Goal: Communication & Community: Answer question/provide support

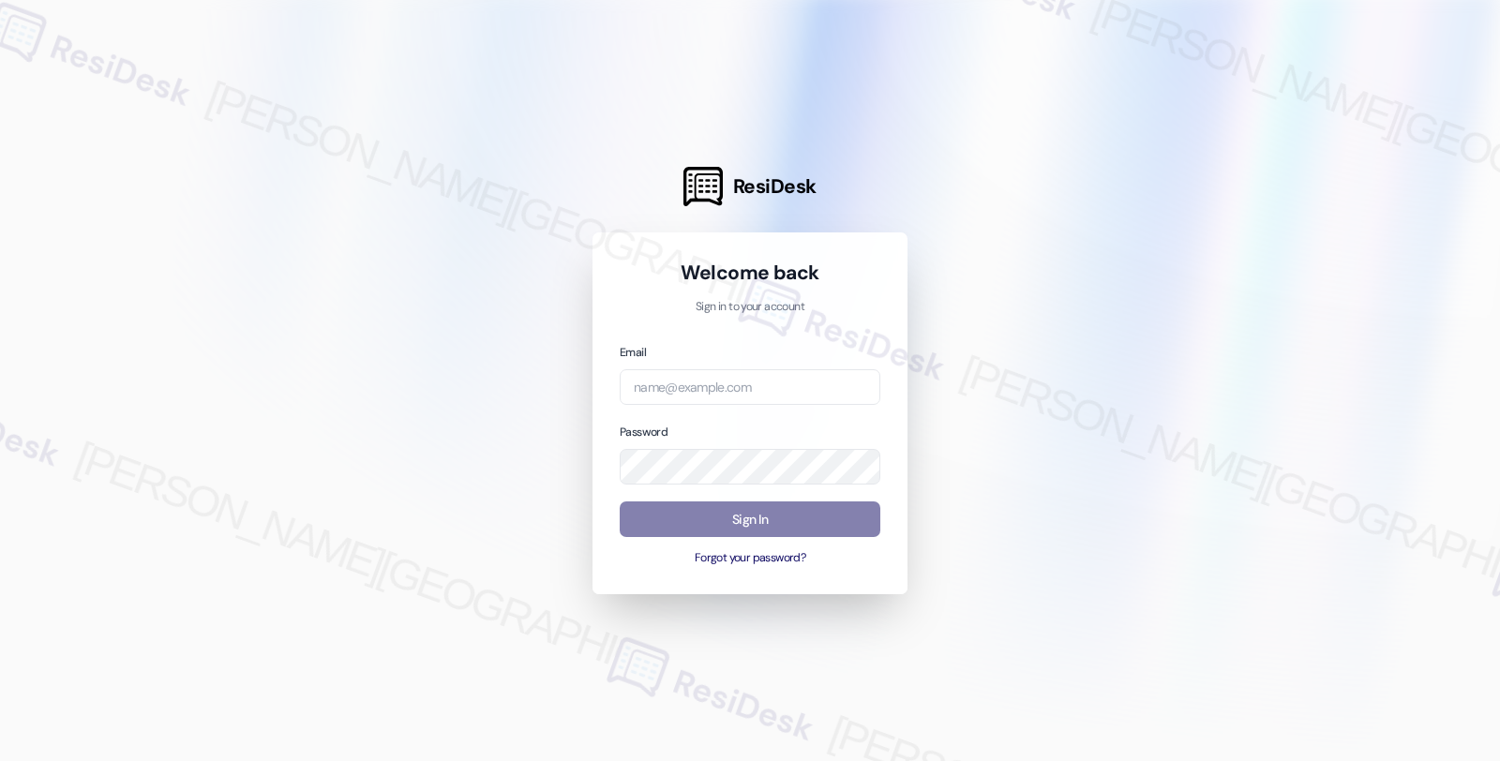
click at [742, 367] on div "Email" at bounding box center [750, 374] width 261 height 64
click at [742, 390] on input "email" at bounding box center [750, 387] width 261 height 37
type input "amer"
click at [739, 384] on input "amer" at bounding box center [750, 387] width 261 height 37
click at [688, 394] on input "amer" at bounding box center [750, 387] width 261 height 37
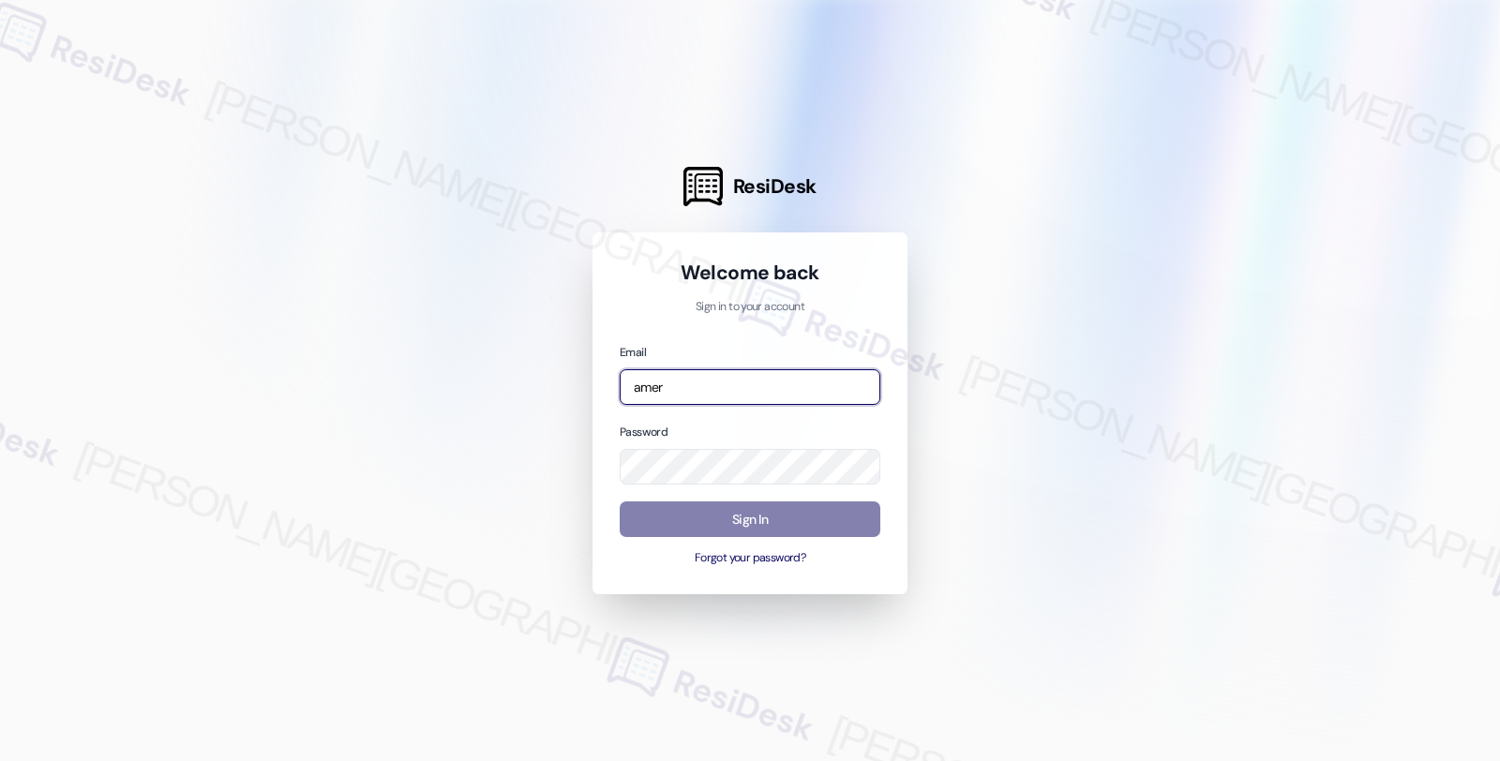
click at [700, 387] on input "amer" at bounding box center [750, 387] width 261 height 37
click at [1222, 382] on div at bounding box center [750, 380] width 1500 height 761
click at [686, 395] on input "amer" at bounding box center [750, 387] width 261 height 37
click at [712, 384] on input "amer" at bounding box center [750, 387] width 261 height 37
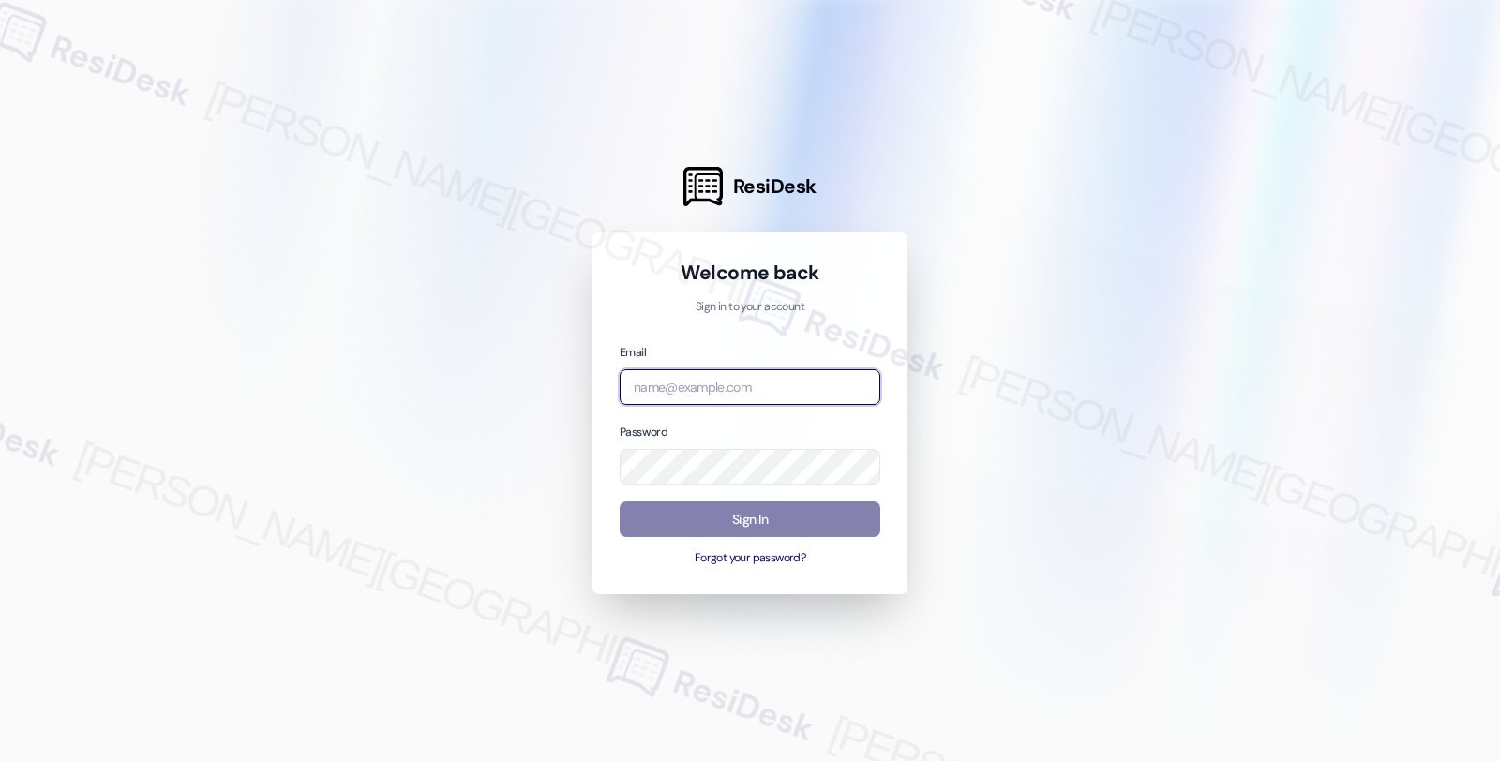
click at [801, 390] on input "email" at bounding box center [750, 387] width 261 height 37
type input "automated-surveys-americas_rental_managers-fides.[PERSON_NAME]@americas_rental_…"
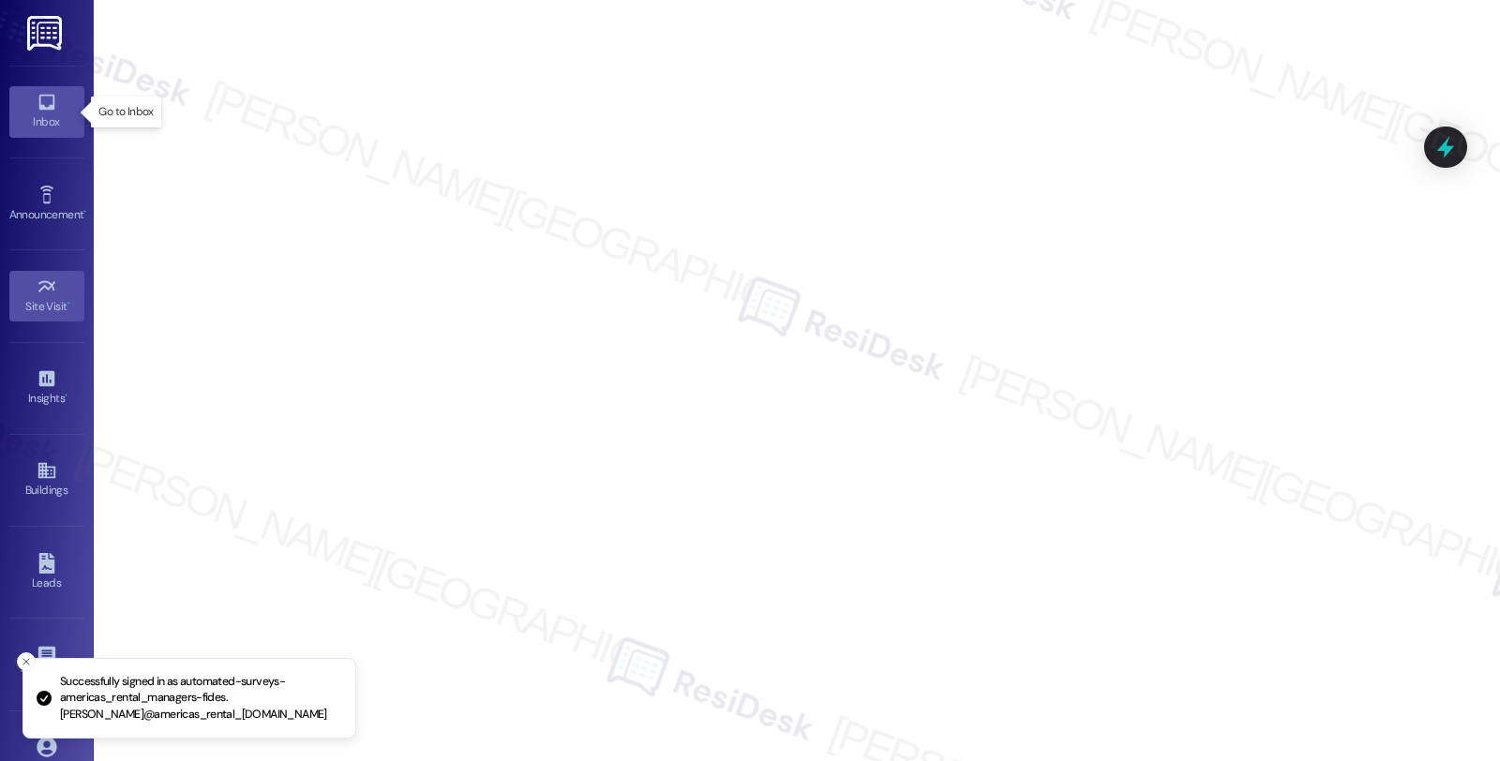
click at [54, 92] on link "Inbox" at bounding box center [46, 111] width 75 height 51
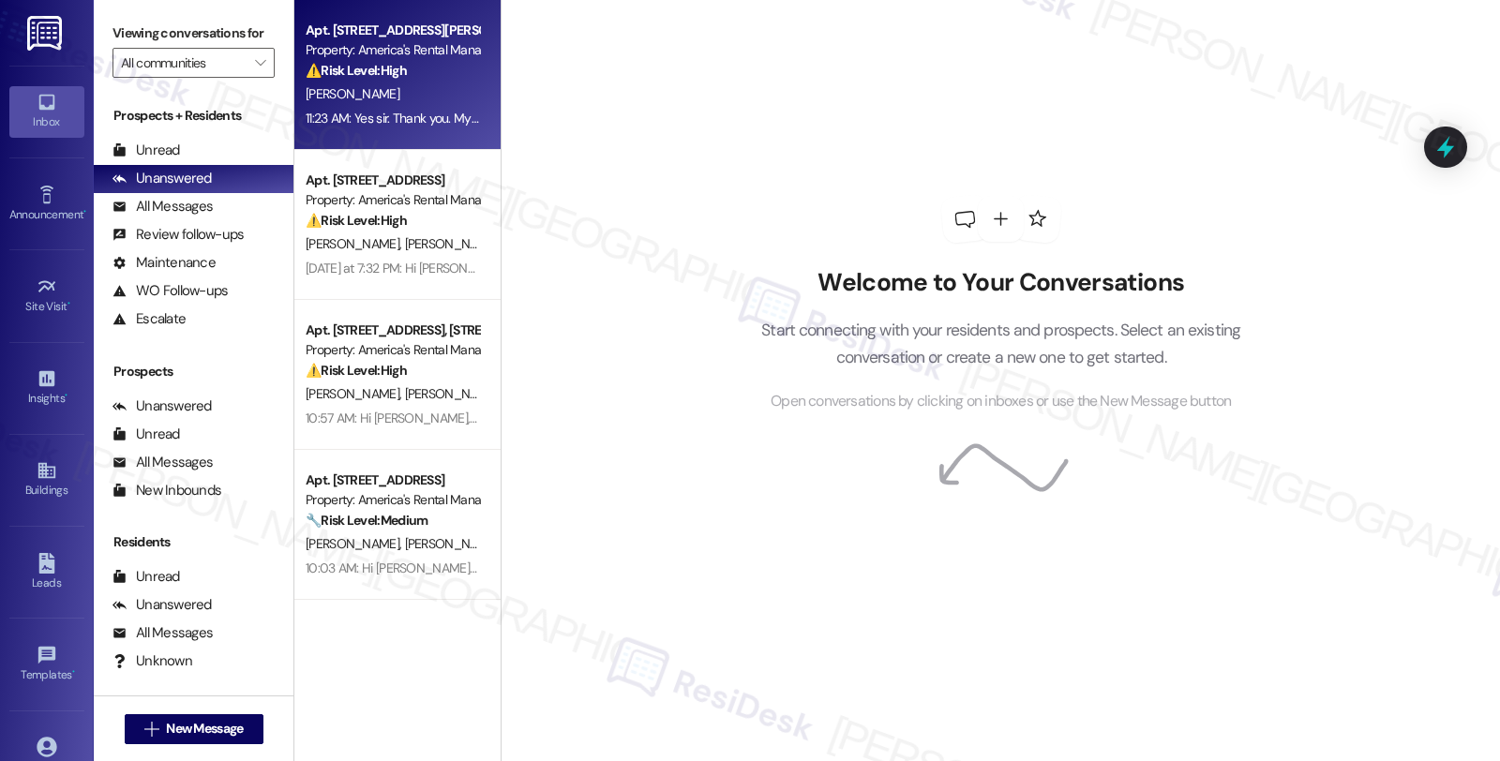
click at [446, 77] on div "⚠️ Risk Level: High The resident is disputing a monthly sewer charge that they …" at bounding box center [392, 71] width 173 height 20
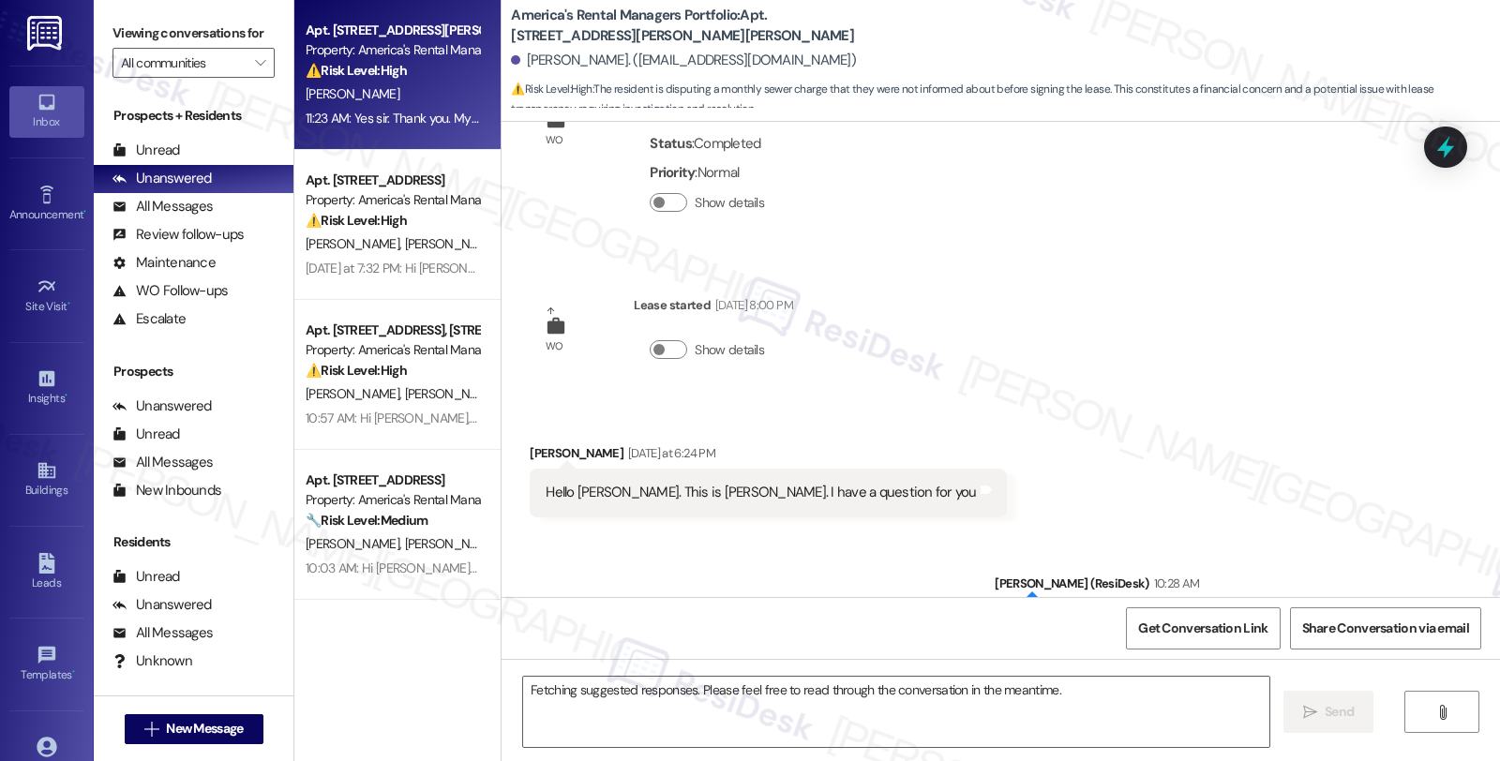
scroll to position [2484, 0]
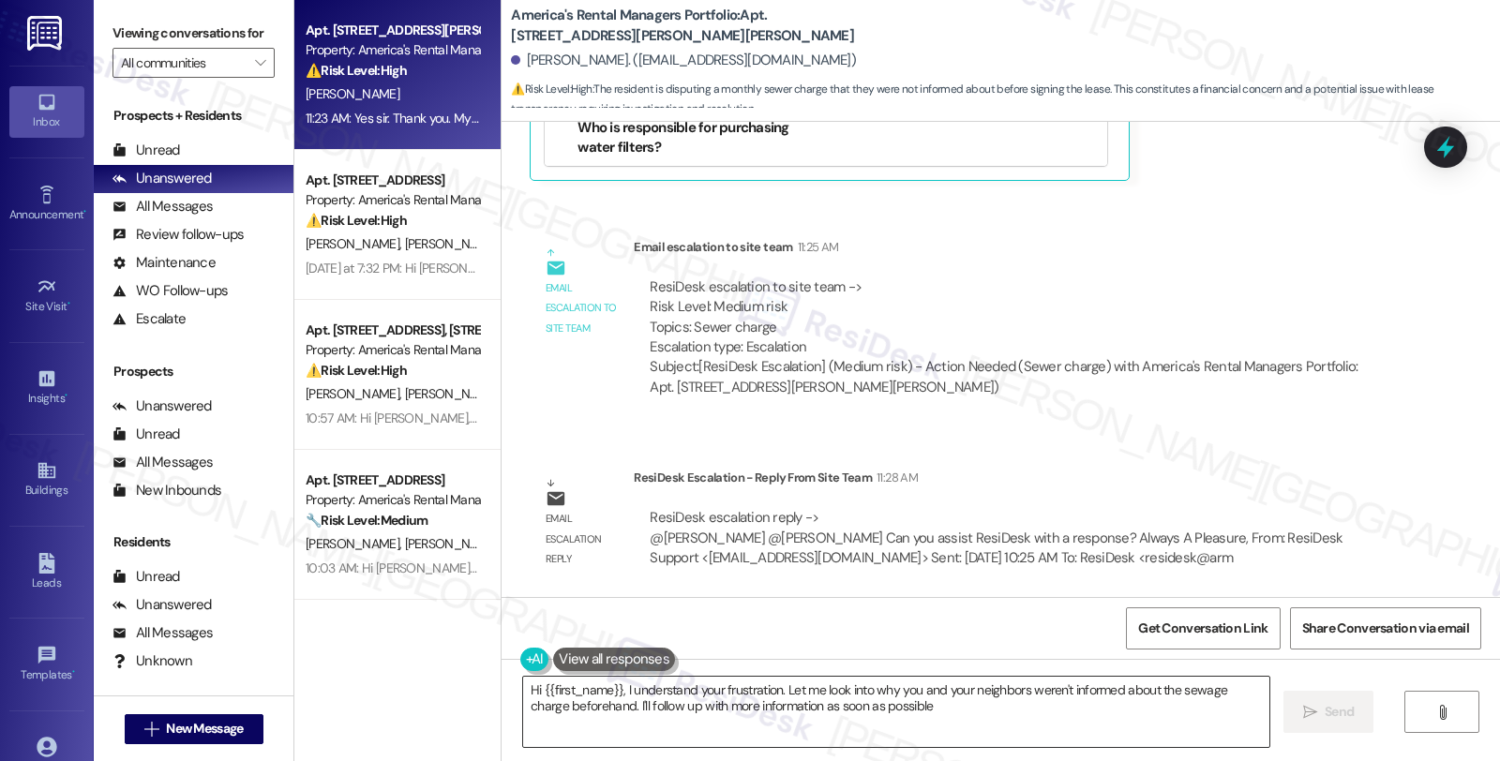
type textarea "Hi {{first_name}}, I understand your frustration. Let me look into why you and …"
click at [172, 160] on div "Unread" at bounding box center [145, 151] width 67 height 20
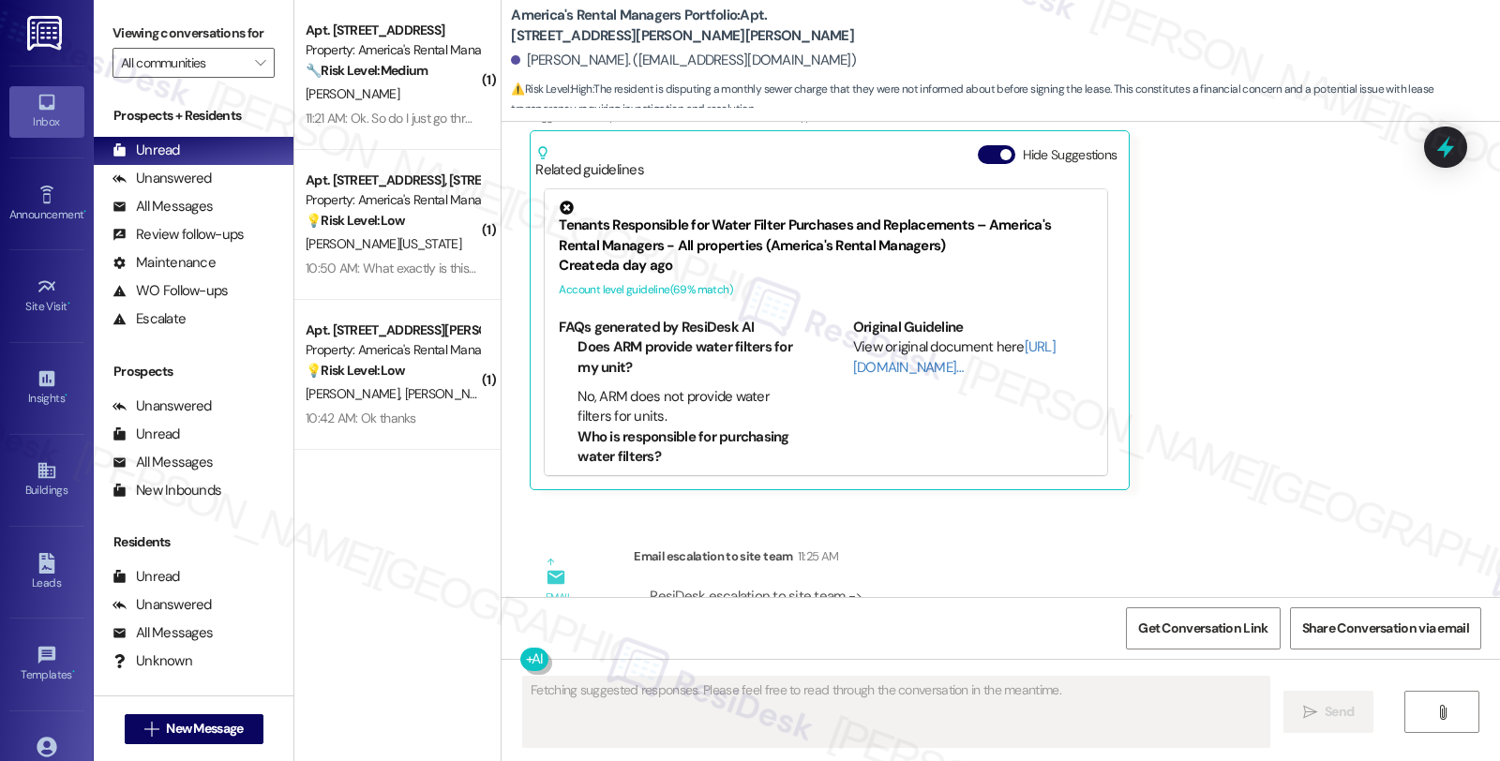
scroll to position [2082, 0]
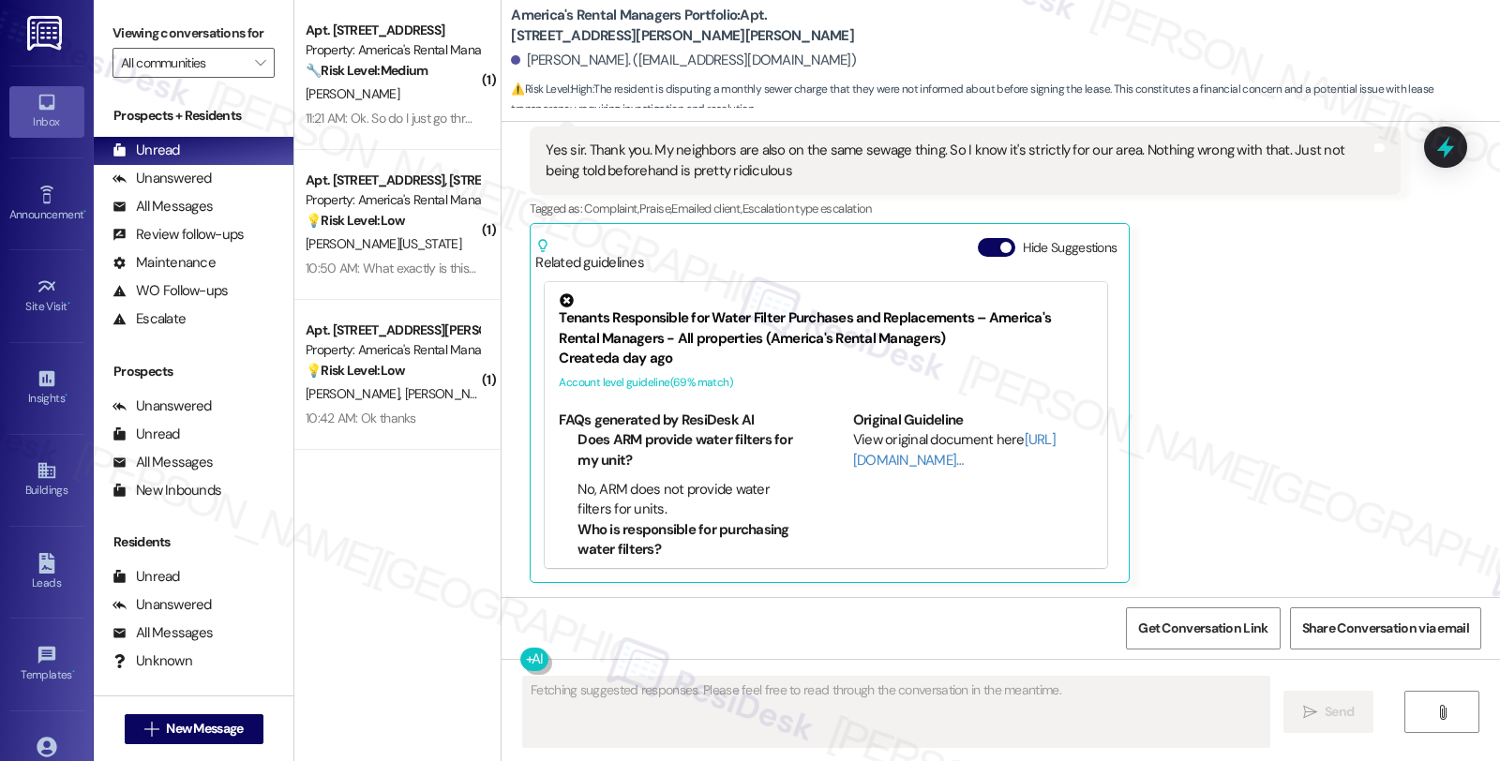
click at [773, 624] on div "Get Conversation Link Share Conversation via email" at bounding box center [1001, 628] width 998 height 62
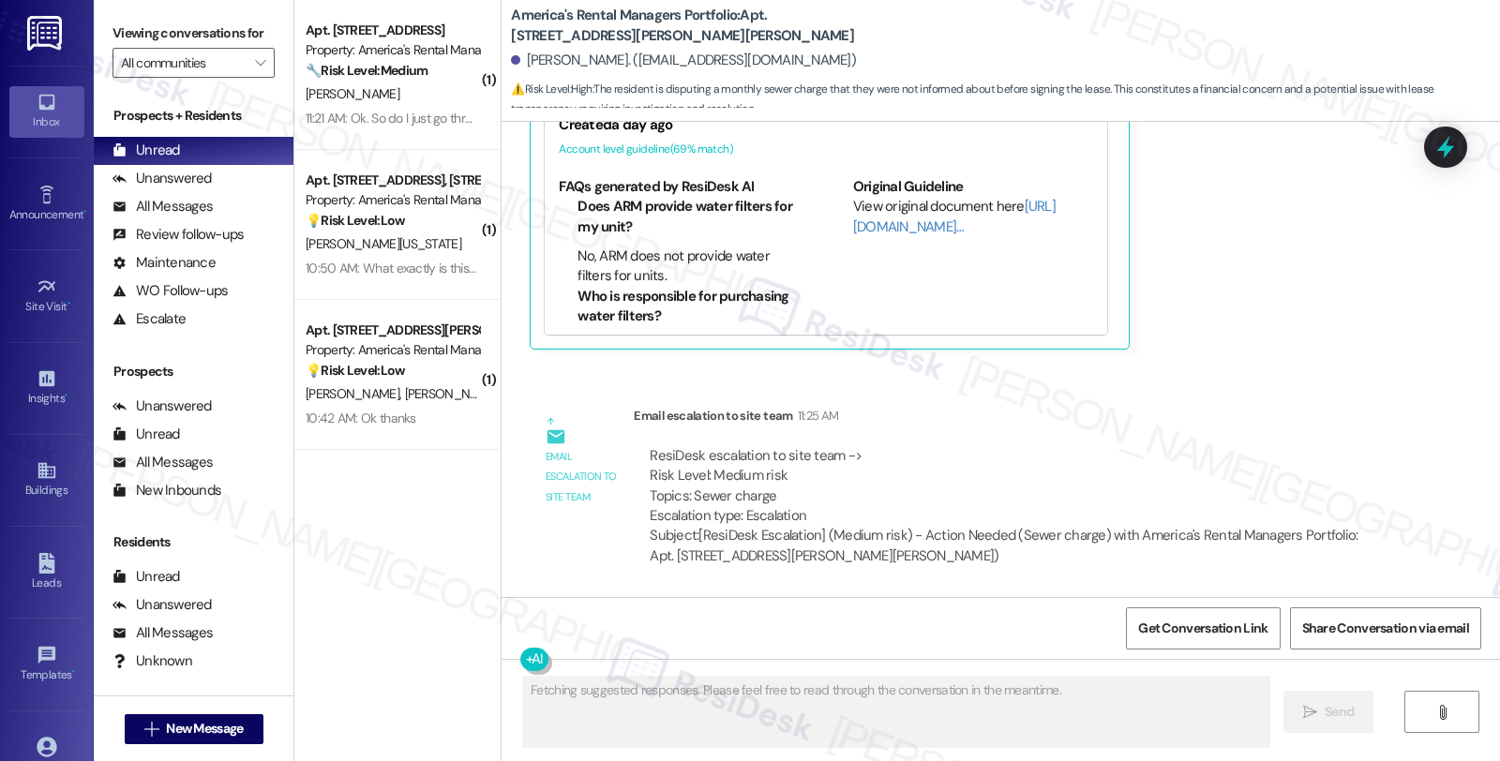
scroll to position [2484, 0]
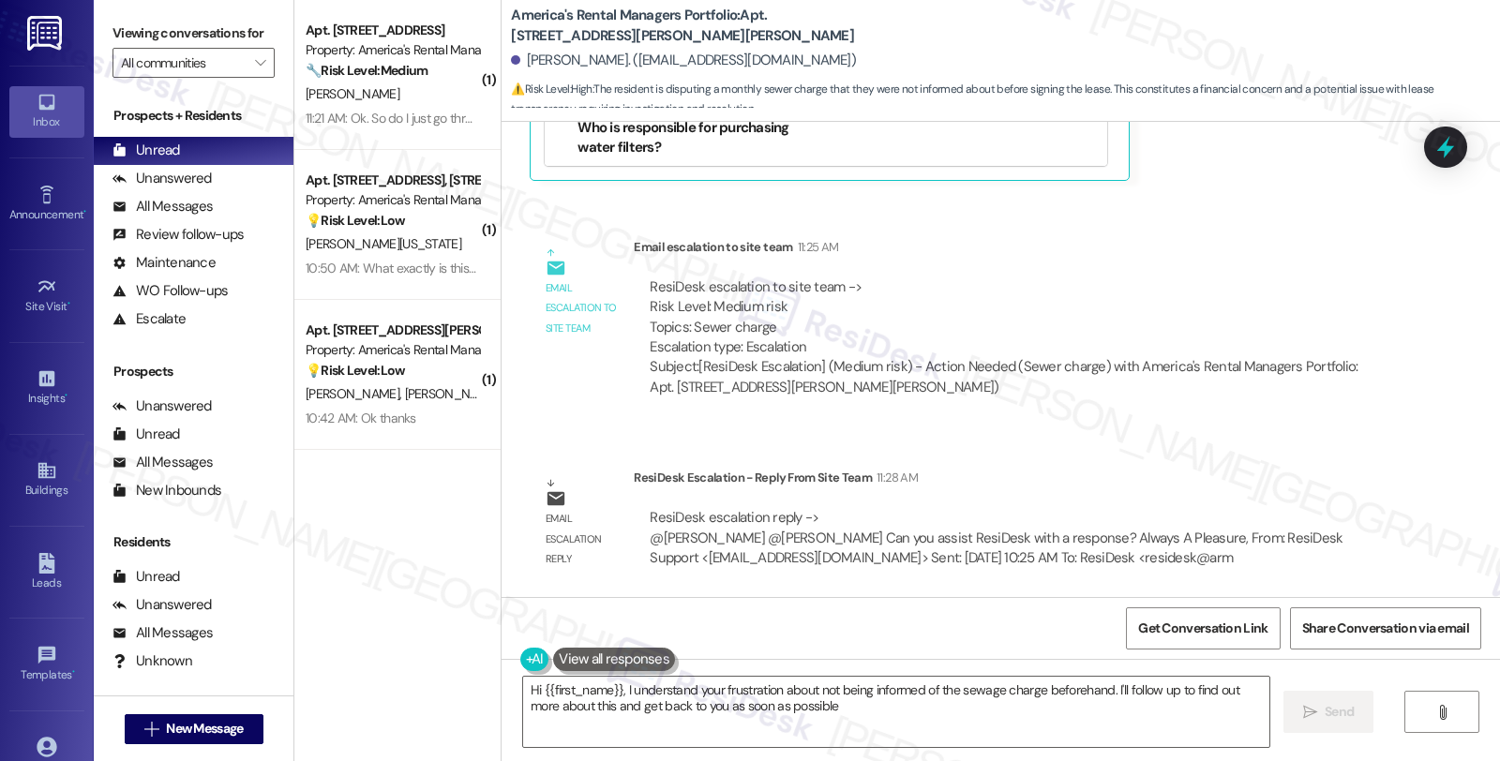
type textarea "Hi {{first_name}}, I understand your frustration about not being informed of th…"
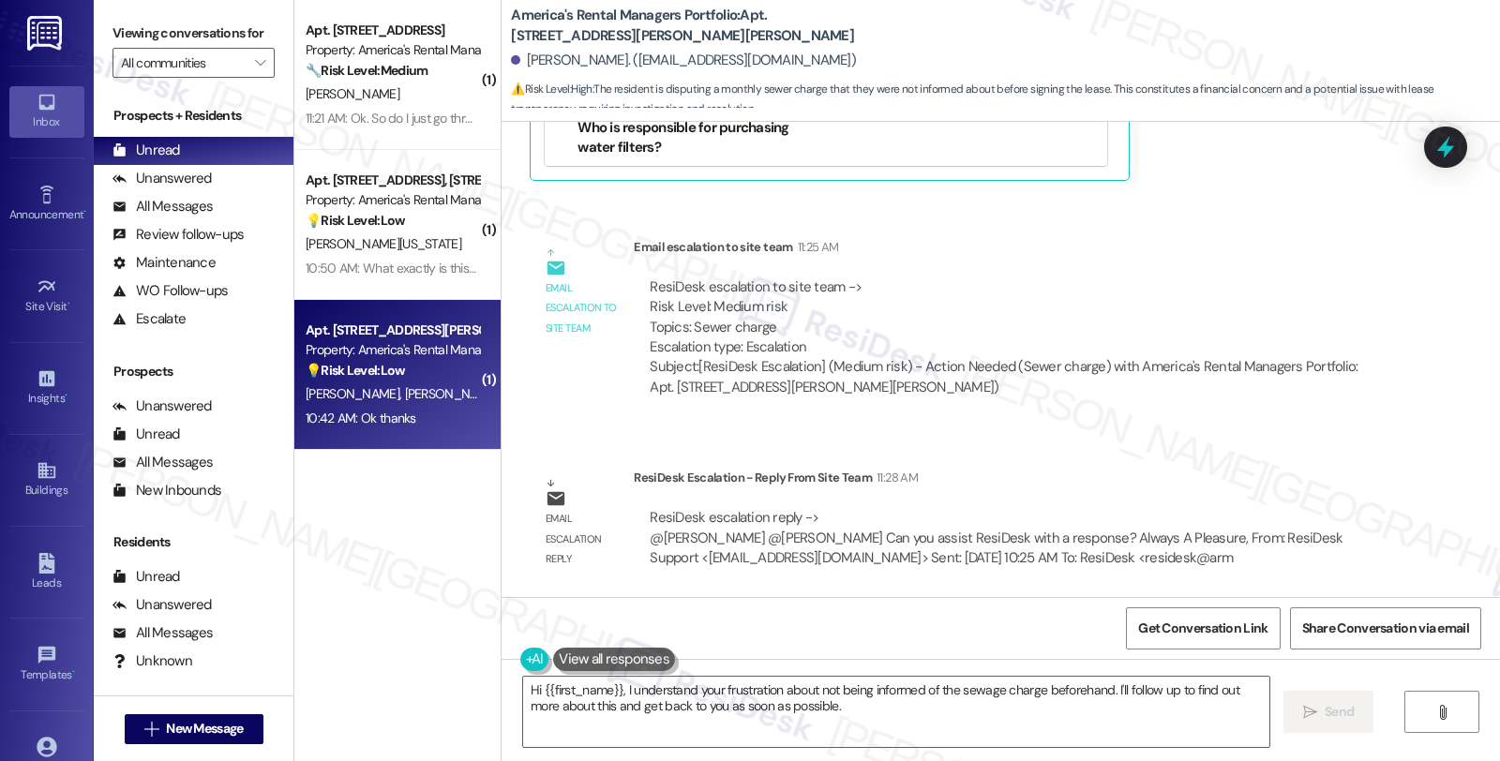
click at [429, 380] on div "💡 Risk Level: Low The resident's request for utility bills is a non-essential r…" at bounding box center [392, 371] width 173 height 20
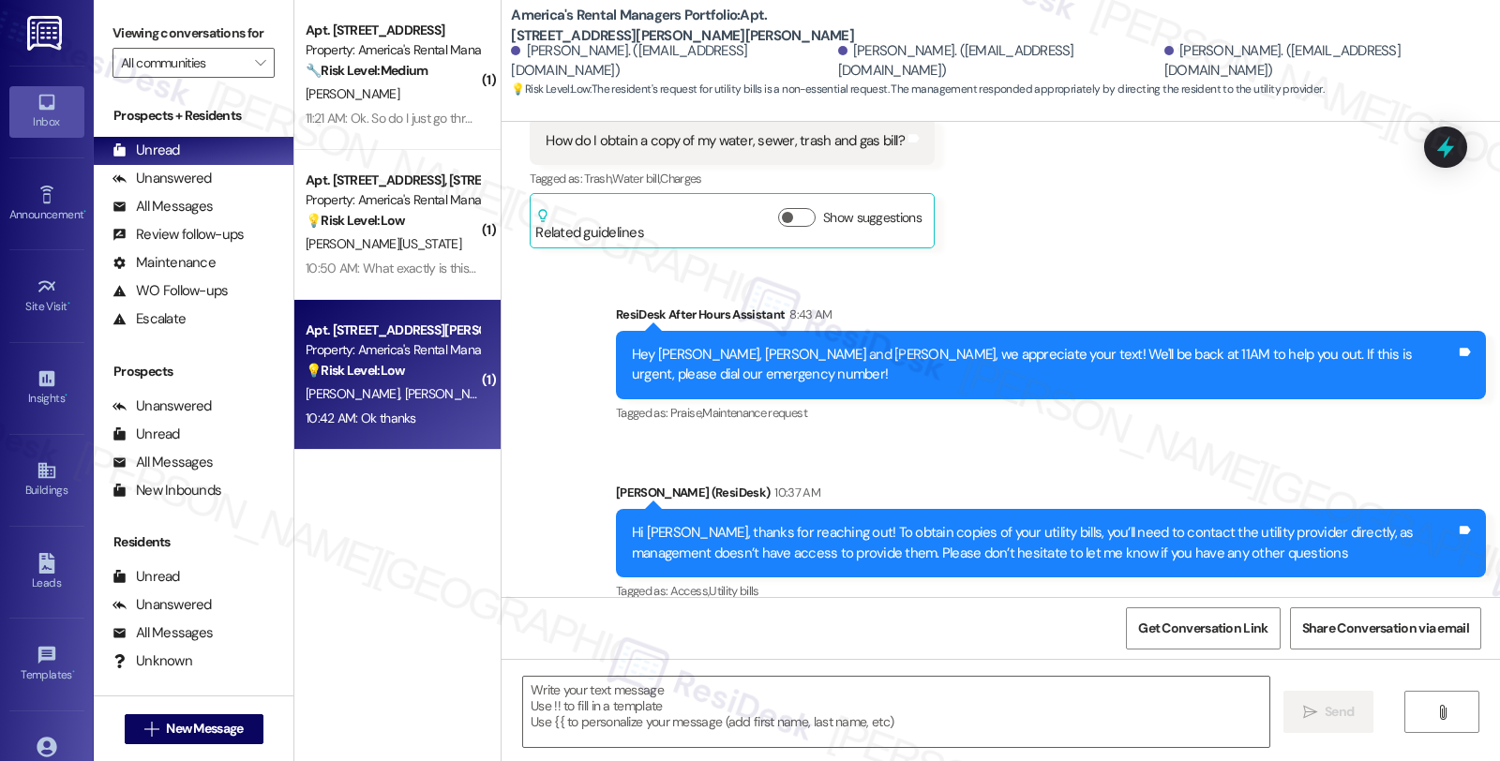
type textarea "Fetching suggested responses. Please feel free to read through the conversation…"
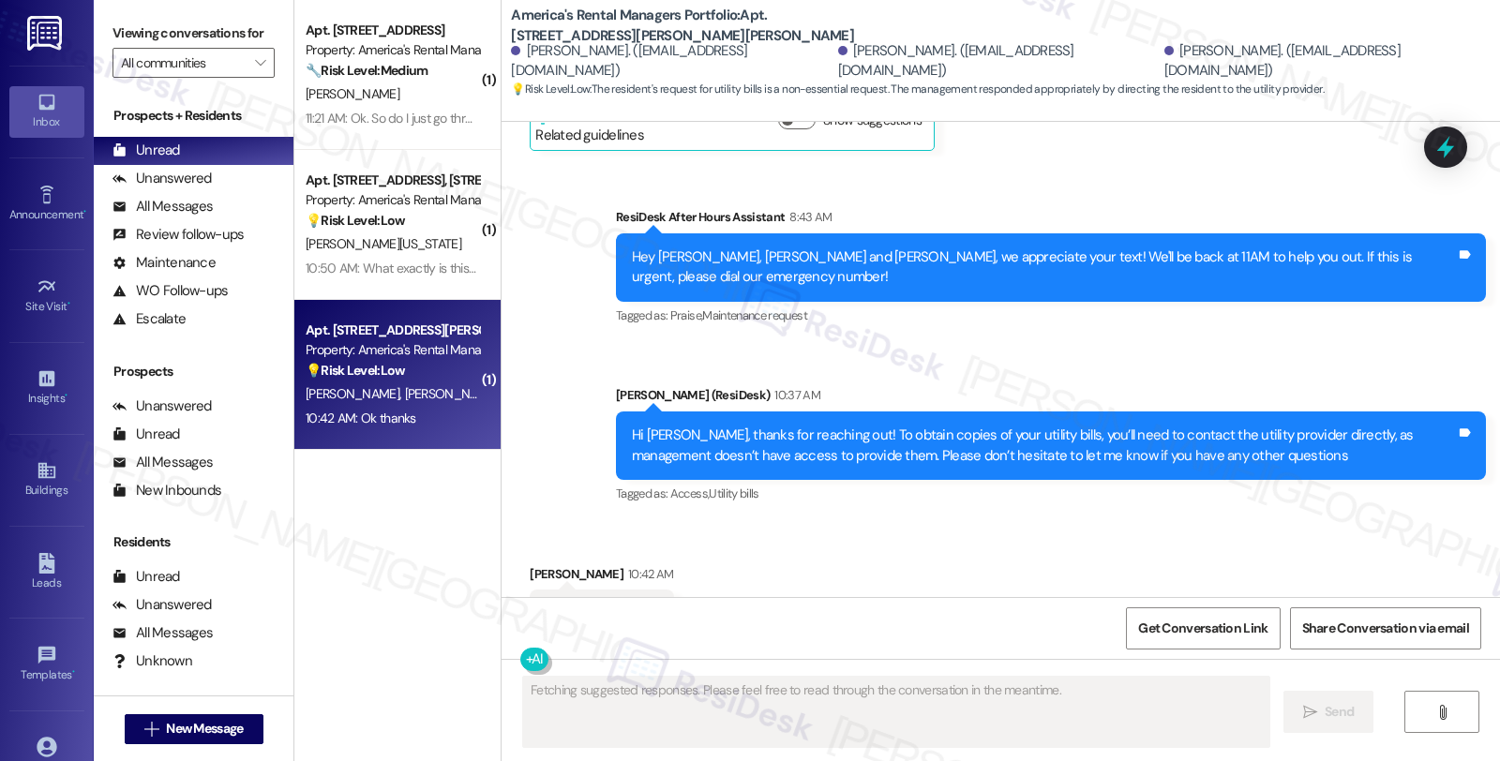
scroll to position [561, 0]
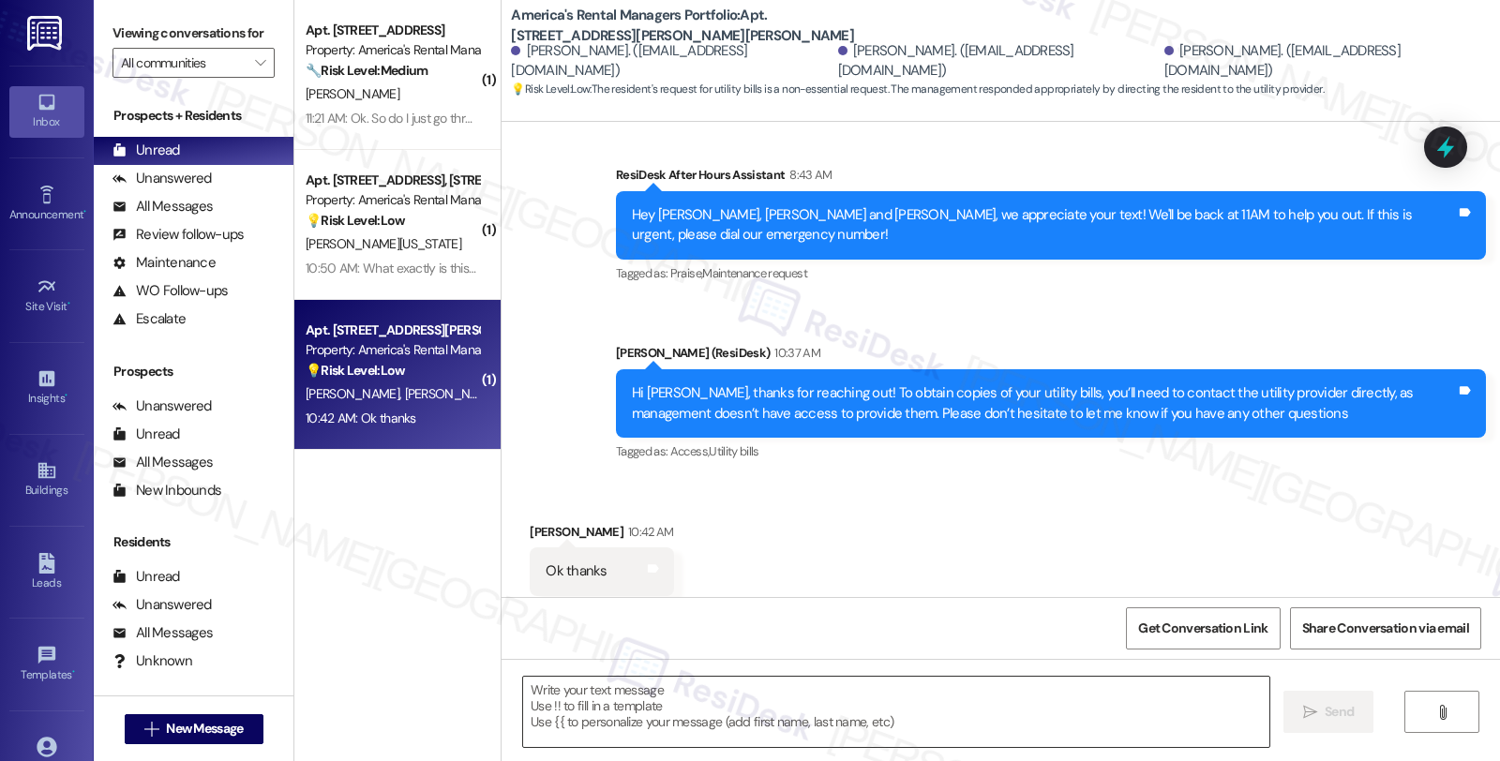
click at [708, 703] on textarea at bounding box center [896, 712] width 746 height 70
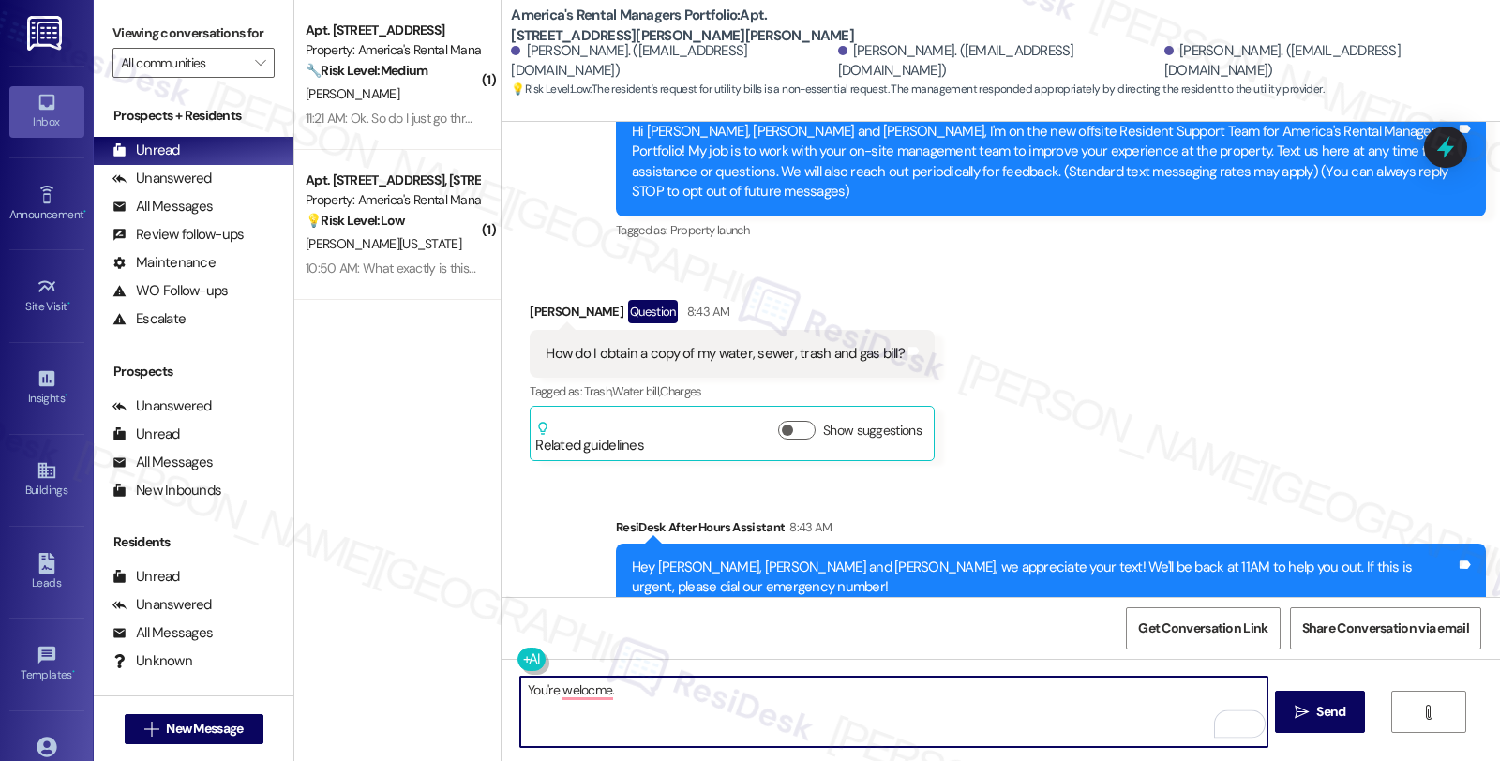
scroll to position [144, 0]
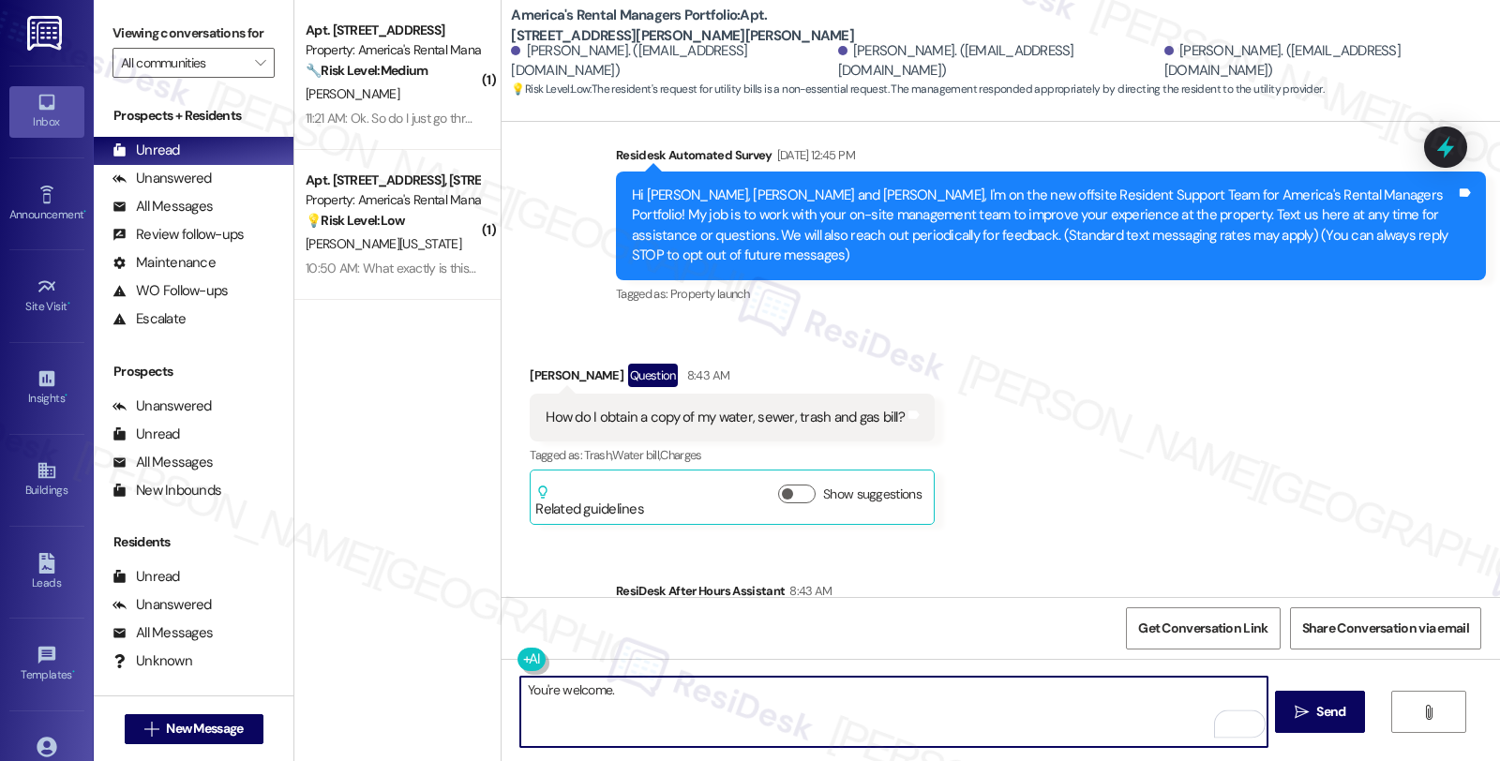
click at [647, 696] on textarea "You're welcome." at bounding box center [893, 712] width 746 height 70
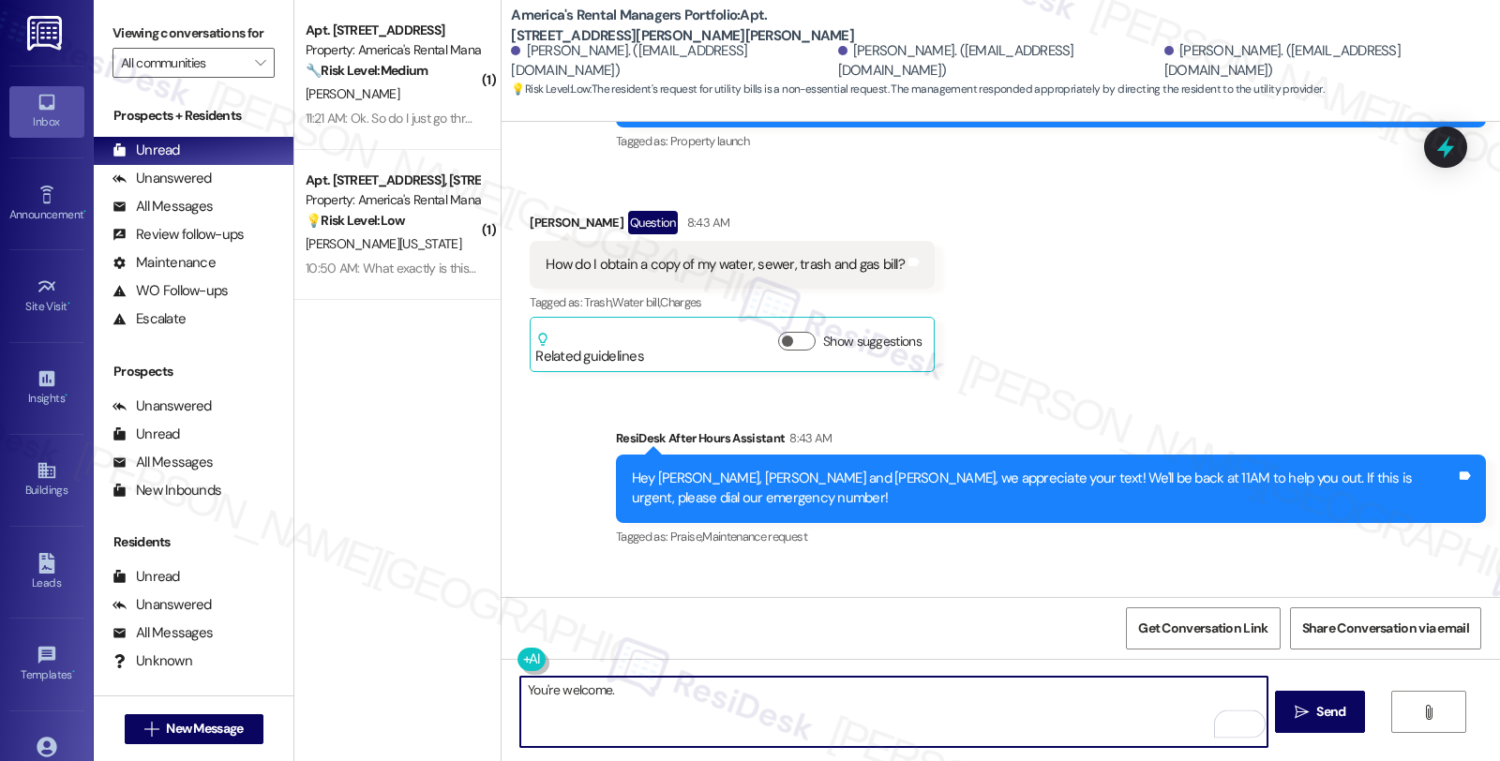
scroll to position [561, 0]
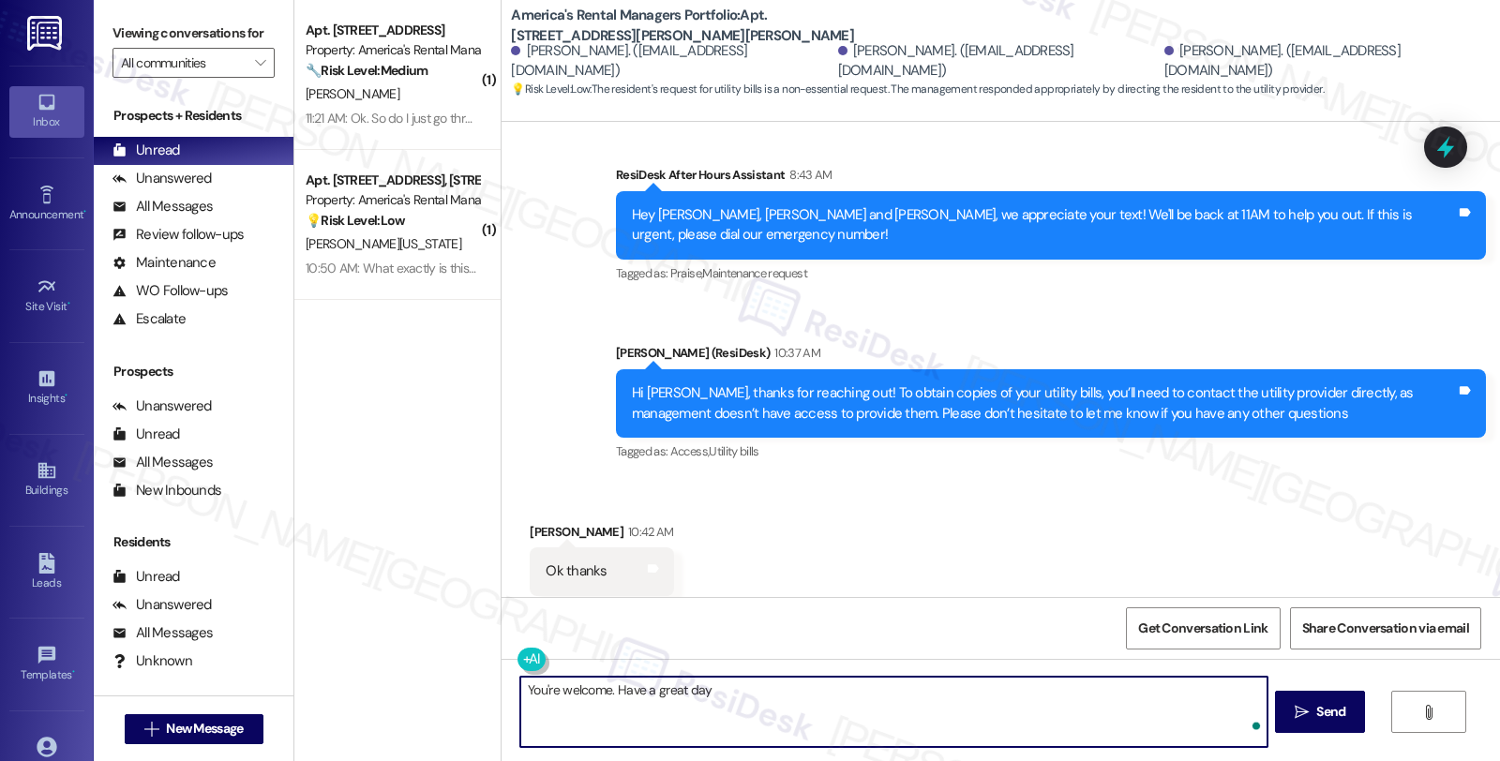
type textarea "You're welcome. Have a great day!"
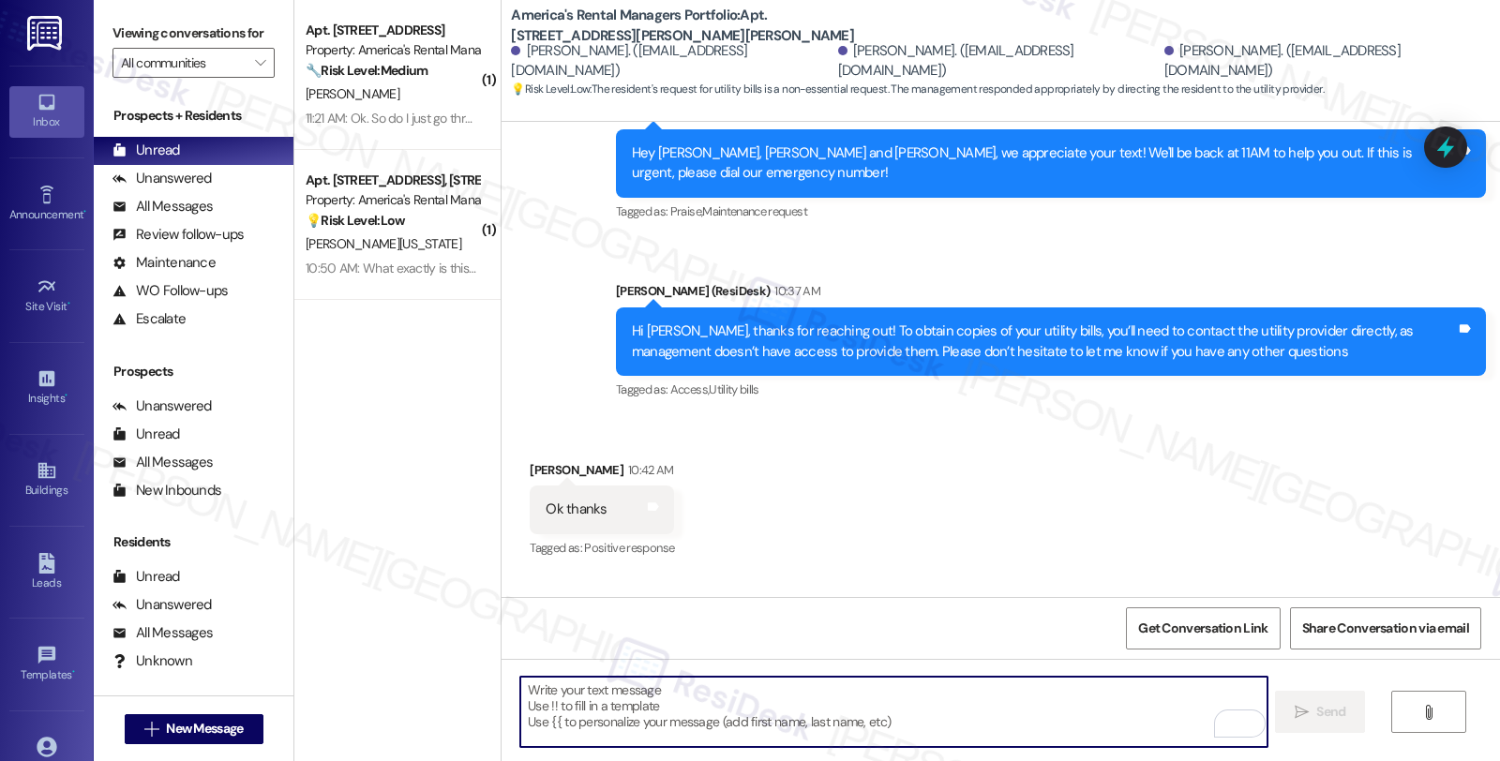
scroll to position [691, 0]
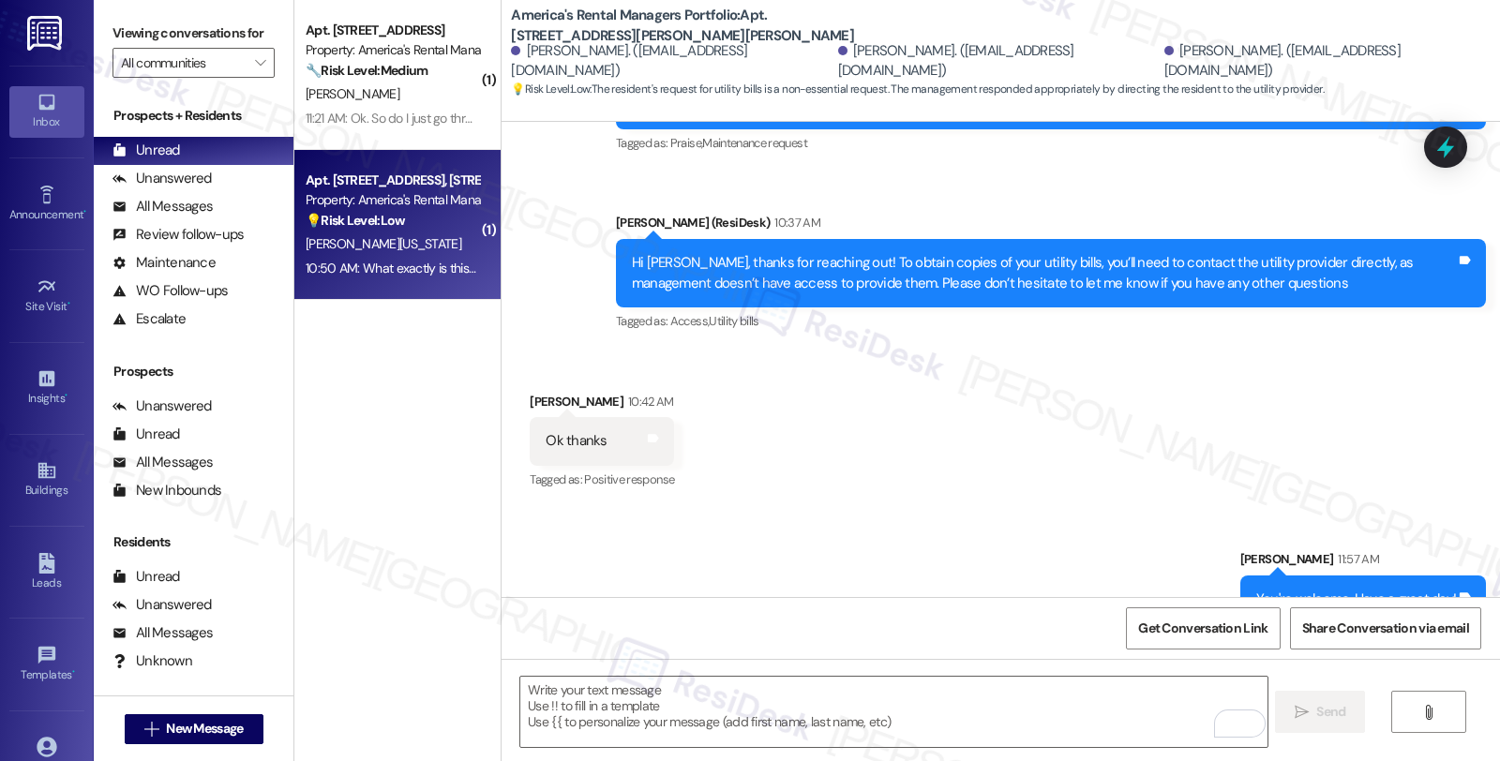
click at [396, 237] on div "[PERSON_NAME][US_STATE]" at bounding box center [392, 243] width 177 height 23
type textarea "Fetching suggested responses. Please feel free to read through the conversation…"
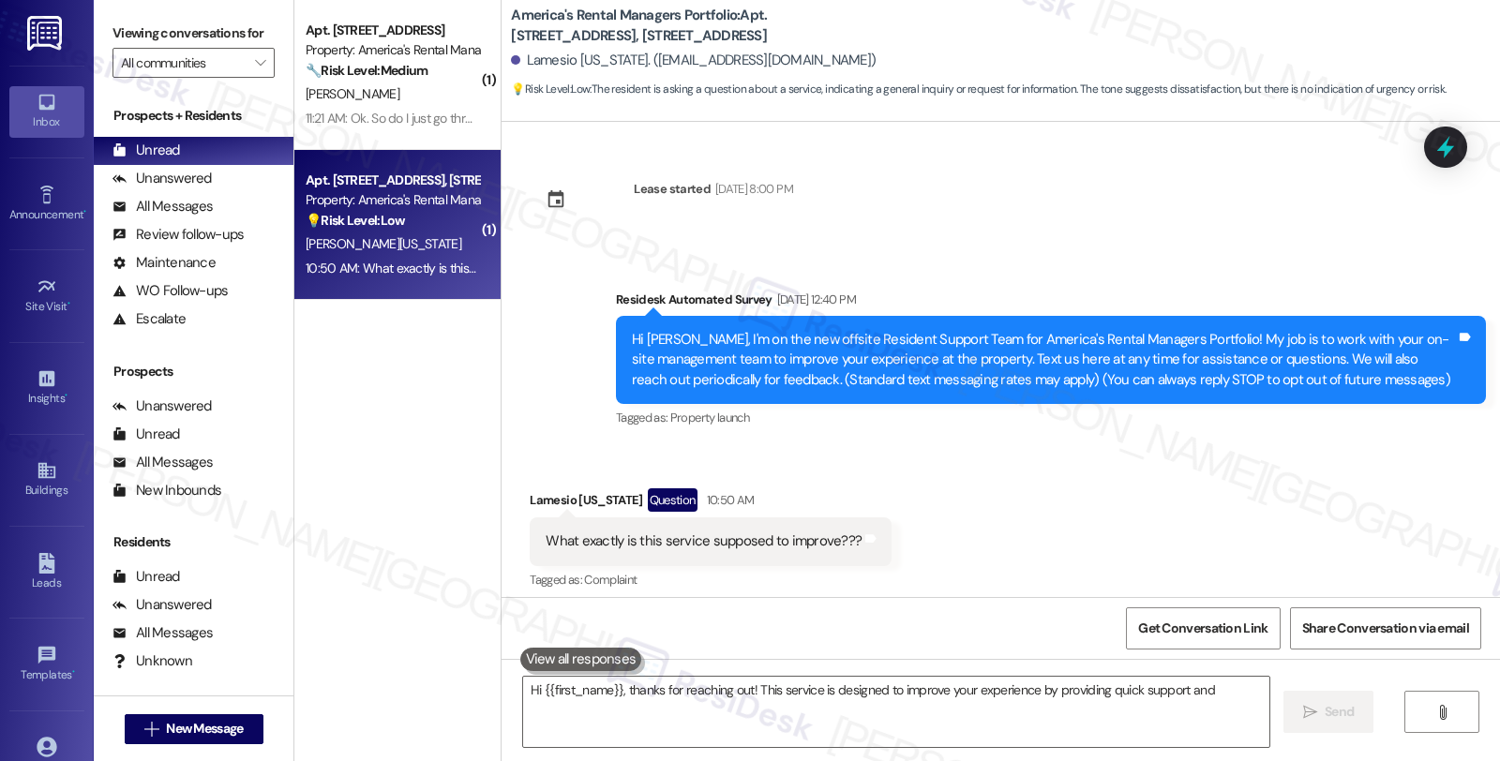
scroll to position [10, 0]
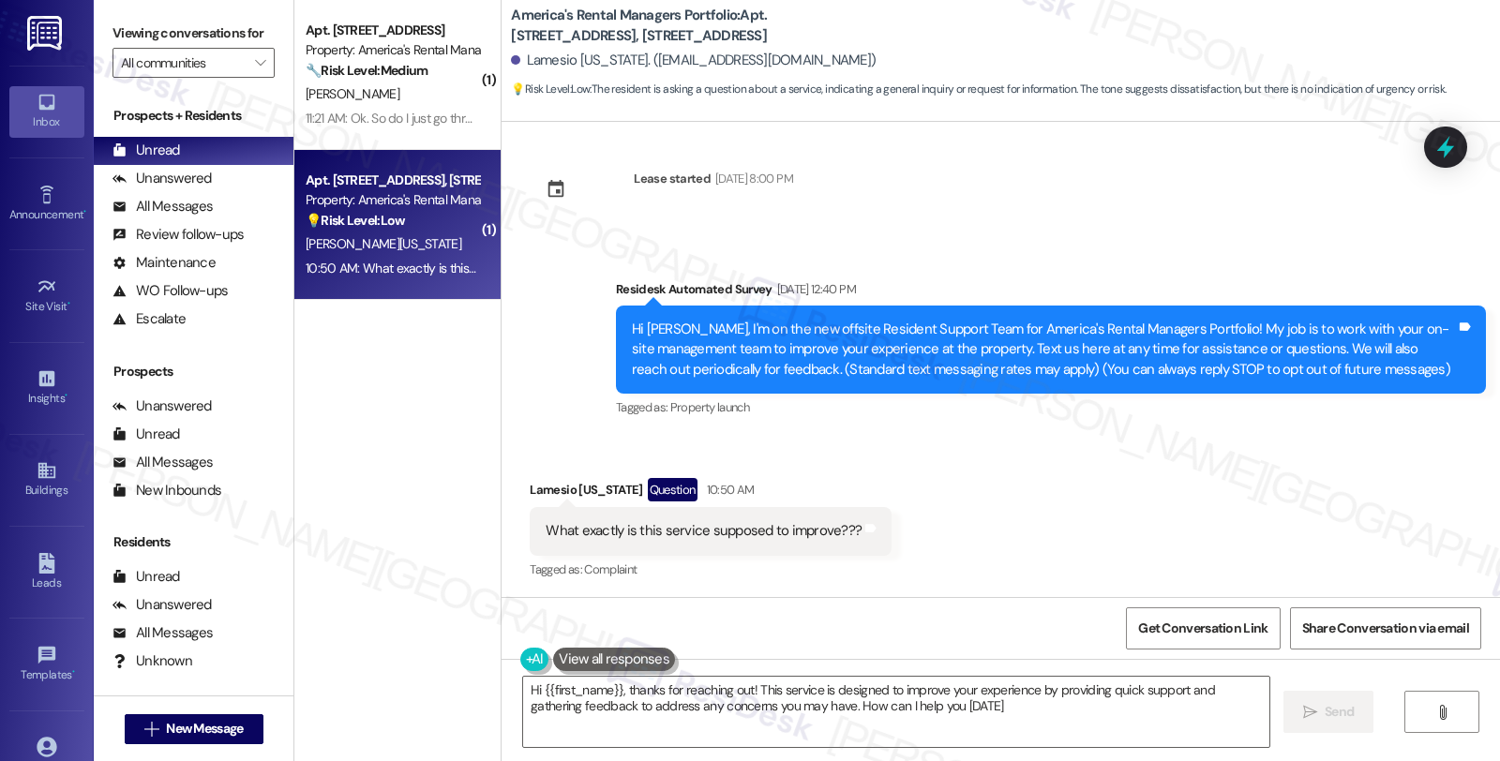
type textarea "Hi {{first_name}}, thanks for reaching out! This service is designed to improve…"
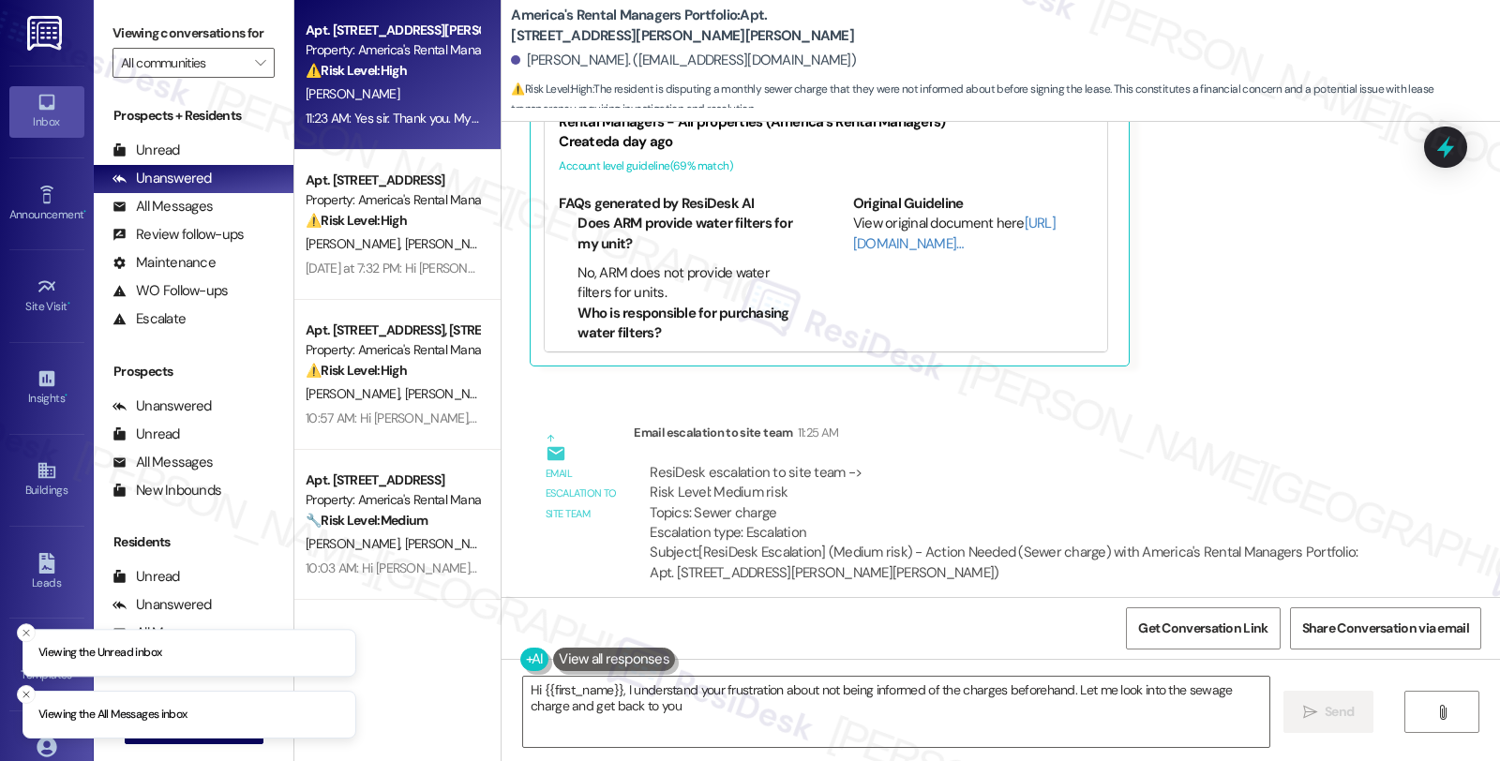
scroll to position [2082, 0]
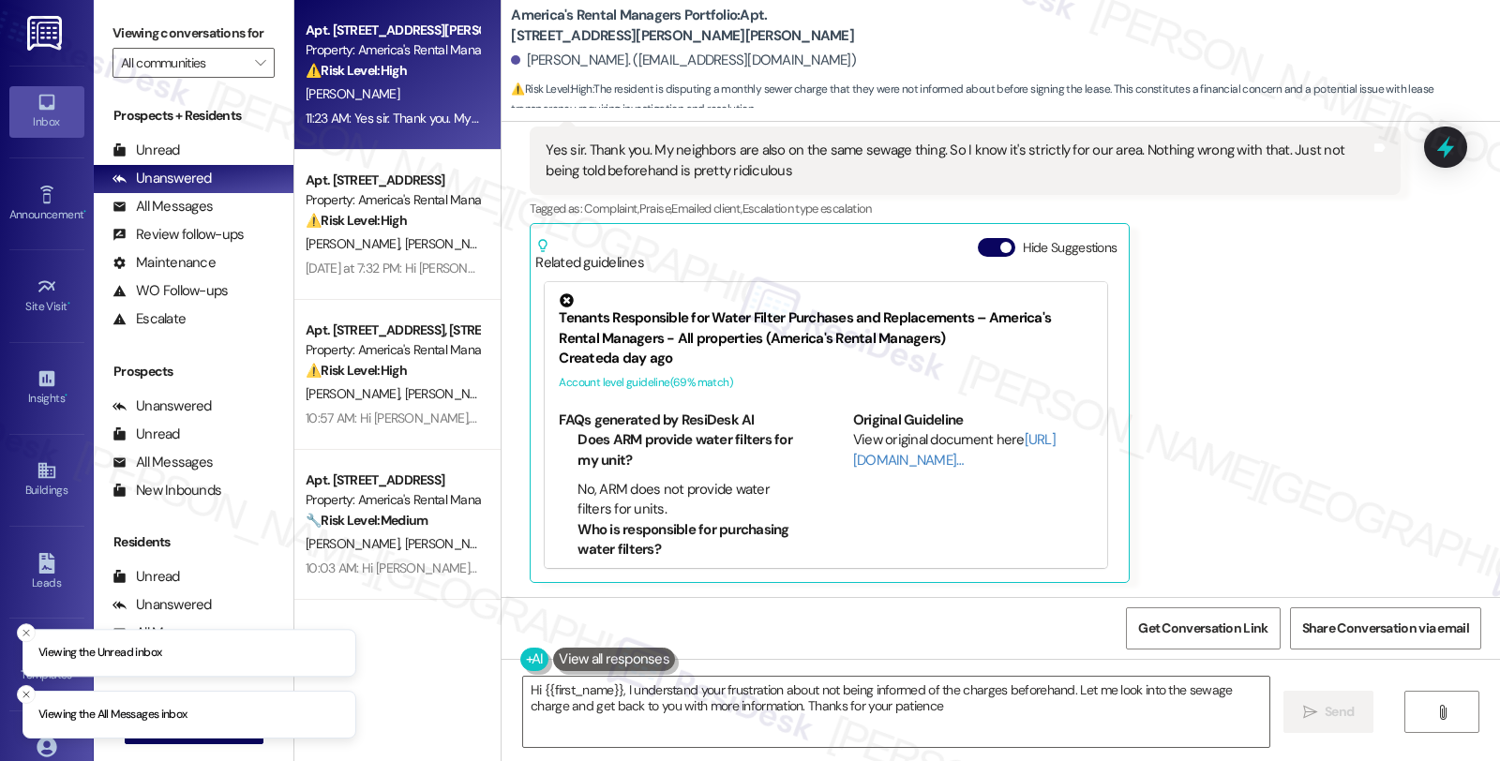
type textarea "Hi {{first_name}}, I understand your frustration about not being informed of th…"
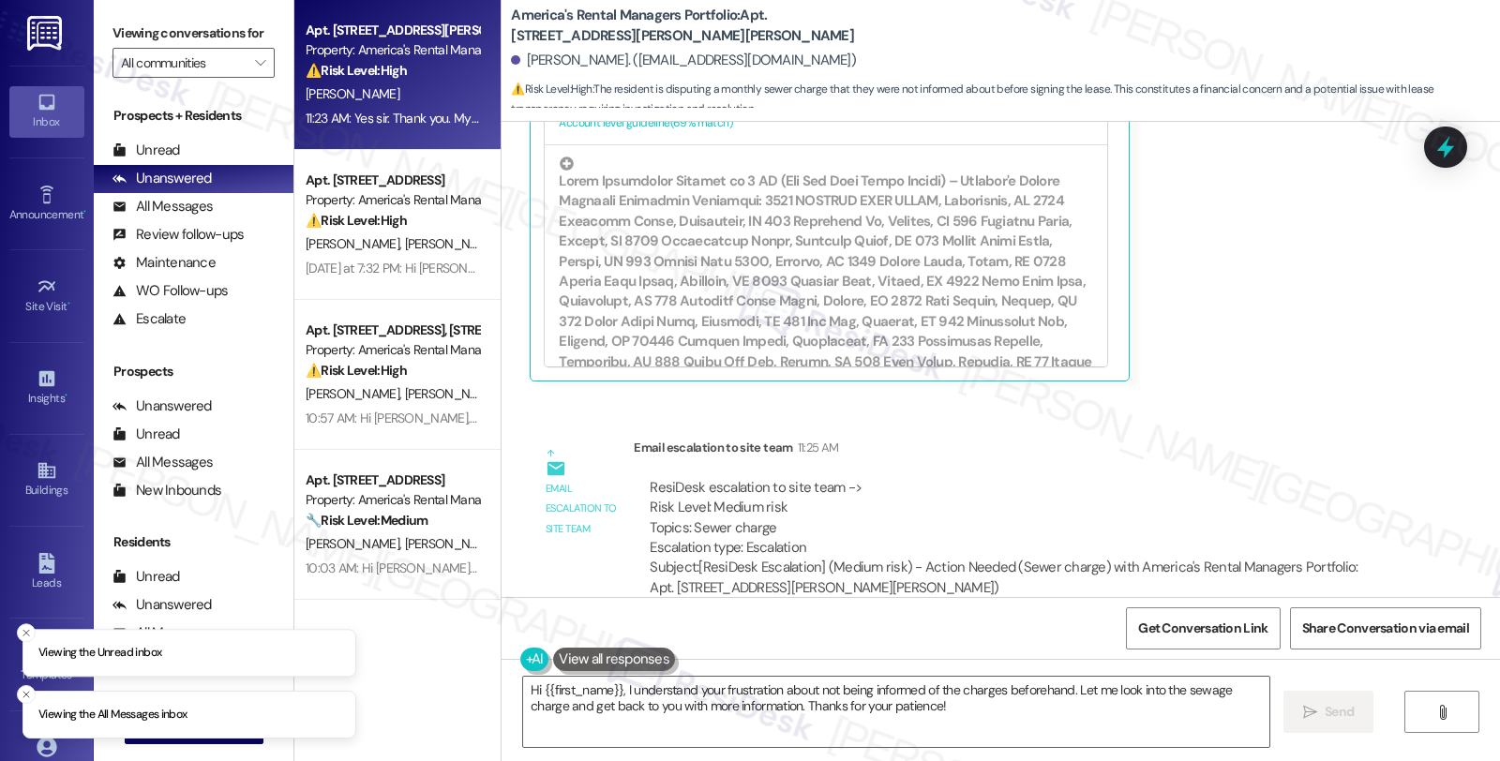
scroll to position [2484, 0]
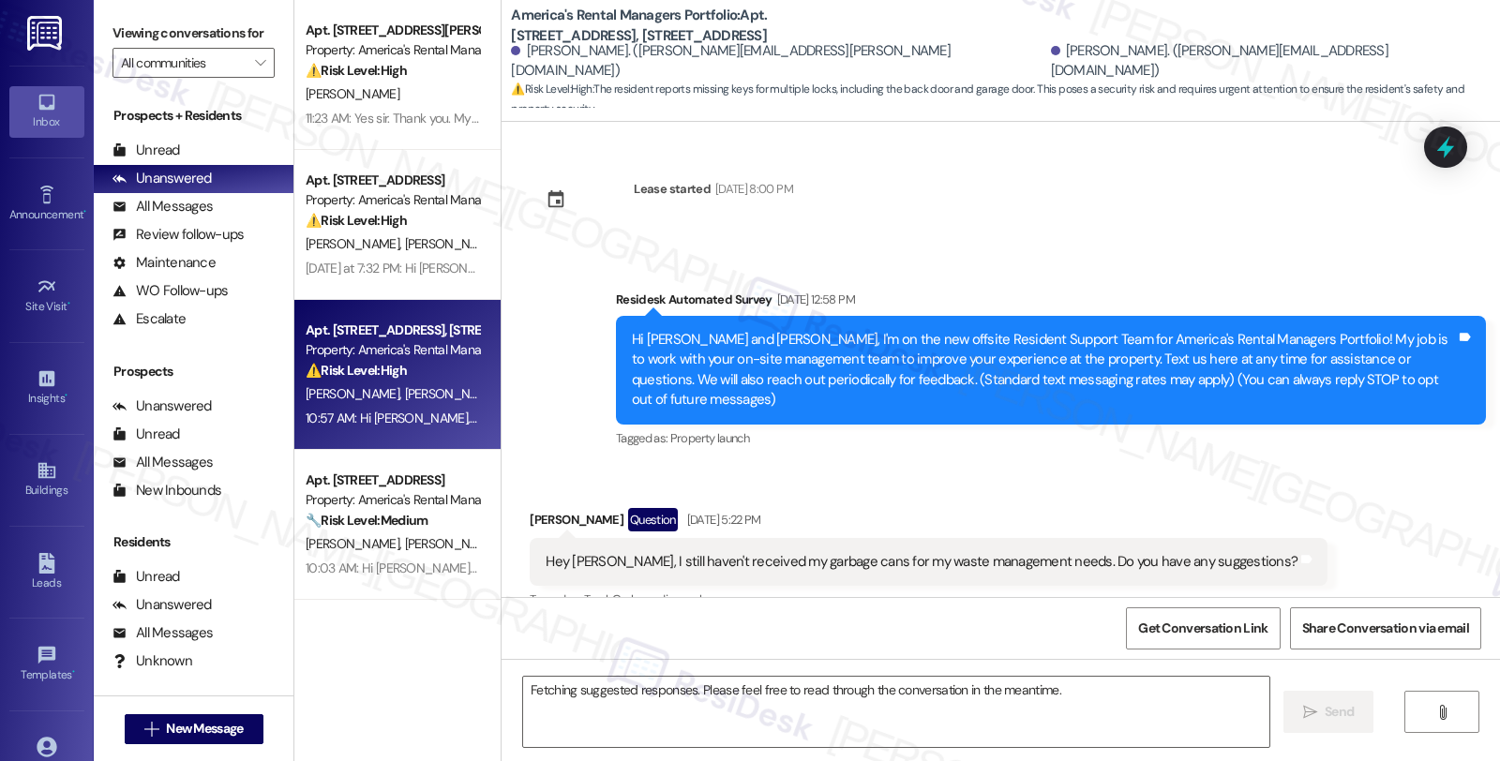
scroll to position [3119, 0]
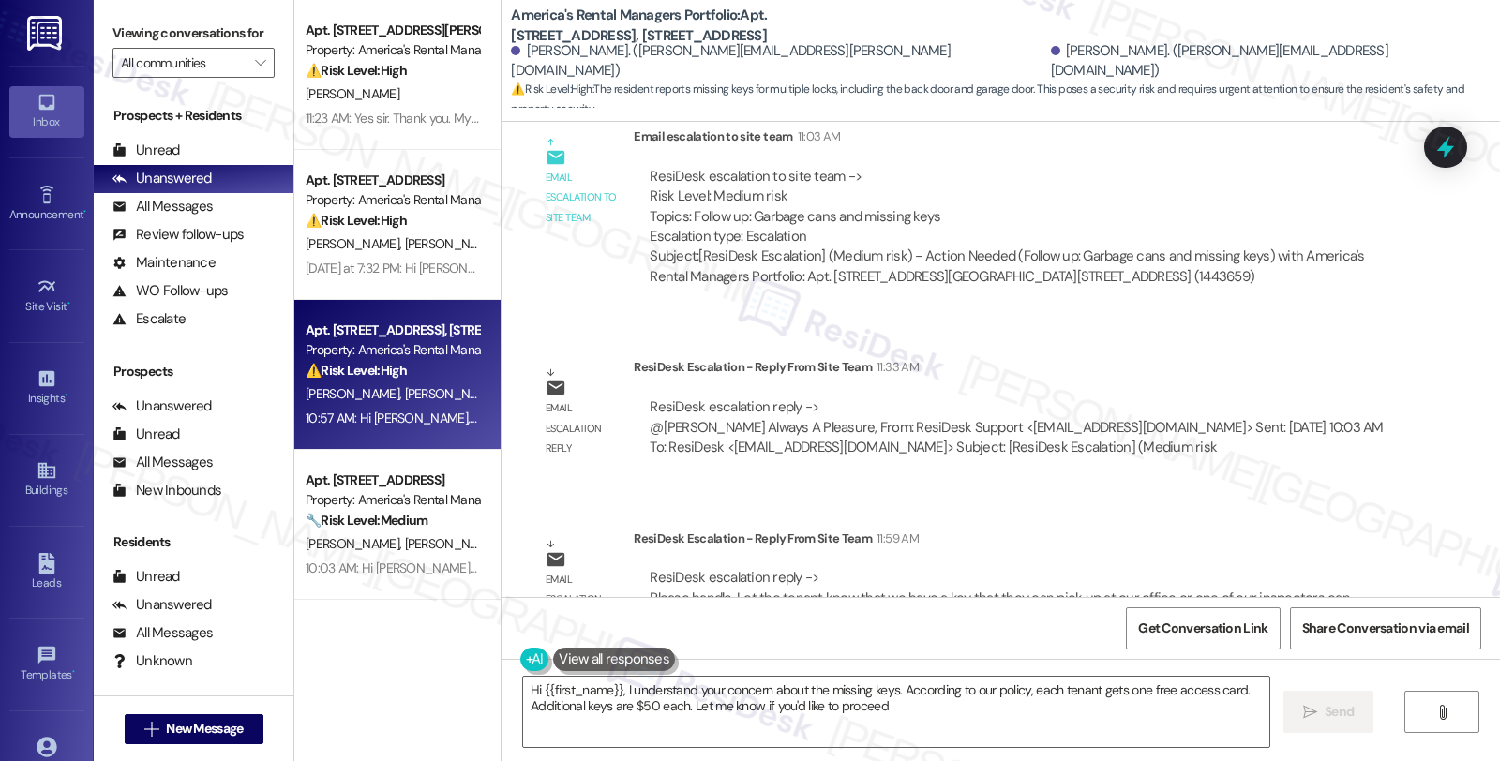
type textarea "Hi {{first_name}}, I understand your concern about the missing keys. According …"
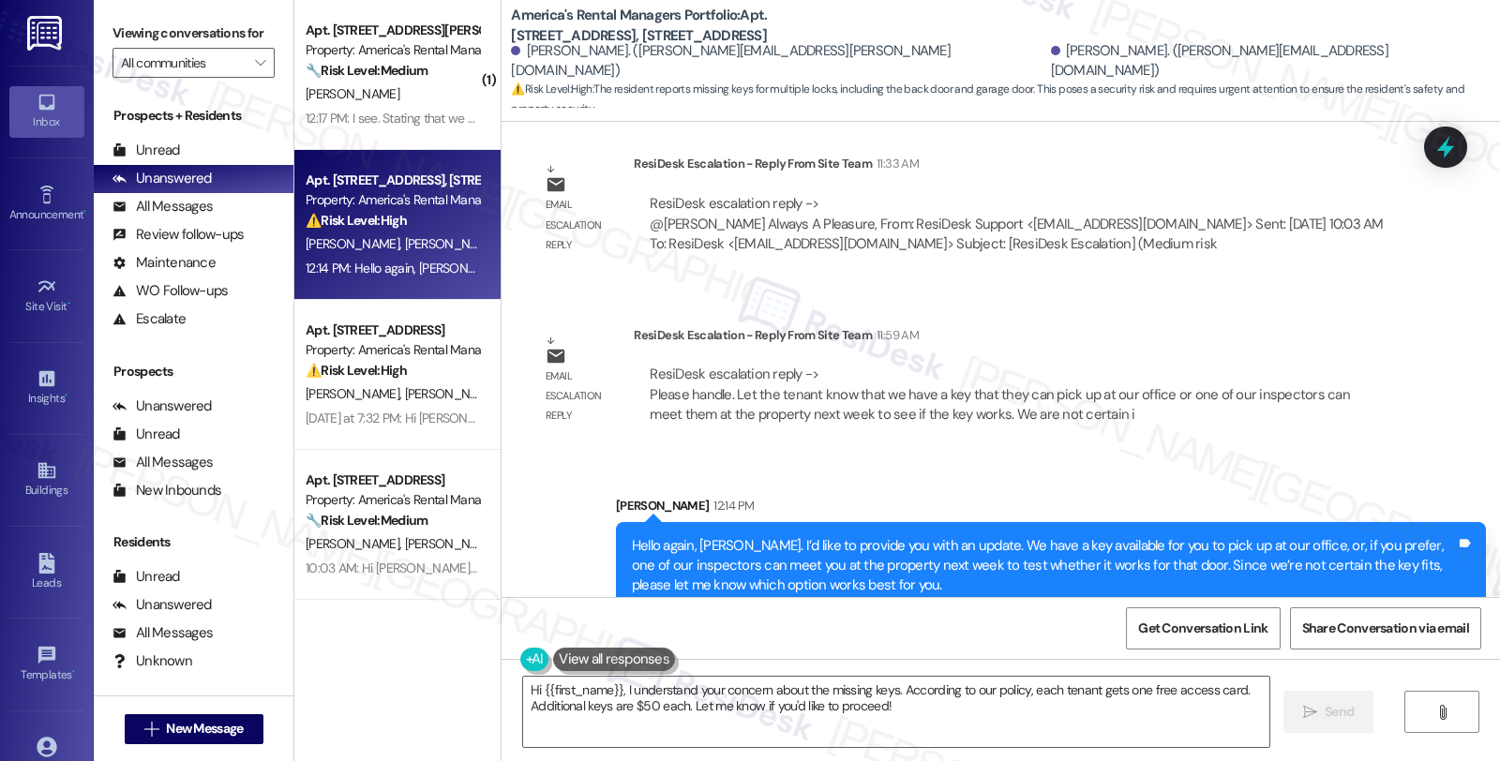
scroll to position [3350, 0]
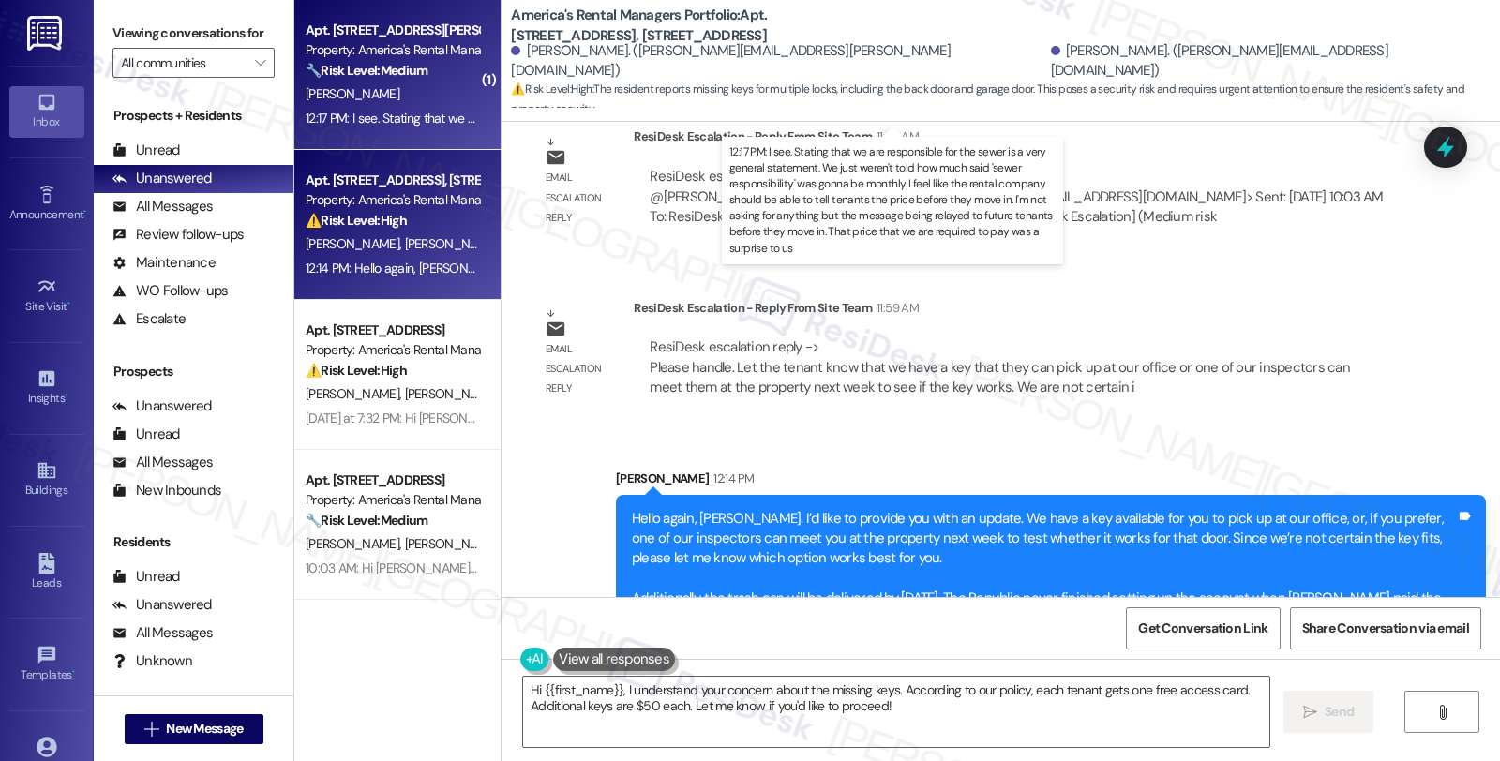
click at [427, 117] on div "12:17 PM: I see. Stating that we are responsible for the sewer is a very genera…" at bounding box center [1428, 118] width 2244 height 17
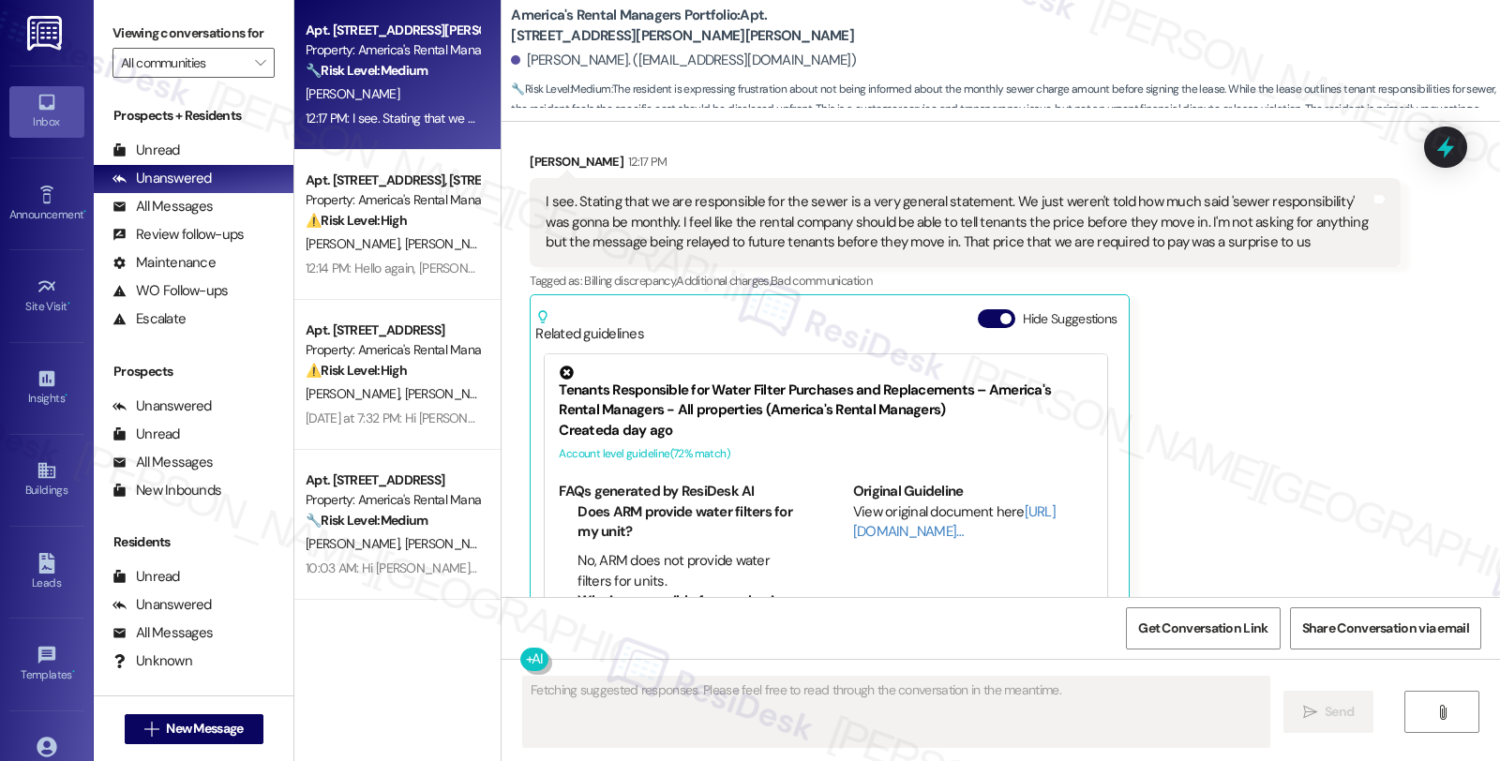
scroll to position [3120, 0]
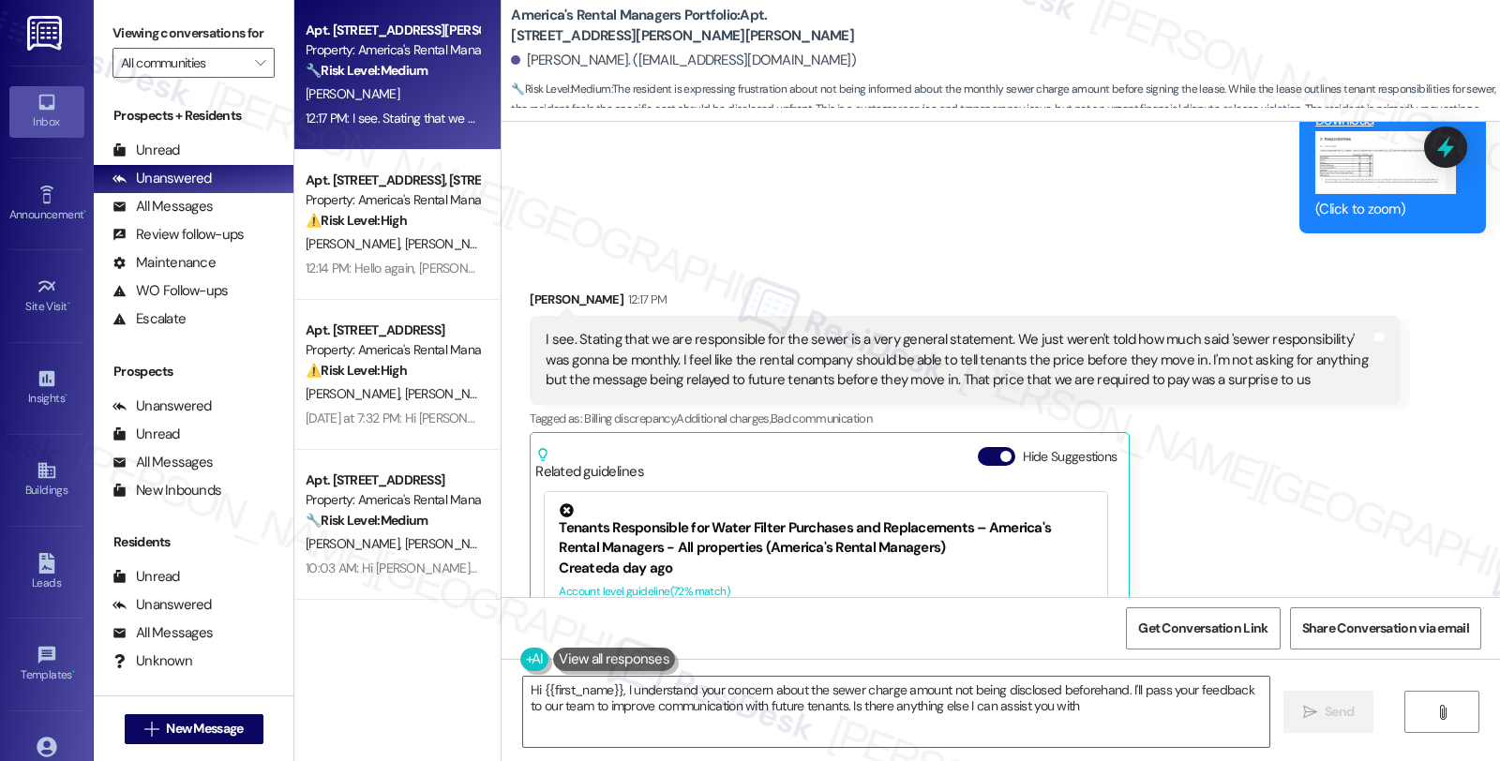
type textarea "Hi {{first_name}}, I understand your concern about the sewer charge amount not …"
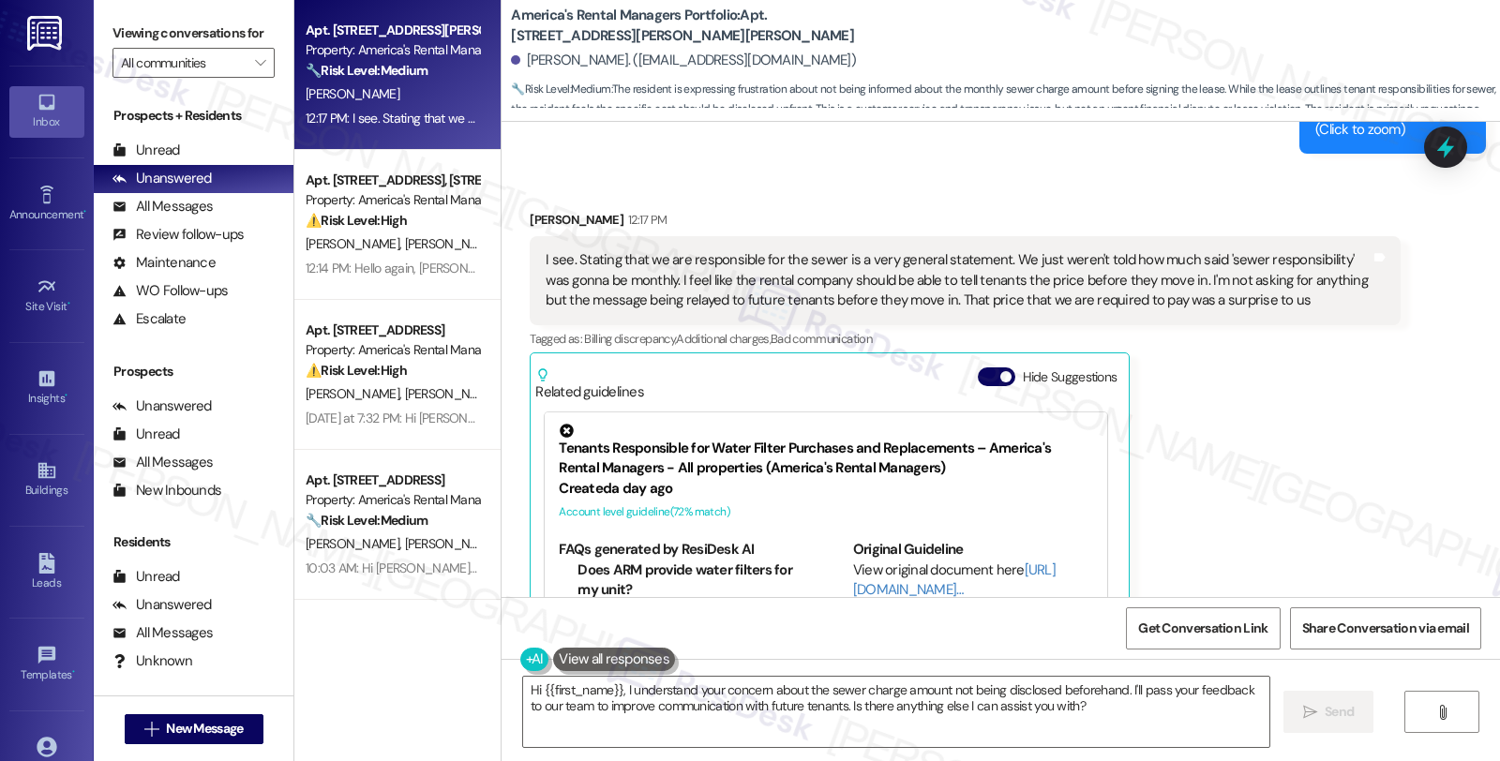
scroll to position [3329, 0]
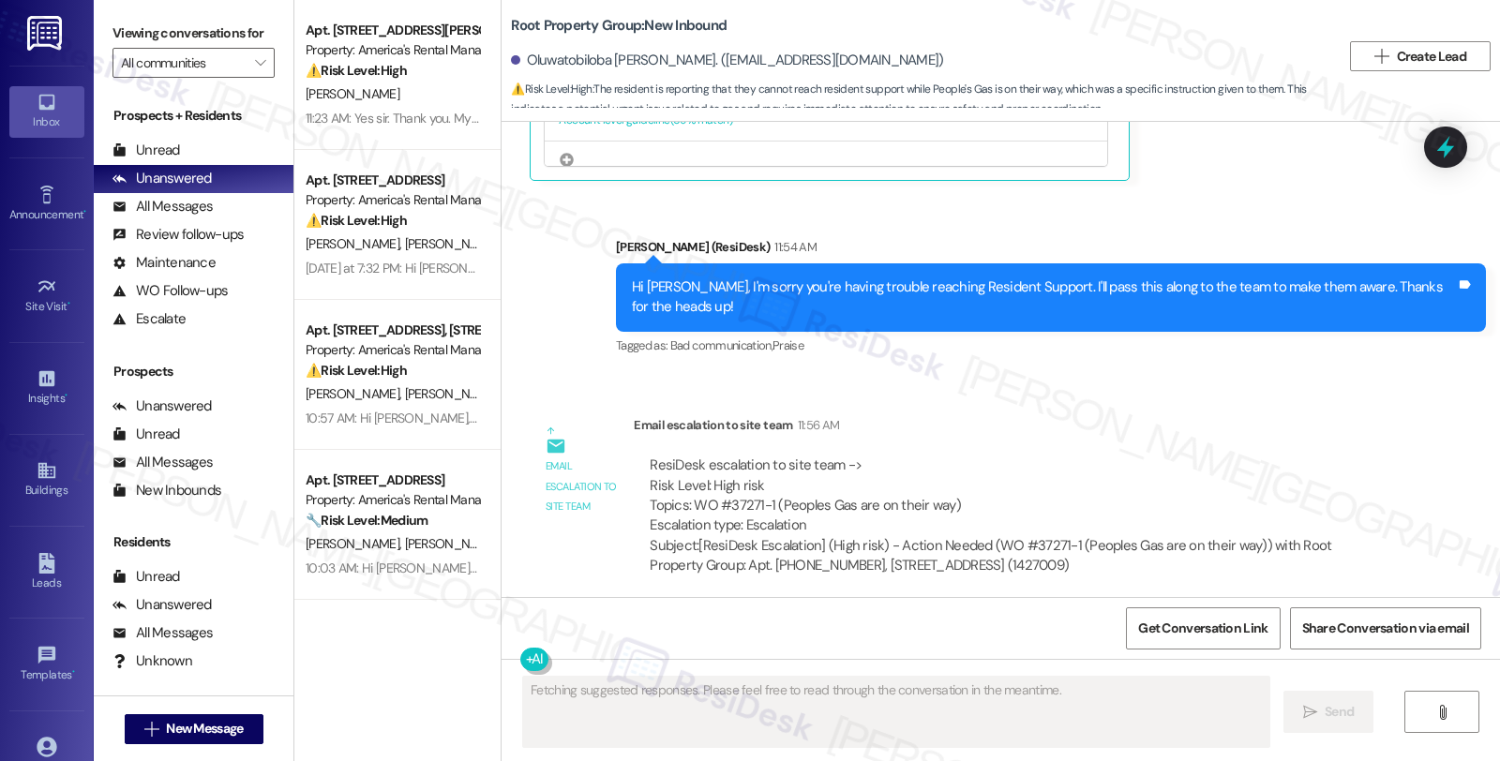
scroll to position [3929, 0]
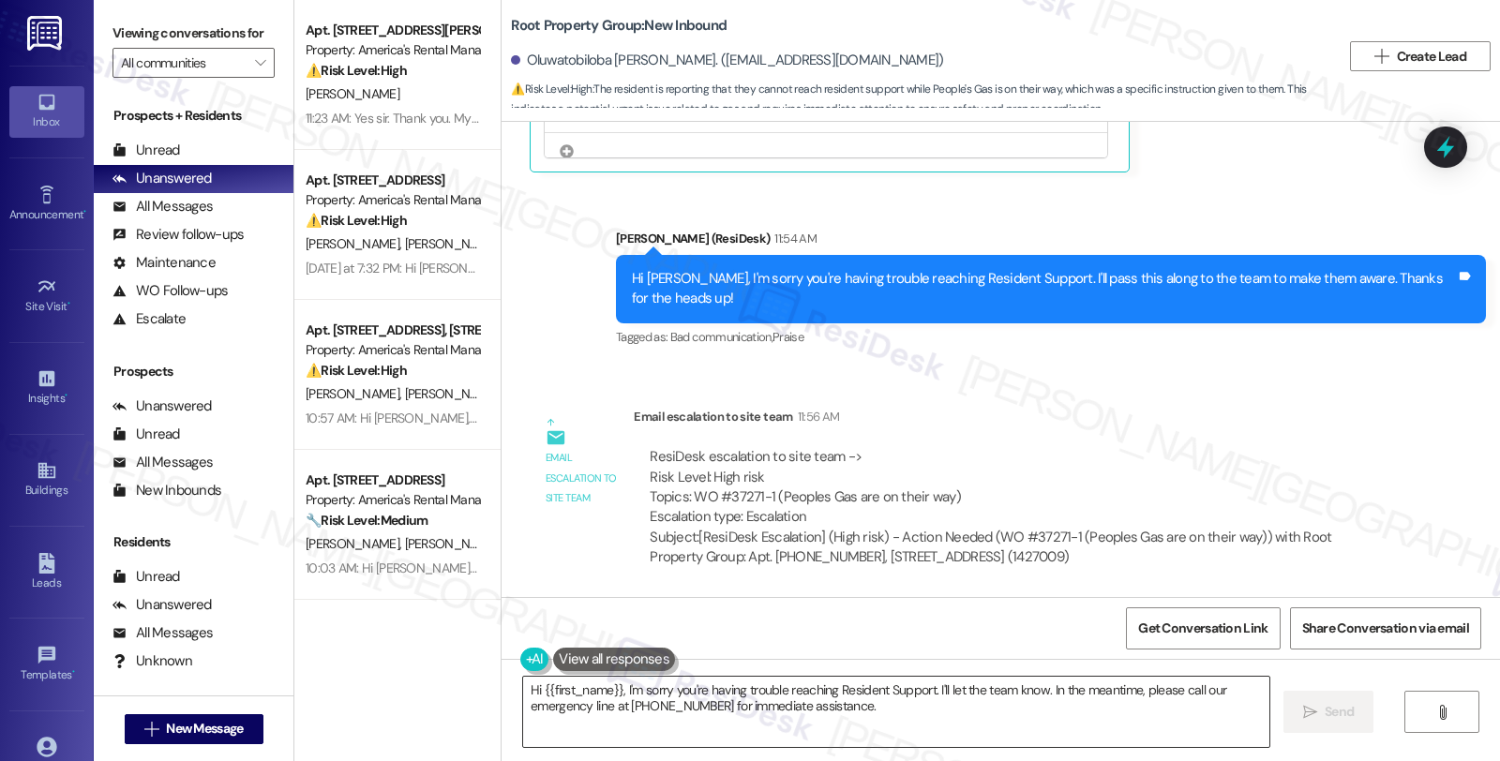
click at [701, 707] on textarea "Hi {{first_name}}, I'm sorry you're having trouble reaching Resident Support. I…" at bounding box center [896, 712] width 746 height 70
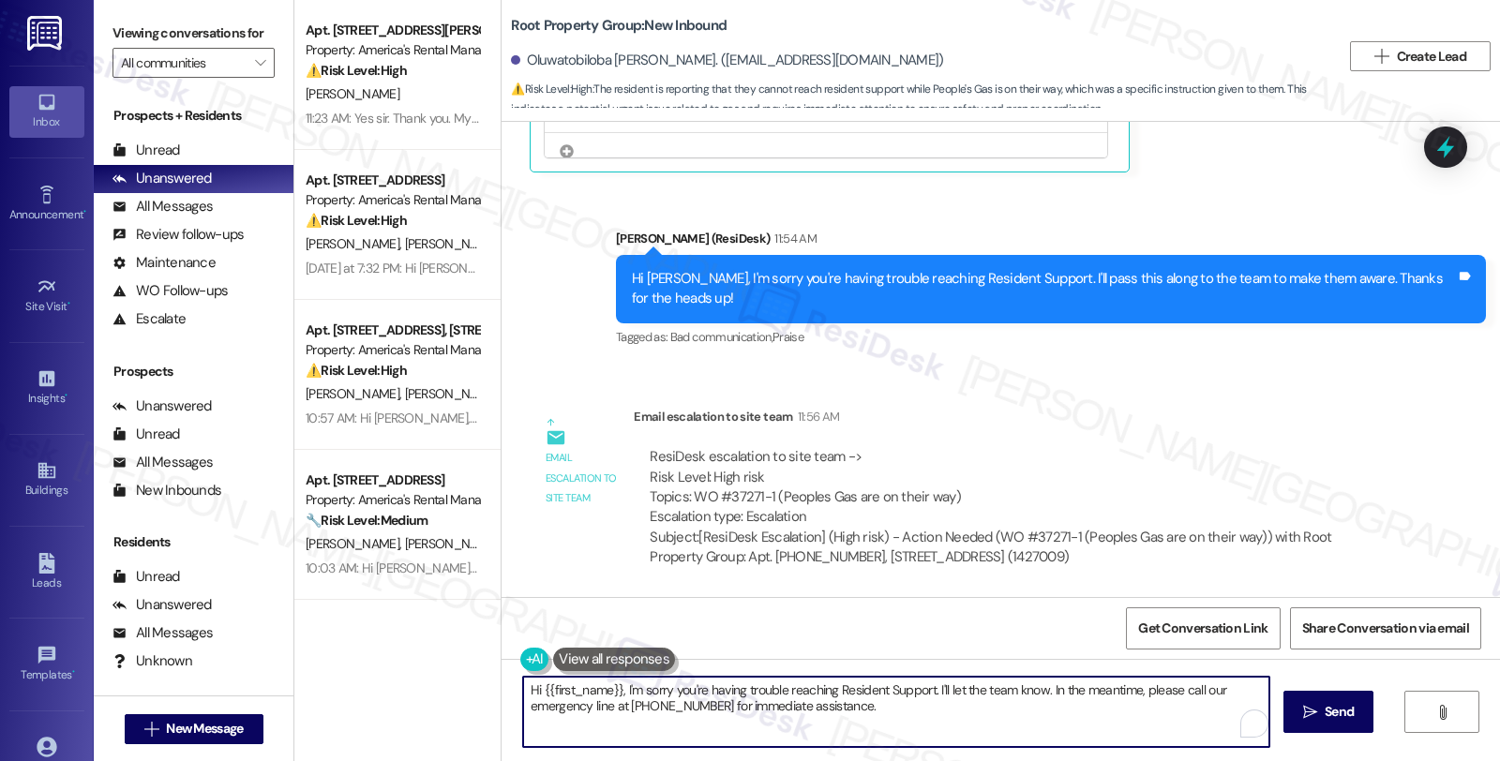
paste textarea "Please let the tenant know that our technician has been advised and will be on …"
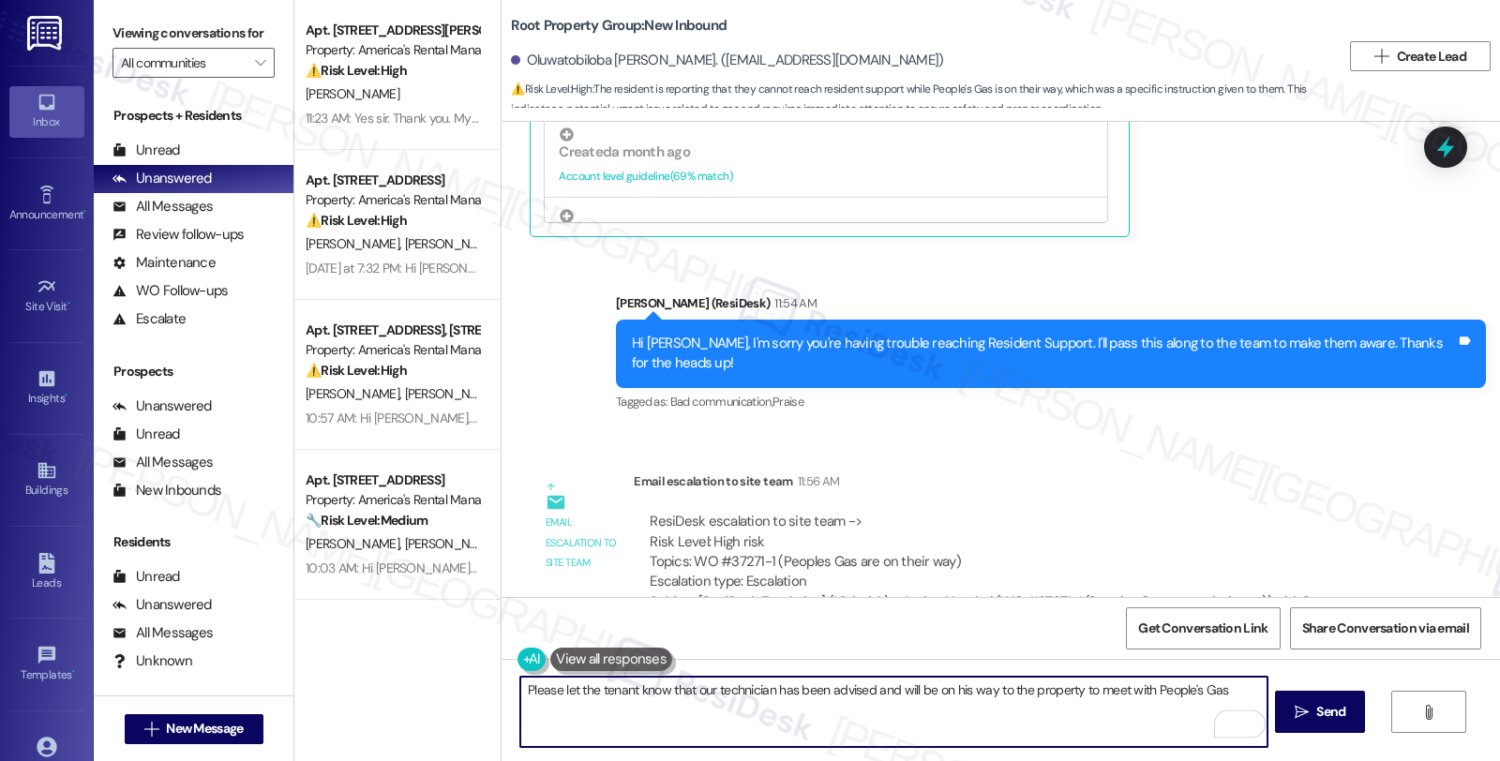
scroll to position [3825, 0]
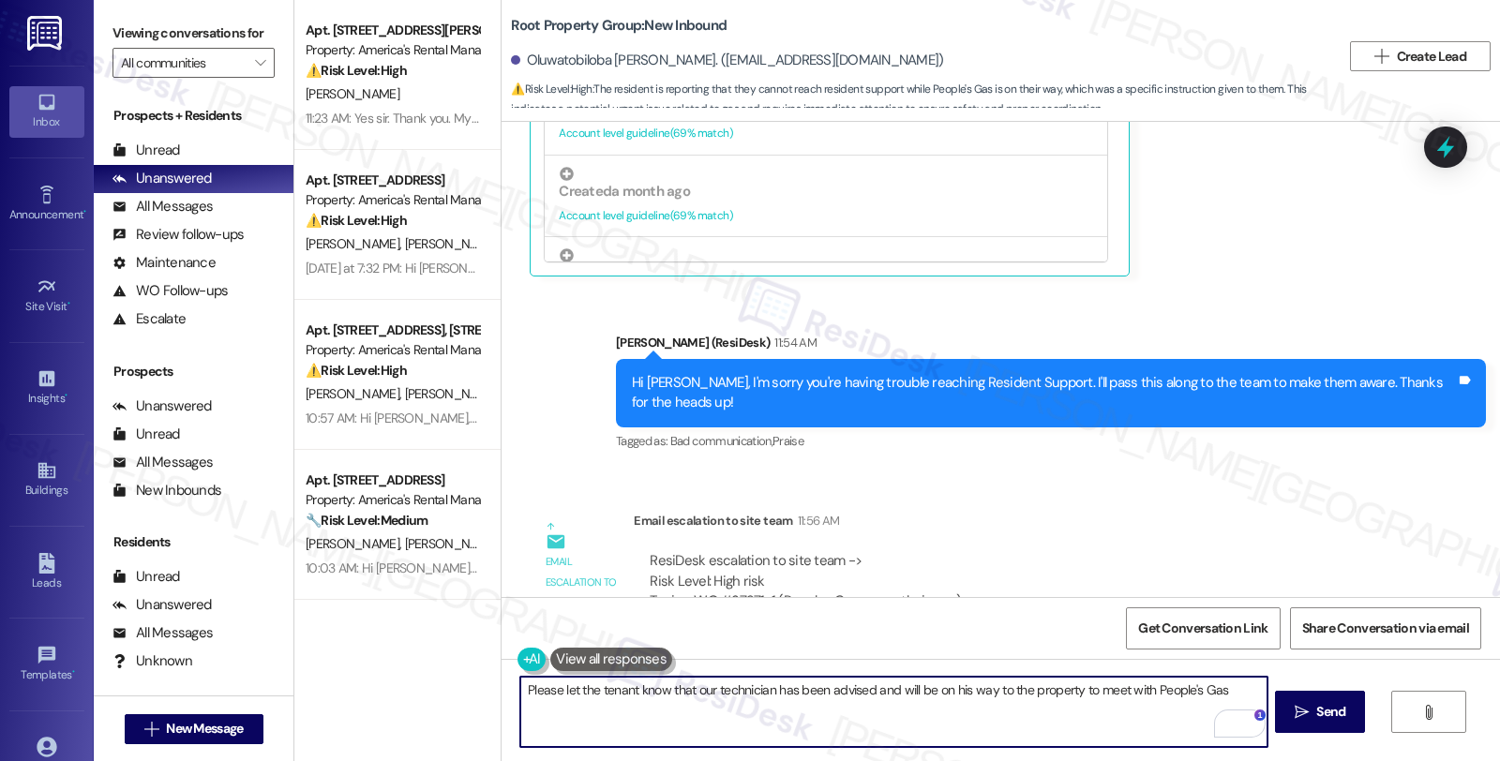
click at [520, 680] on textarea "Please let the tenant know that our technician has been advised and will be on …" at bounding box center [893, 712] width 746 height 70
drag, startPoint x: 671, startPoint y: 685, endPoint x: 752, endPoint y: 684, distance: 80.6
click at [752, 684] on textarea "Here's a quick update. Please let the tenant know that our technician has been …" at bounding box center [893, 712] width 746 height 70
click at [615, 715] on textarea "Here's a quick update. Please know that our technician has been advised and wil…" at bounding box center [893, 712] width 746 height 70
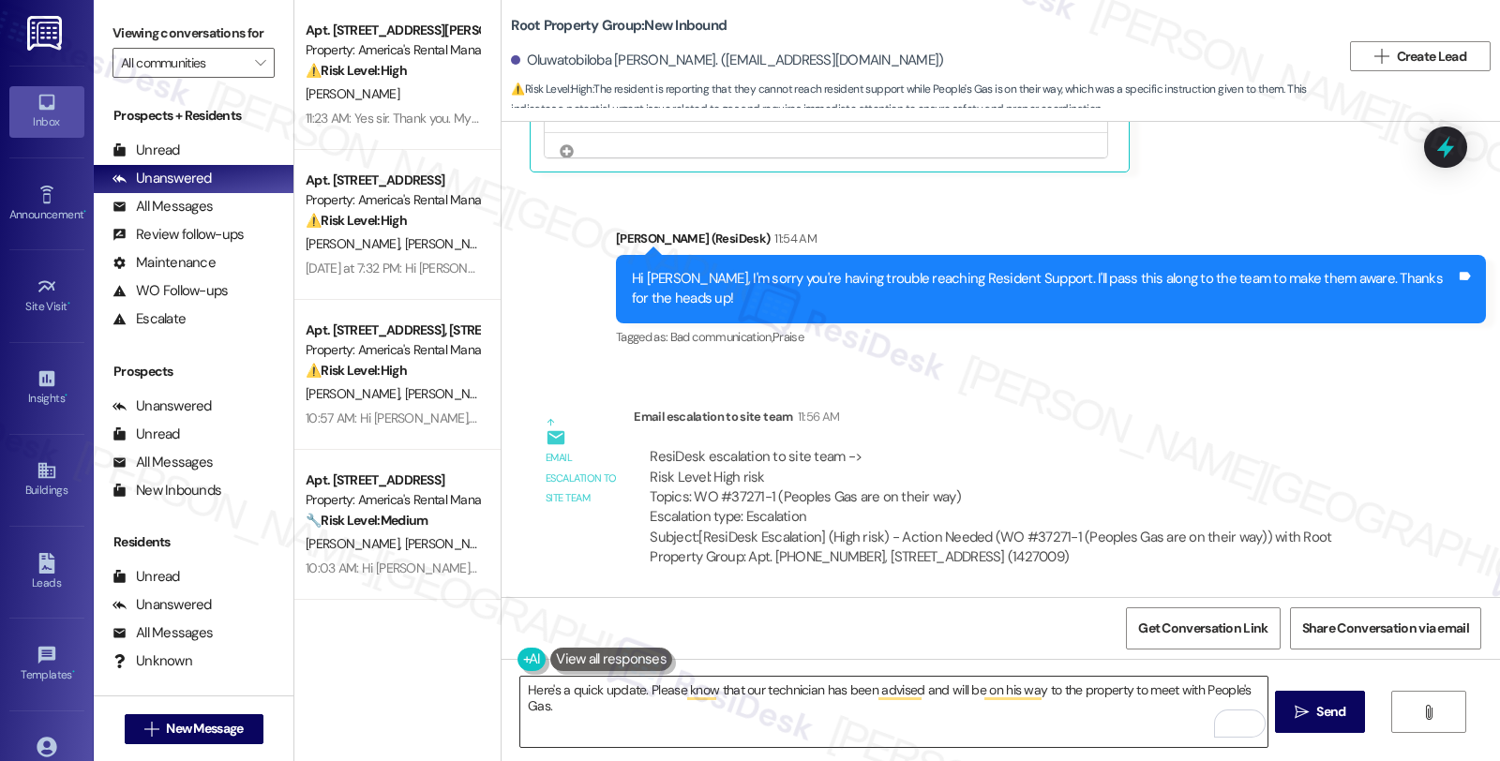
click at [620, 712] on textarea "Here's a quick update. Please know that our technician has been advised and wil…" at bounding box center [893, 712] width 746 height 70
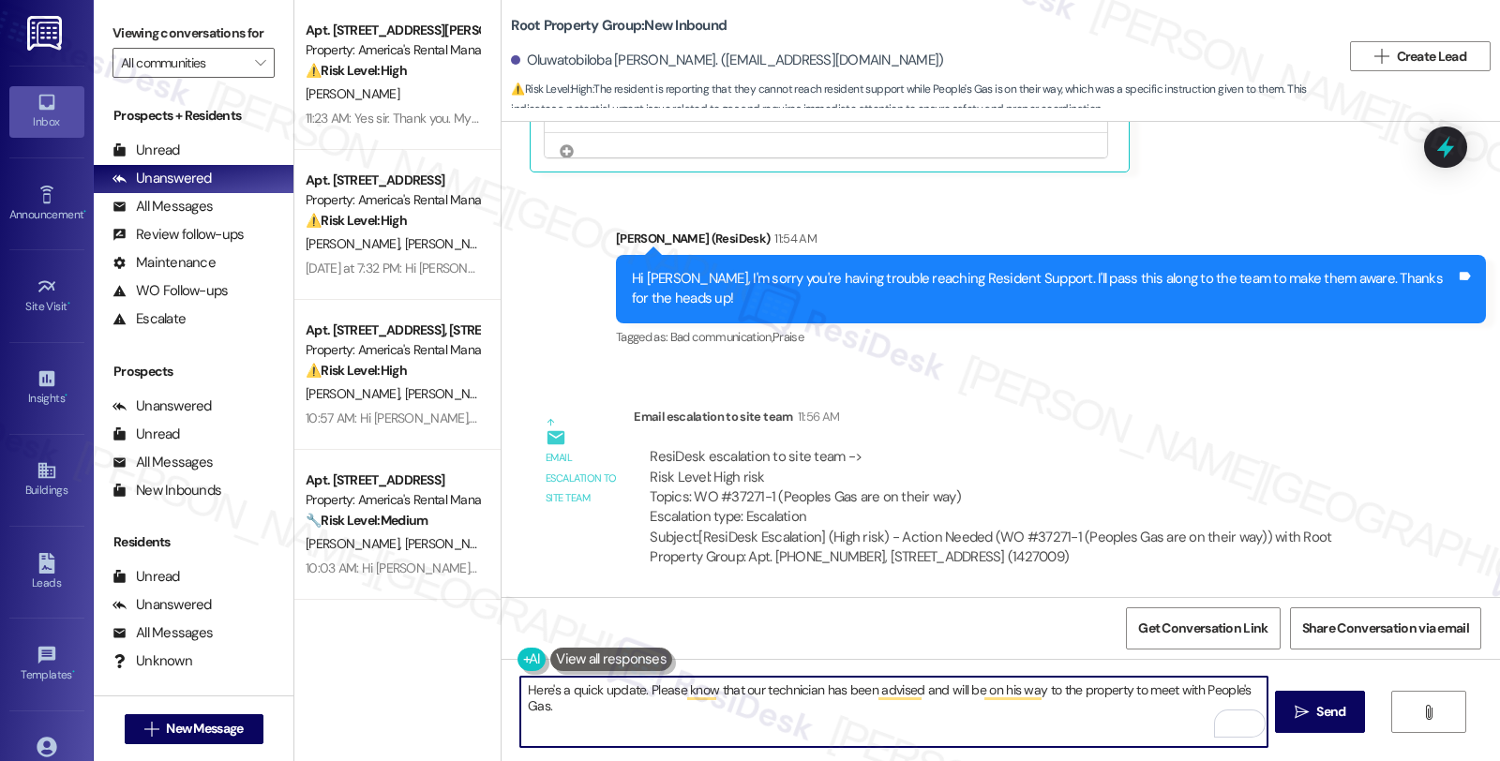
paste textarea "Should you have other concerns, please feel free to reach out. Have a great day!"
type textarea "Here's a quick update. Please know that our technician has been advised and wil…"
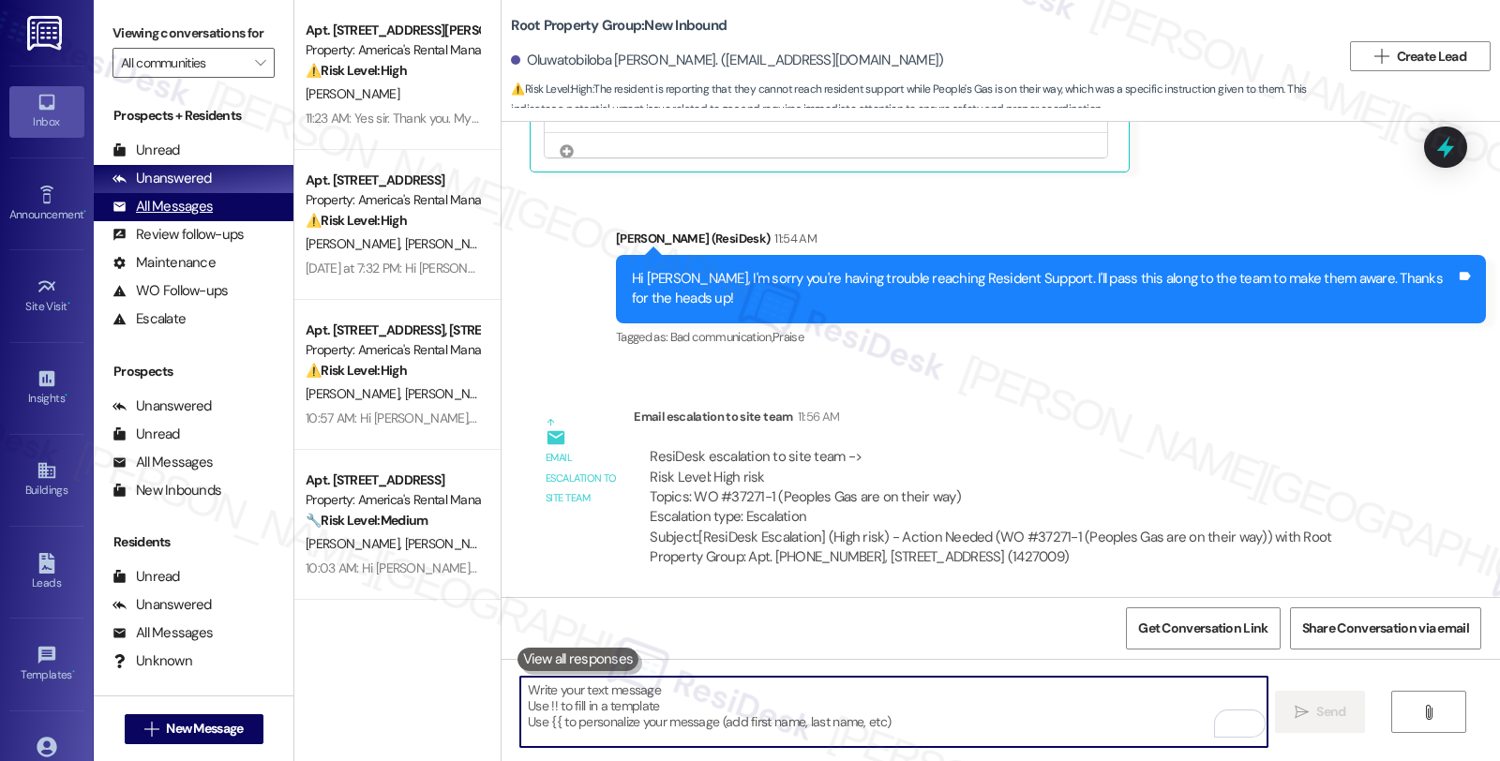
click at [194, 217] on div "All Messages" at bounding box center [162, 207] width 100 height 20
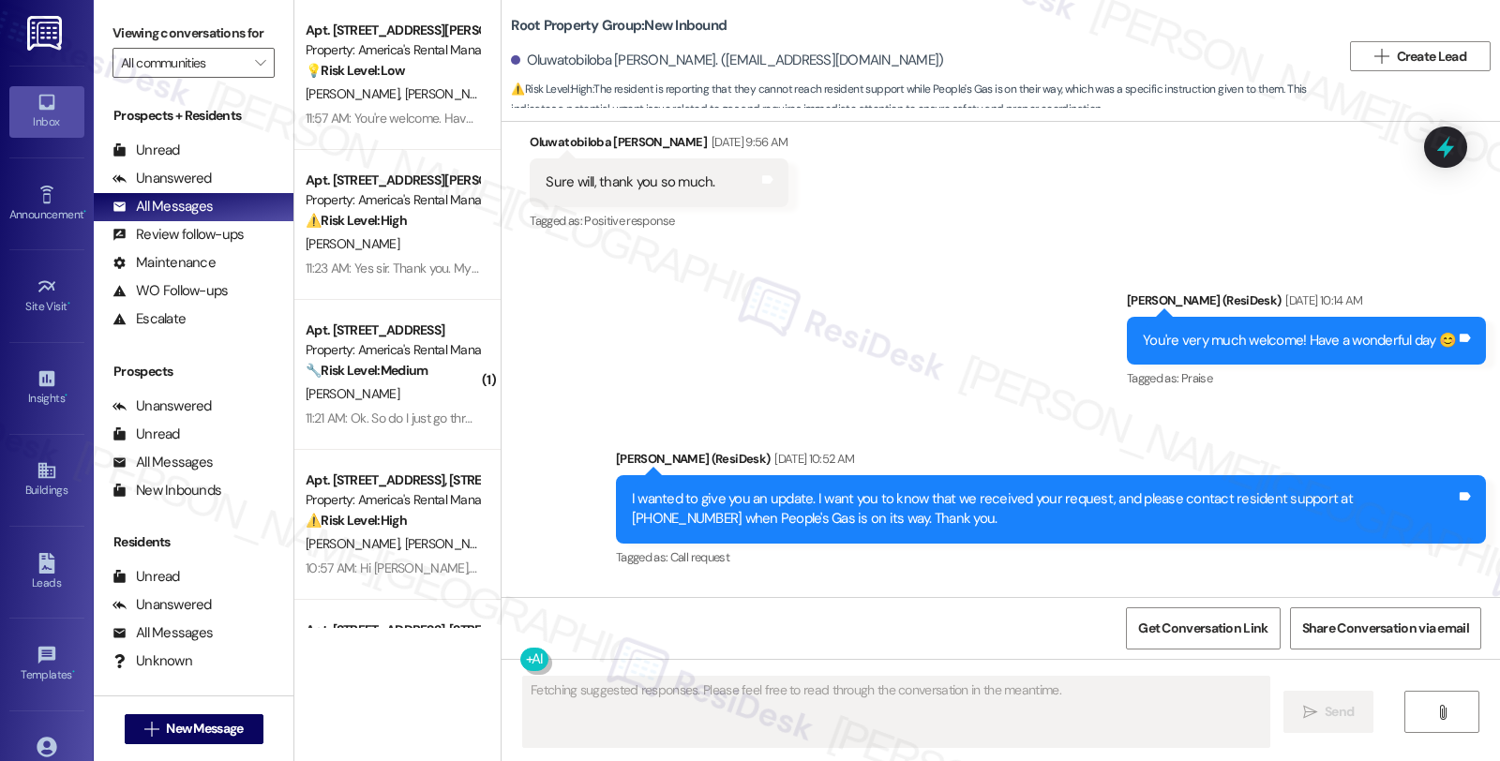
scroll to position [3518, 0]
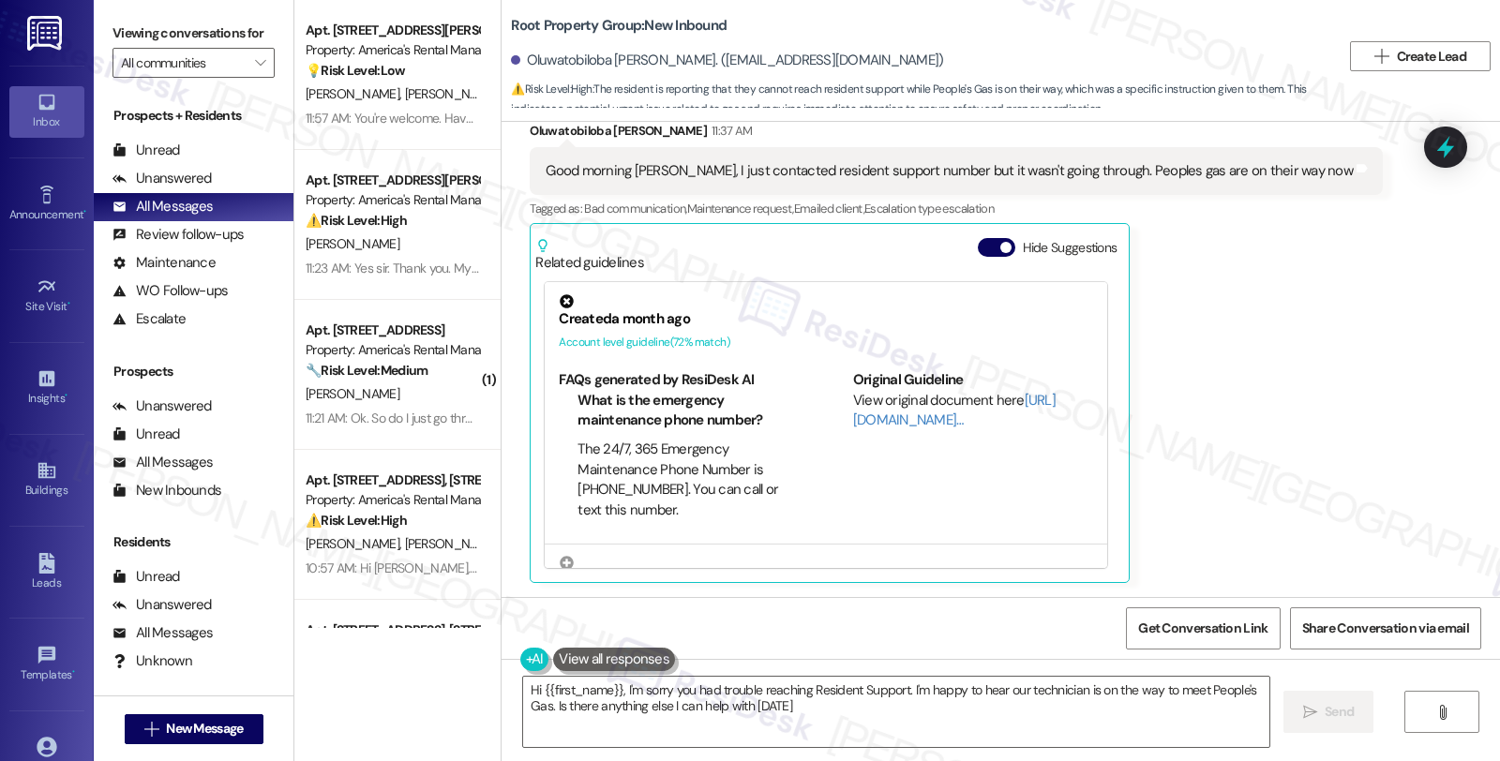
type textarea "Hi {{first_name}}, I'm sorry you had trouble reaching Resident Support. I'm hap…"
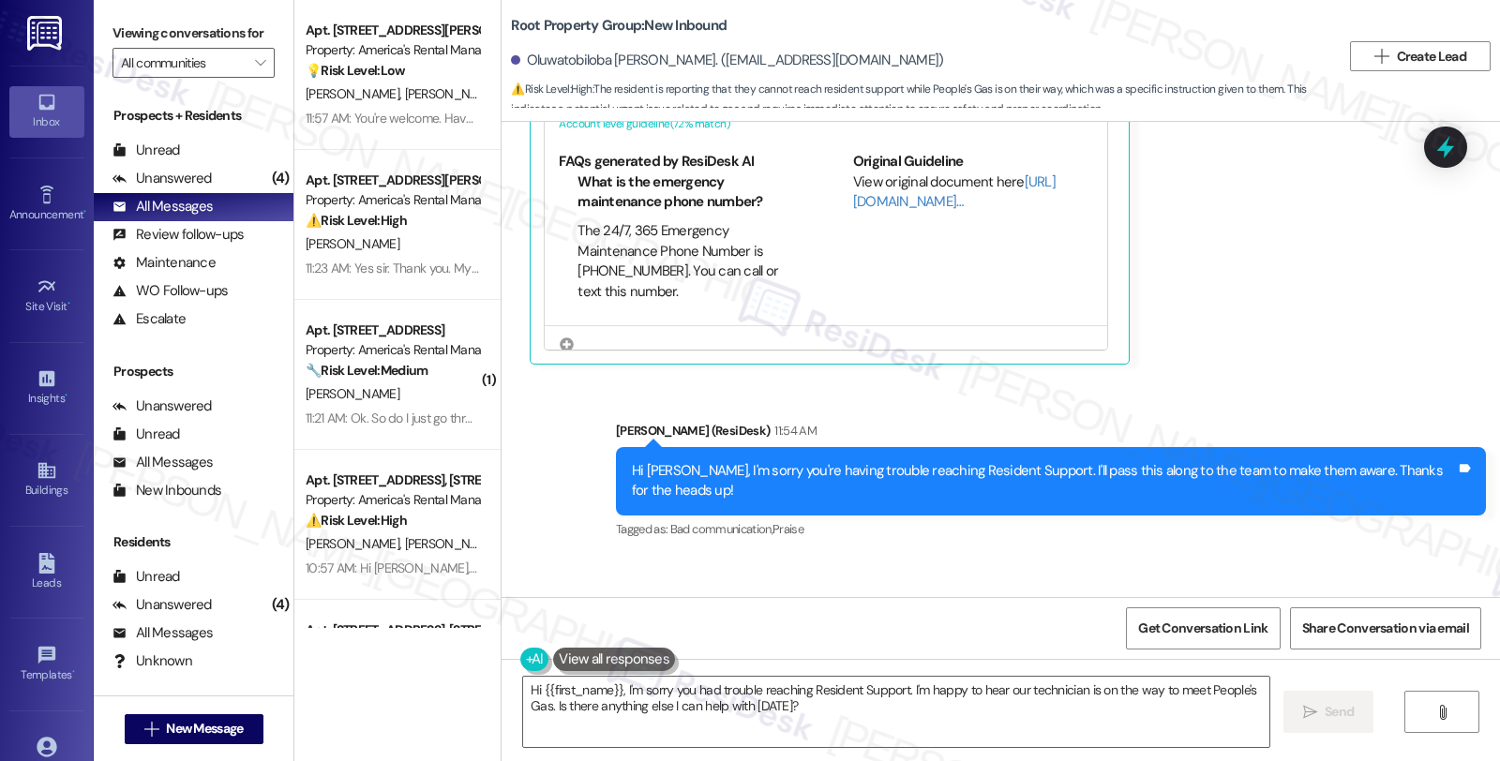
scroll to position [4107, 0]
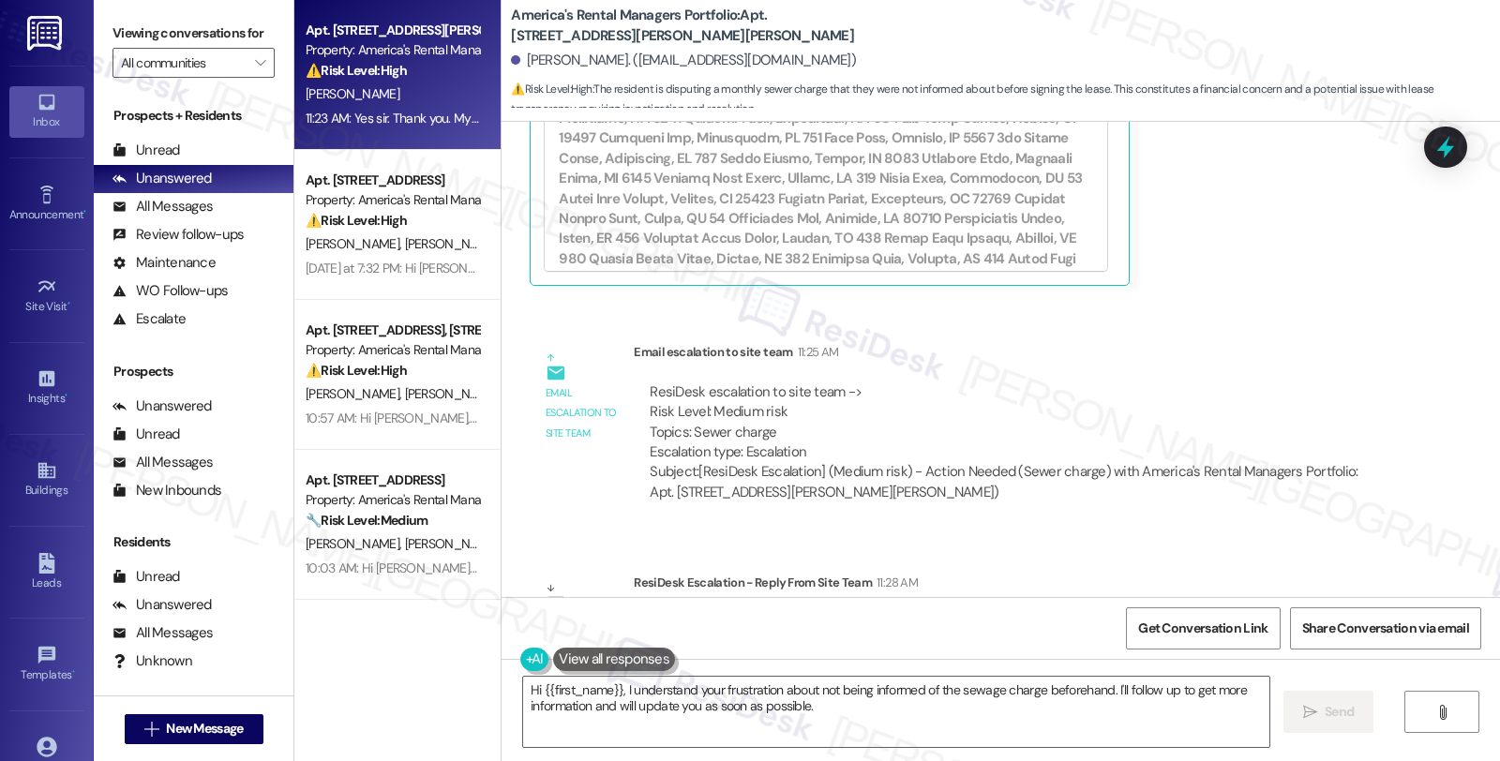
scroll to position [2484, 0]
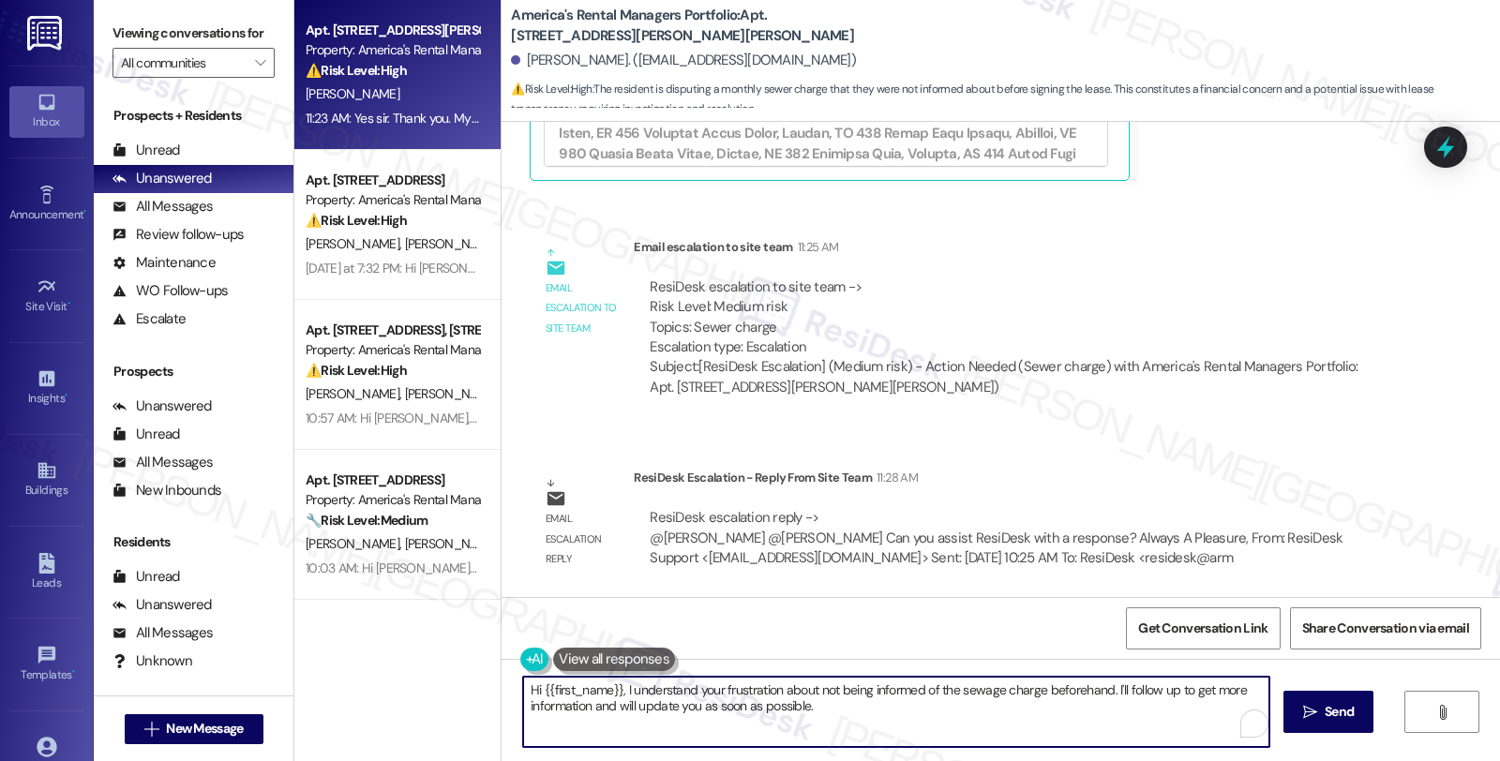
drag, startPoint x: 611, startPoint y: 686, endPoint x: 462, endPoint y: 686, distance: 149.1
click at [462, 686] on div "Apt. [STREET_ADDRESS][GEOGRAPHIC_DATA][PERSON_NAME][STREET_ADDRESS][PERSON_NAME…" at bounding box center [897, 380] width 1206 height 761
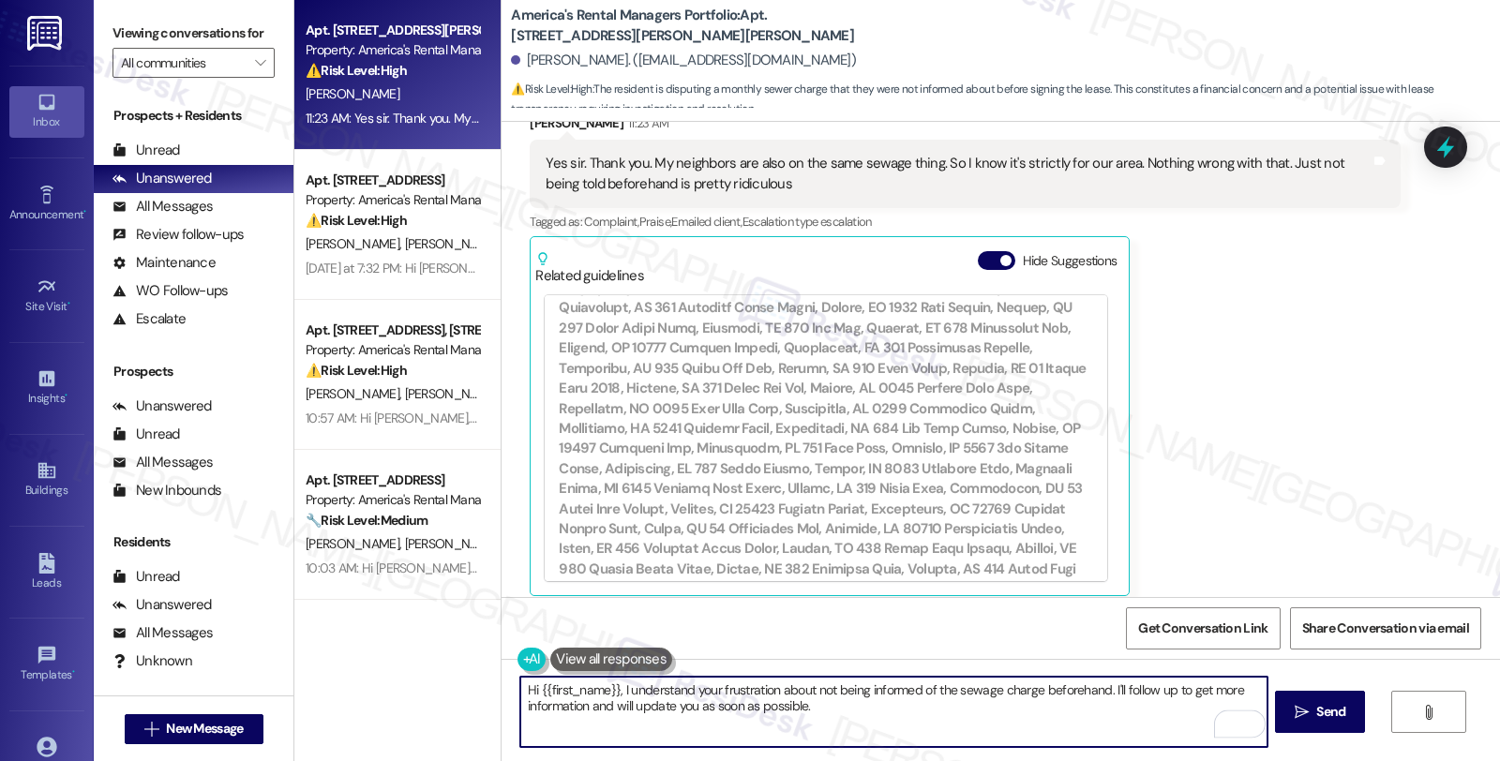
scroll to position [2067, 0]
click at [520, 685] on textarea "I understand your frustration about not being informed of the sewage charge bef…" at bounding box center [893, 712] width 746 height 70
click at [668, 696] on textarea "I understand your frustration about not being informed of the sewage charge bef…" at bounding box center [893, 712] width 746 height 70
click at [720, 713] on textarea "I understand your frustration about not being informed of the sewage charge bef…" at bounding box center [893, 712] width 746 height 70
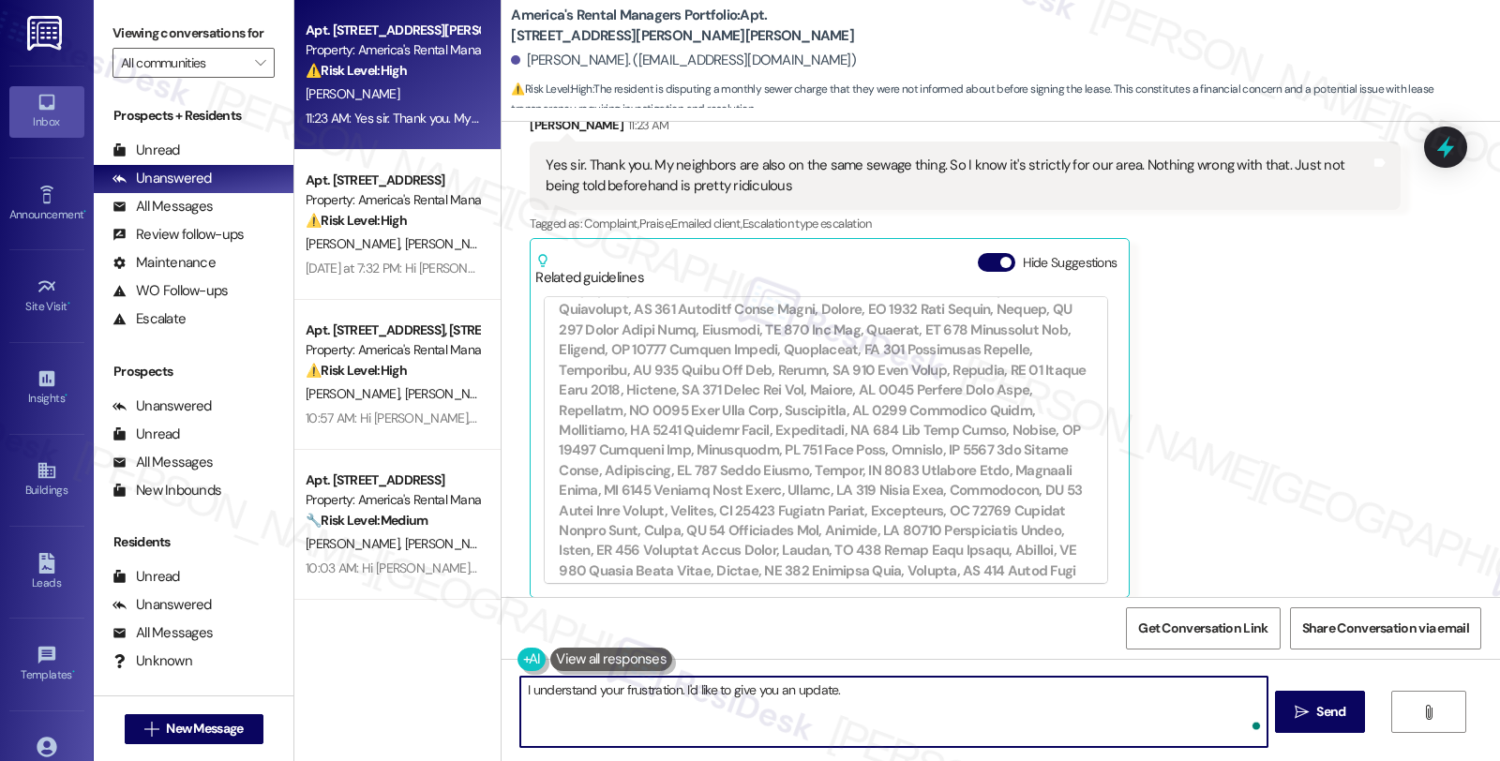
paste textarea "Sewer Service is billed monthly by Community Utilities. It's not the same compa…"
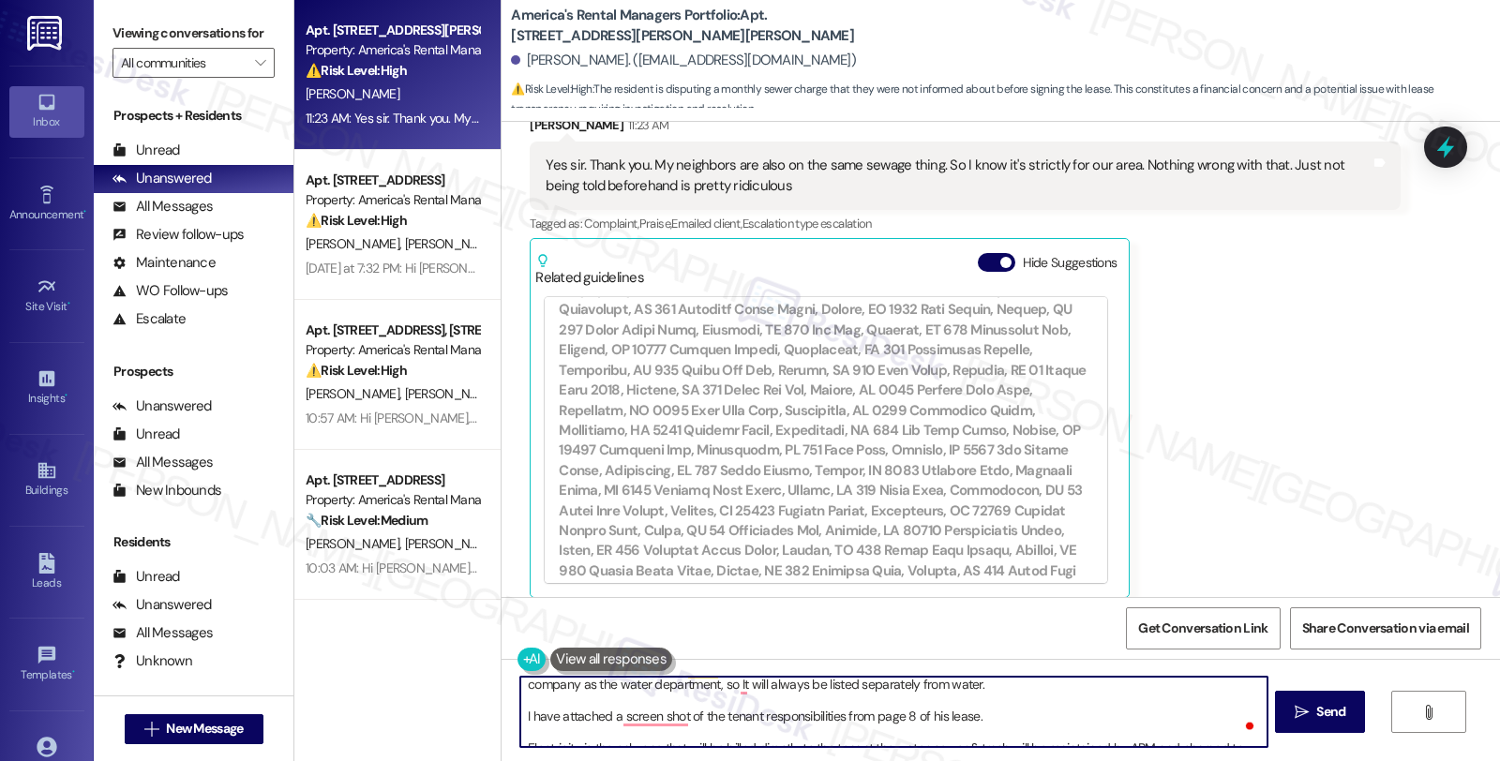
scroll to position [0, 0]
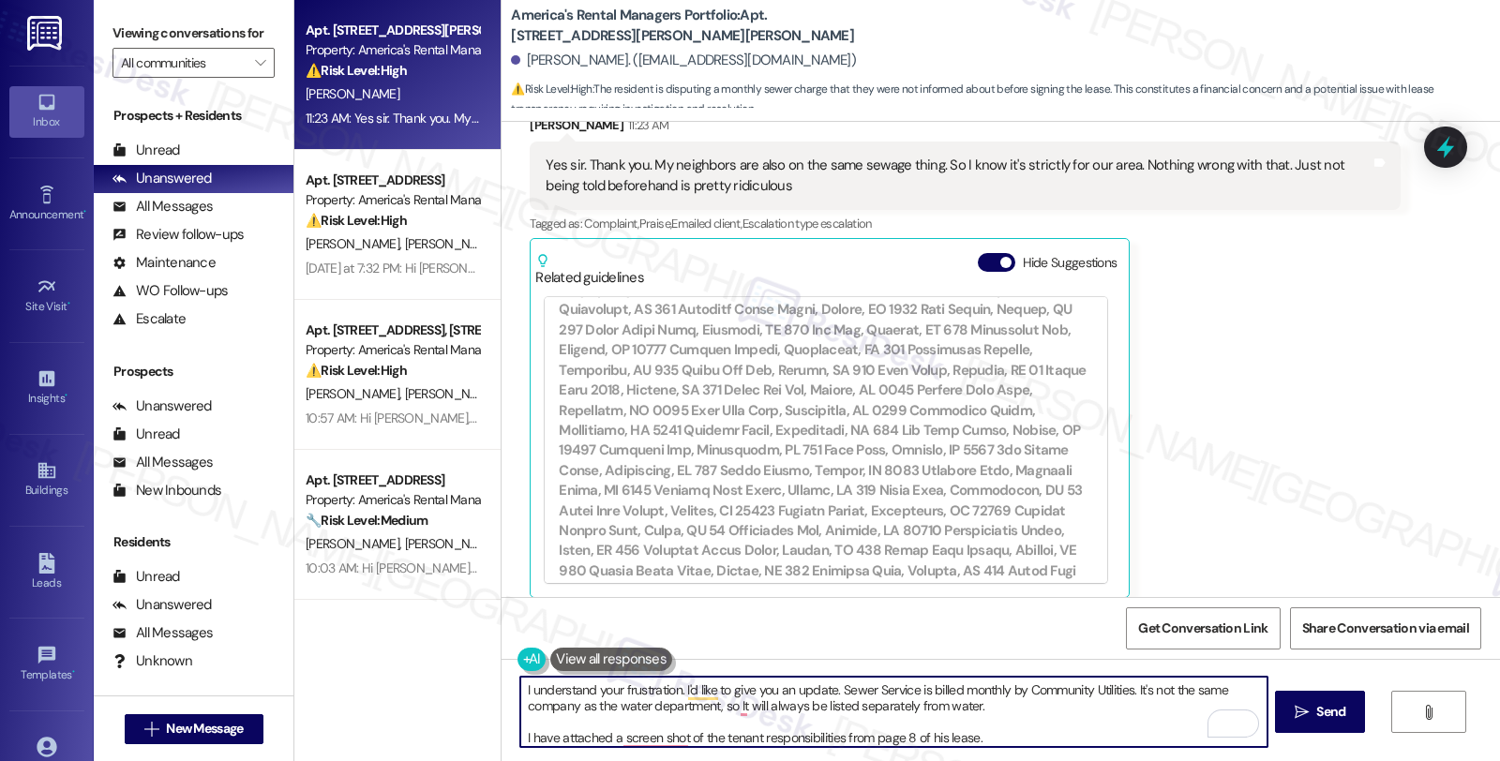
click at [838, 686] on textarea "I understand your frustration. I'd like to give you an update. Sewer Service is…" at bounding box center [893, 712] width 746 height 70
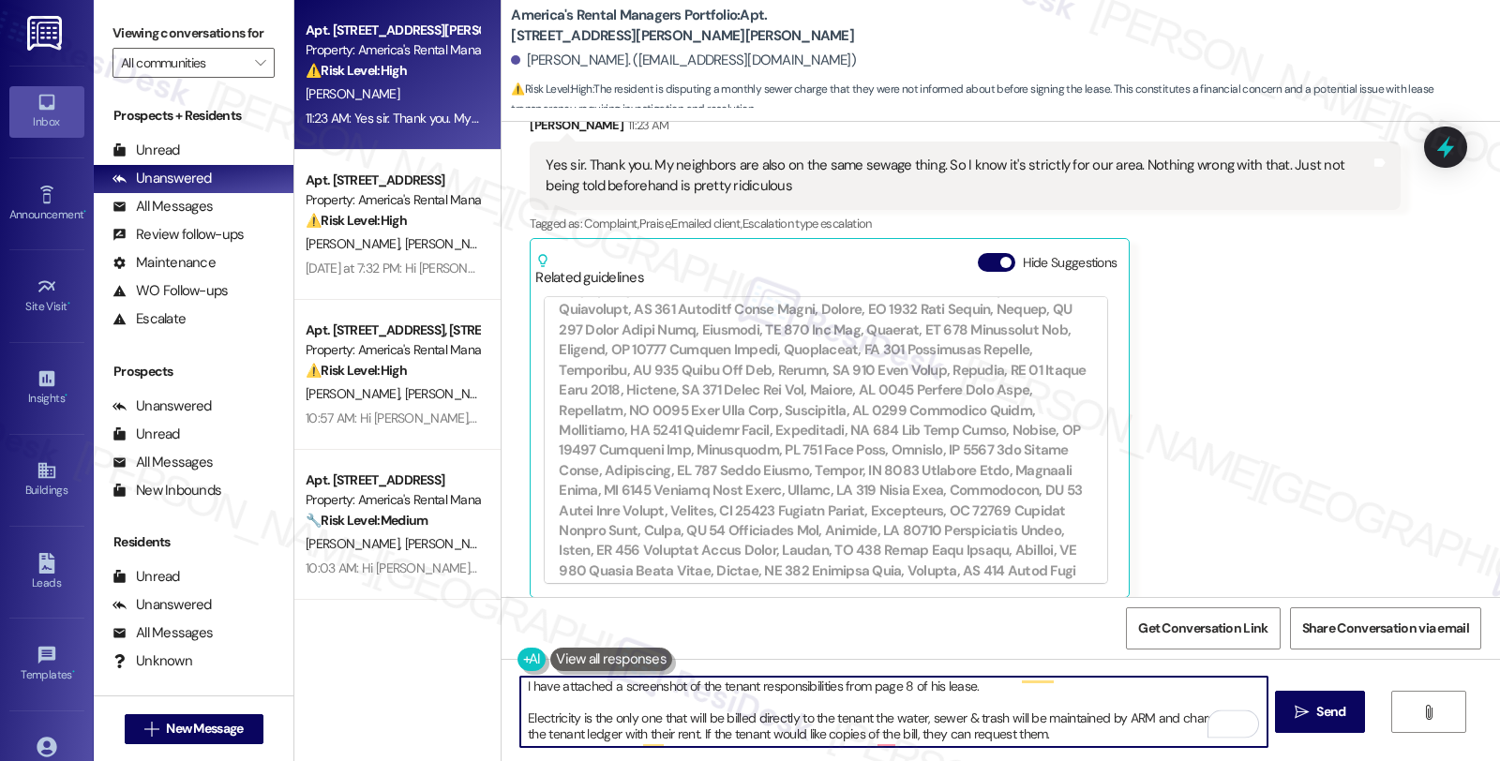
scroll to position [52, 0]
click at [923, 689] on textarea "I understand your frustration. I'd like to give you an update. Please know that…" at bounding box center [893, 712] width 746 height 70
click at [520, 716] on textarea "I understand your frustration. I'd like to give you an update. Please know that…" at bounding box center [893, 712] width 746 height 70
click at [861, 718] on textarea "I understand your frustration. I'd like to give you an update. Please know that…" at bounding box center [893, 712] width 746 height 70
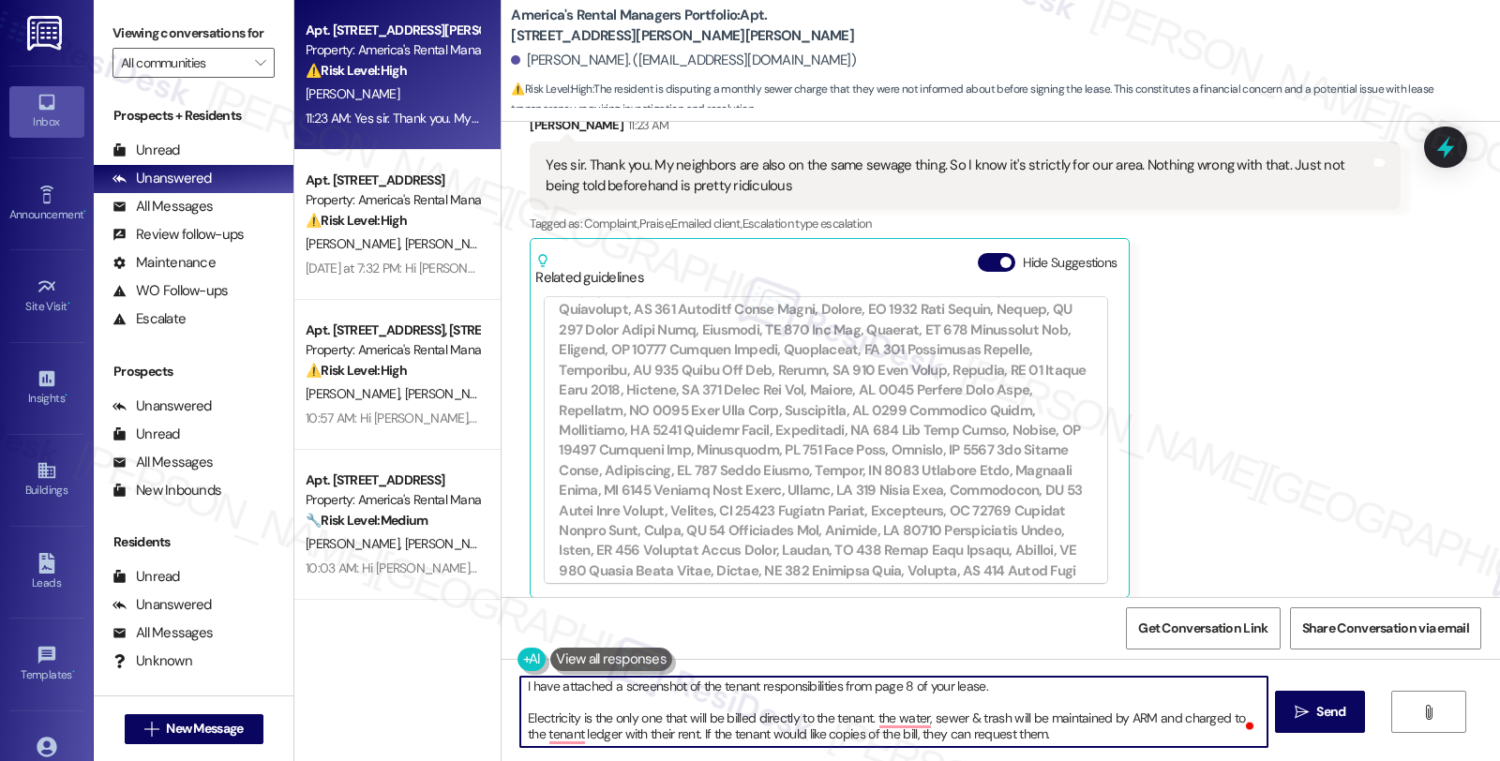
drag, startPoint x: 806, startPoint y: 714, endPoint x: 859, endPoint y: 715, distance: 52.5
click at [859, 715] on textarea "I understand your frustration. I'd like to give you an update. Please know that…" at bounding box center [893, 712] width 746 height 70
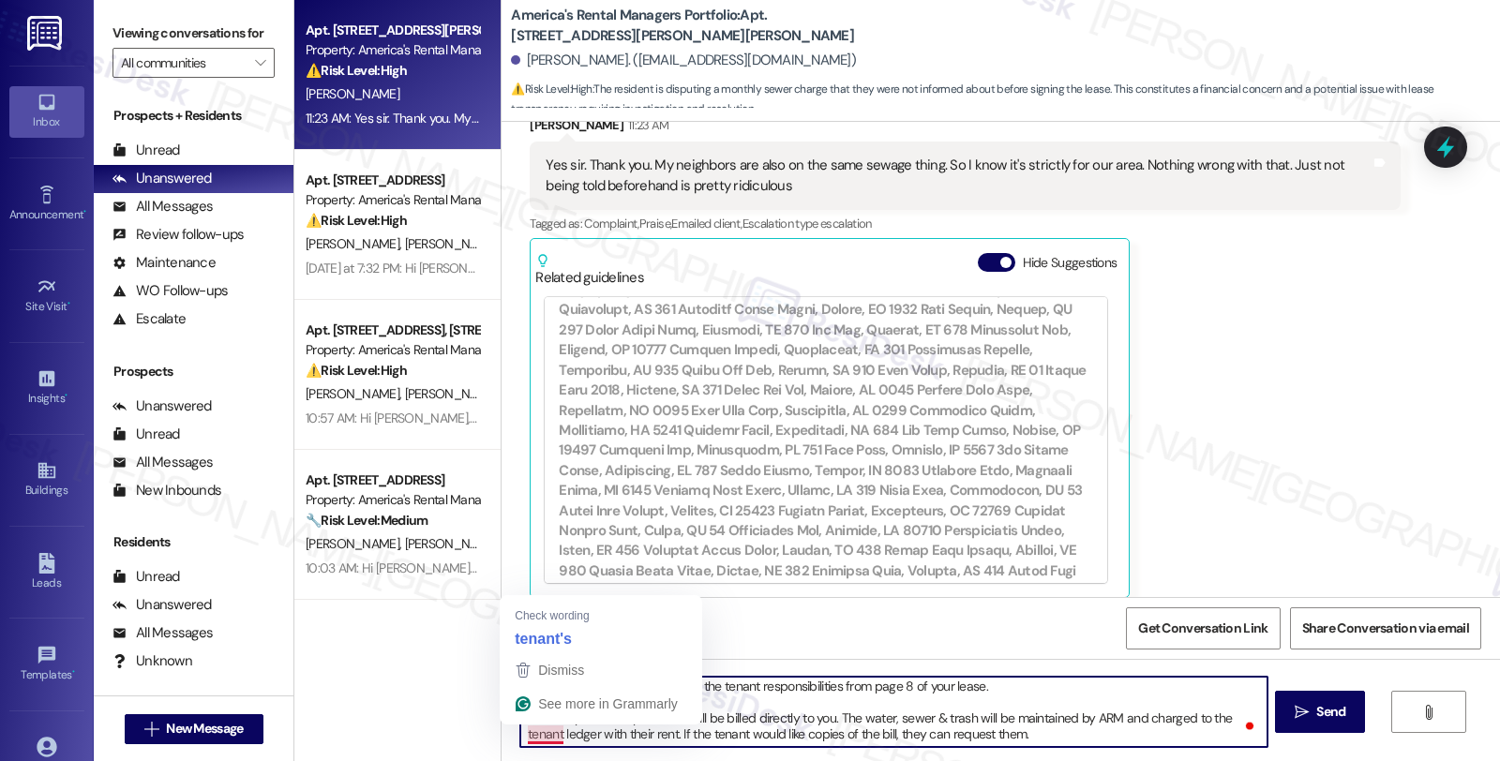
click at [532, 734] on textarea "I understand your frustration. I'd like to give you an update. Please know that…" at bounding box center [893, 712] width 746 height 70
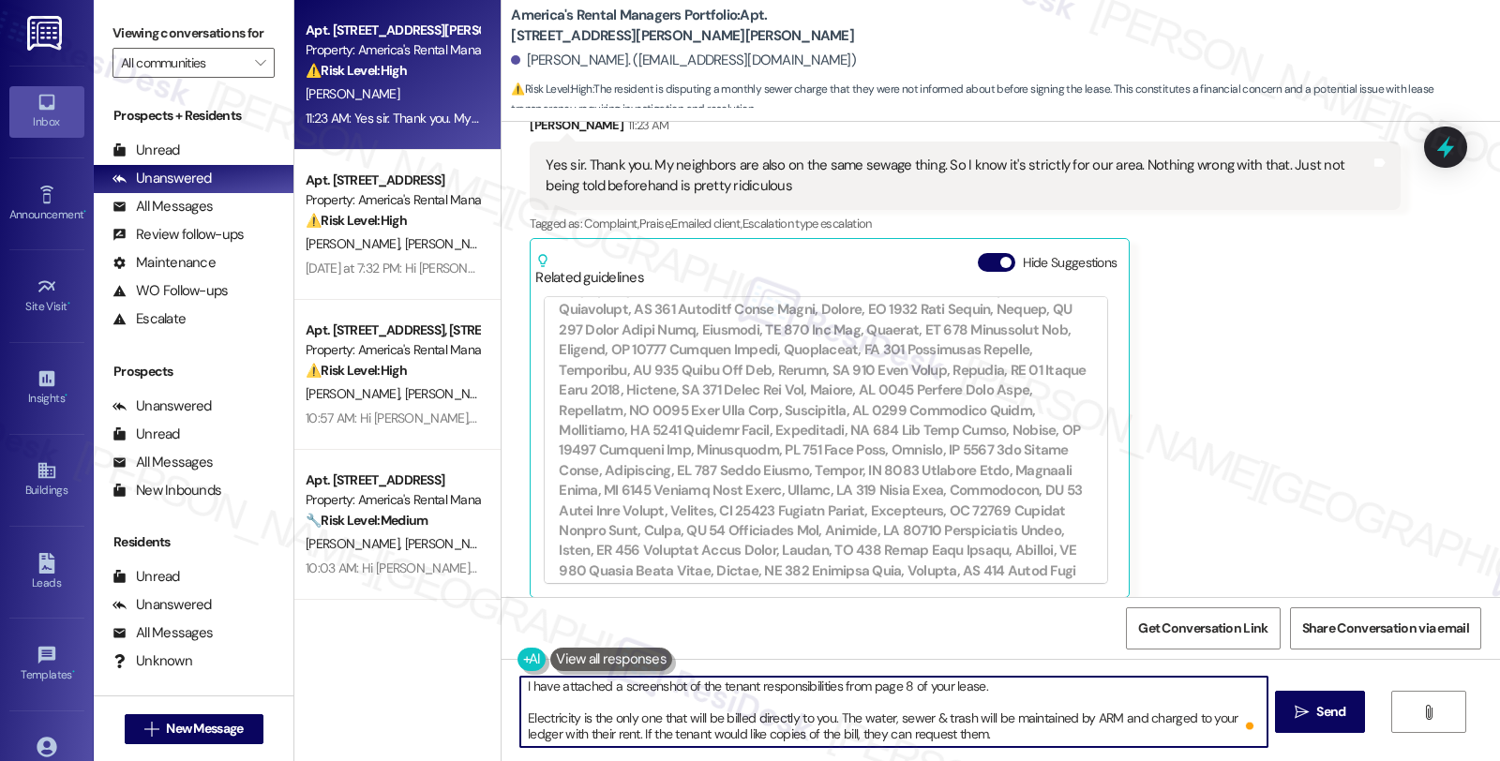
click at [586, 737] on textarea "I understand your frustration. I'd like to give you an update. Please know that…" at bounding box center [893, 712] width 746 height 70
click at [673, 734] on textarea "I understand your frustration. I'd like to give you an update. Please know that…" at bounding box center [893, 712] width 746 height 70
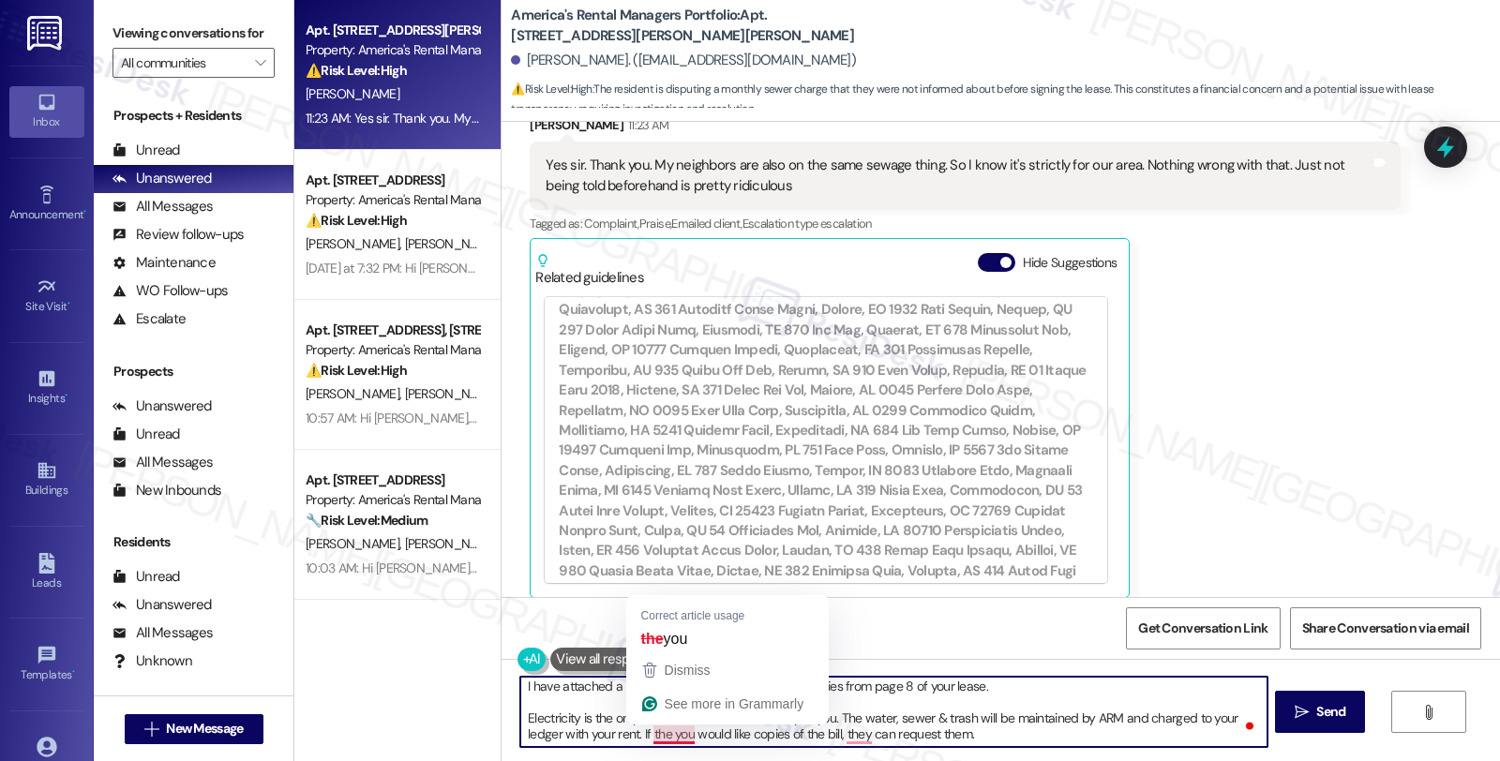
click at [649, 731] on textarea "I understand your frustration. I'd like to give you an update. Please know that…" at bounding box center [893, 712] width 746 height 70
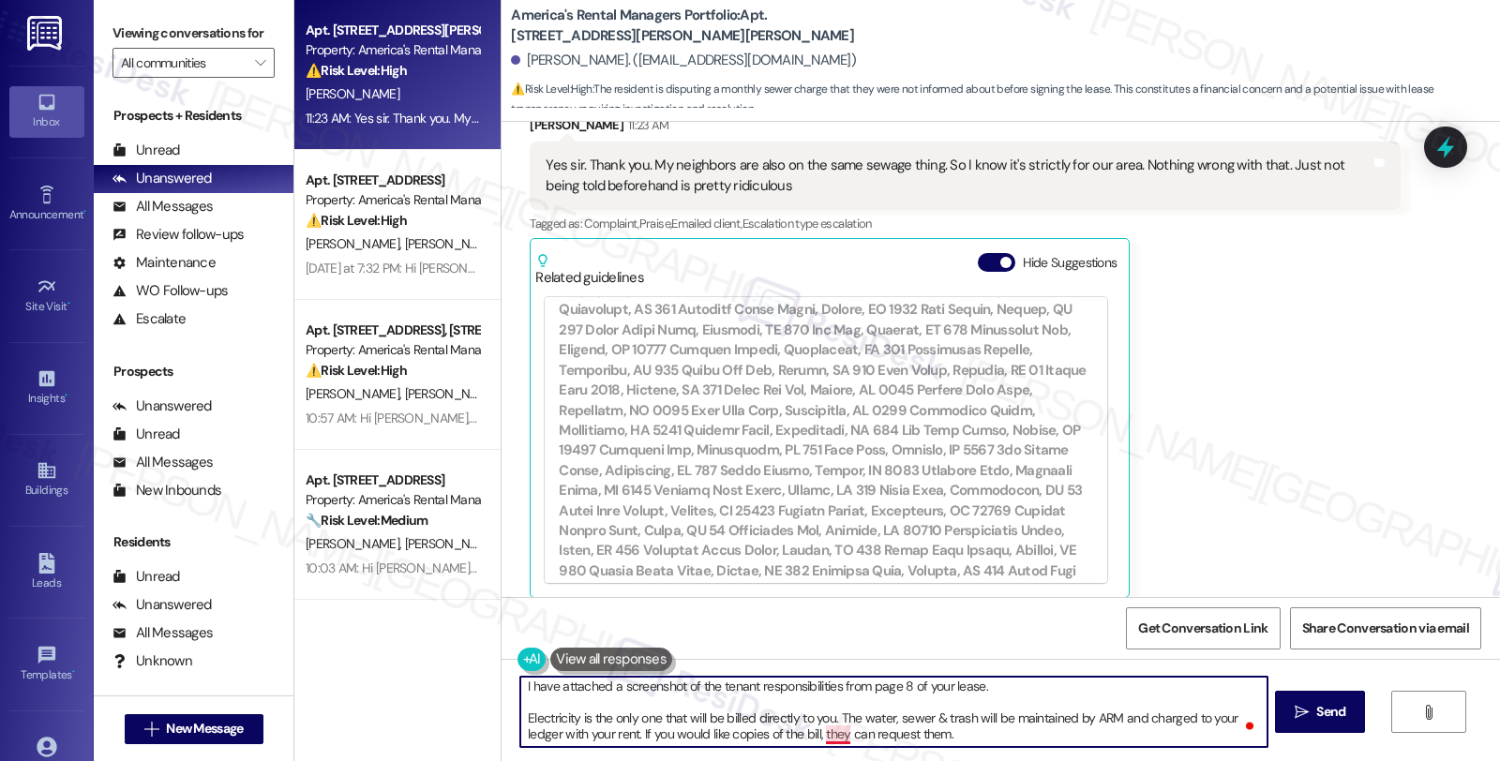
click at [831, 728] on textarea "I understand your frustration. I'd like to give you an update. Please know that…" at bounding box center [893, 712] width 746 height 70
click at [977, 739] on textarea "I understand your frustration. I'd like to give you an update. Please know that…" at bounding box center [893, 712] width 746 height 70
paste textarea "completely understand your frustration and want to provide some clarity. Sewer …"
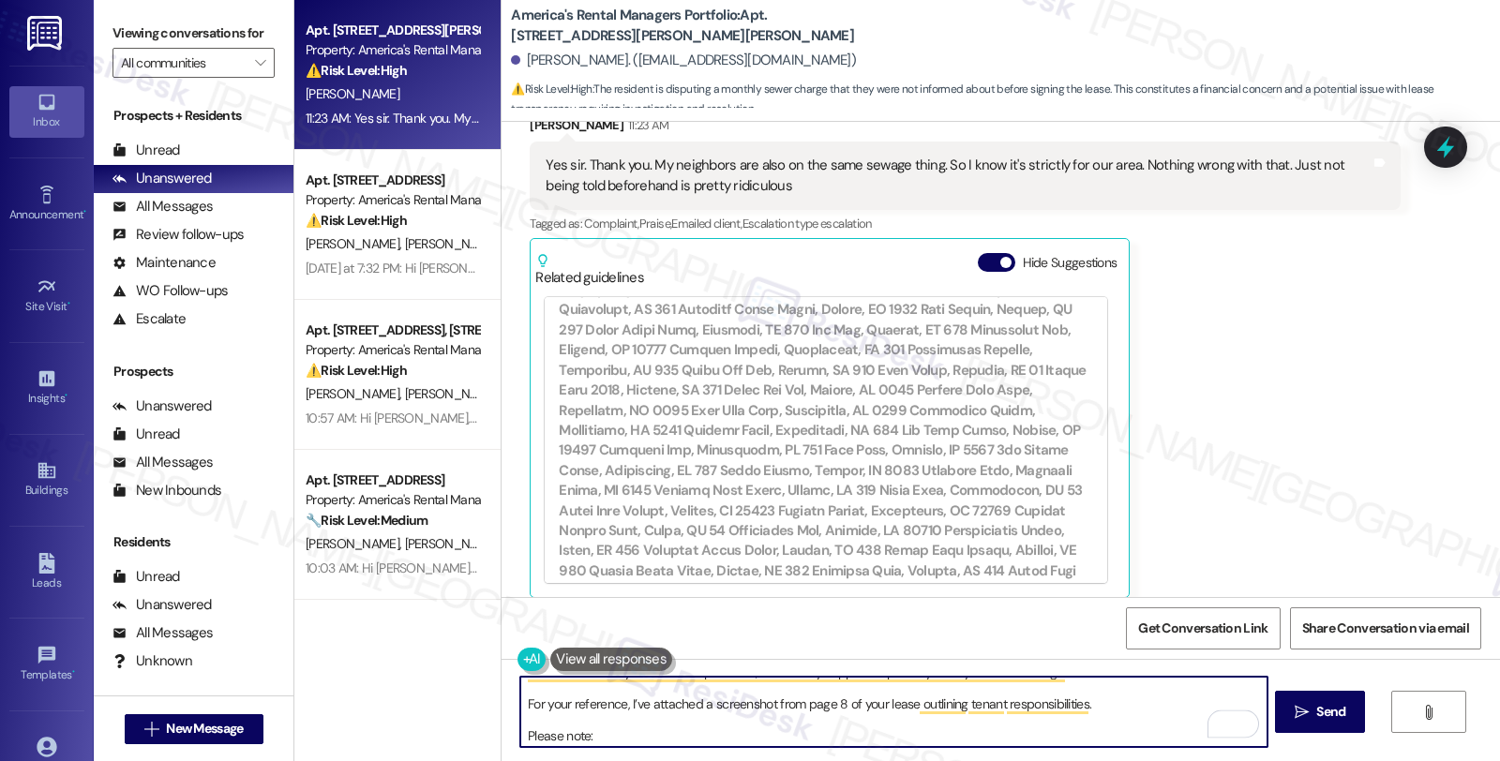
scroll to position [0, 0]
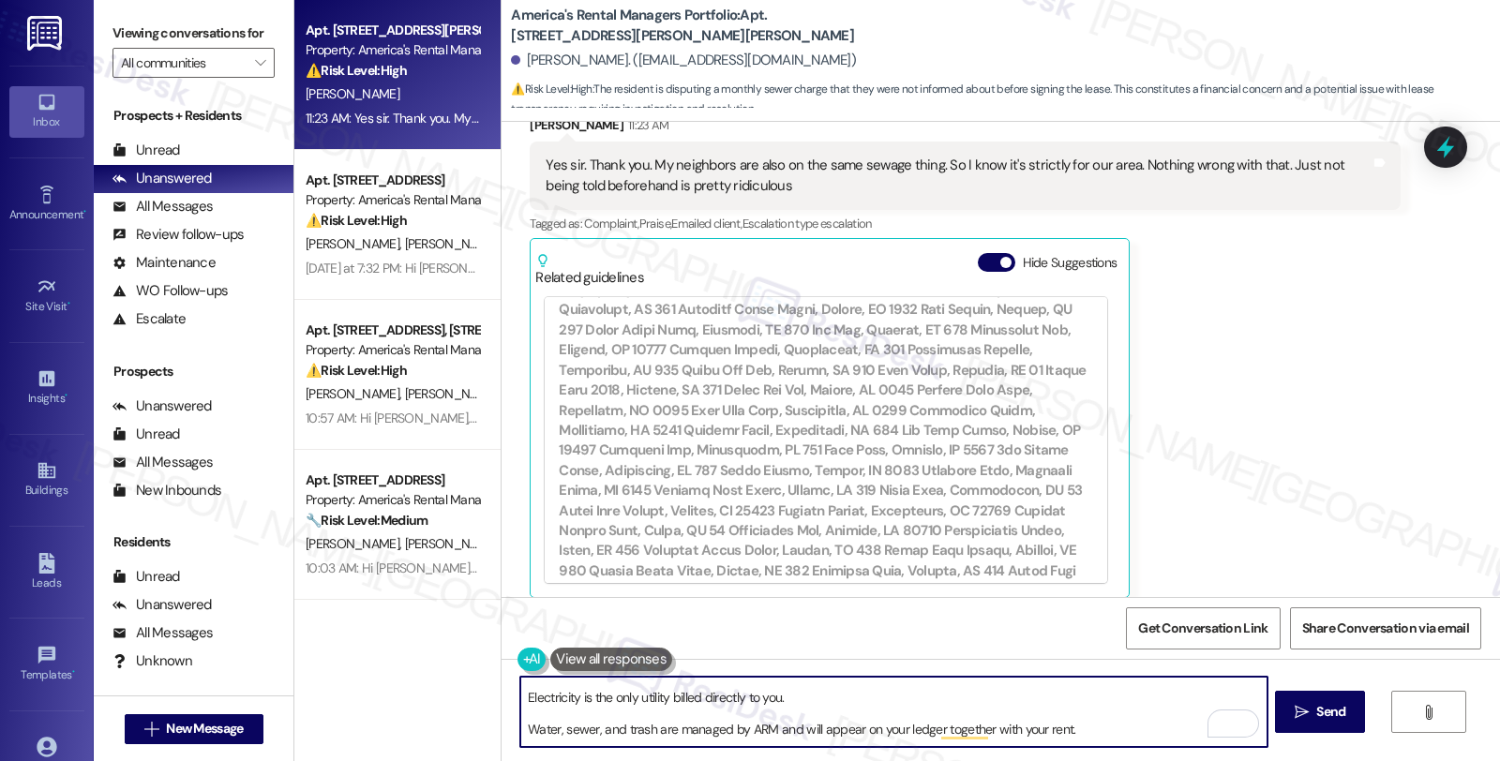
click at [520, 697] on textarea "I completely understand your frustration and want to provide some clarity. Sewe…" at bounding box center [893, 712] width 746 height 70
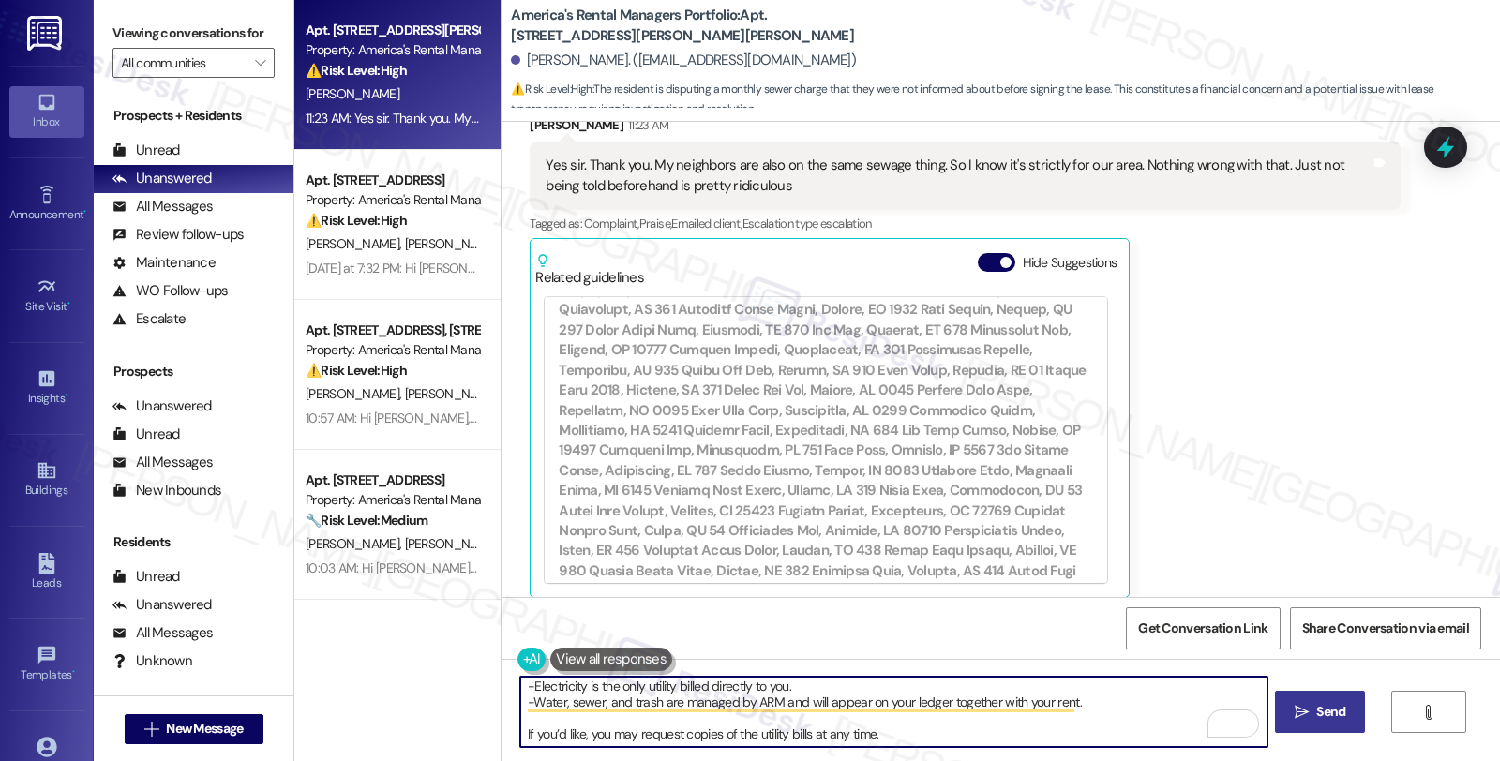
type textarea "I completely understand your frustration and want to provide some clarity. Sewe…"
click at [1305, 712] on icon "" at bounding box center [1302, 712] width 14 height 15
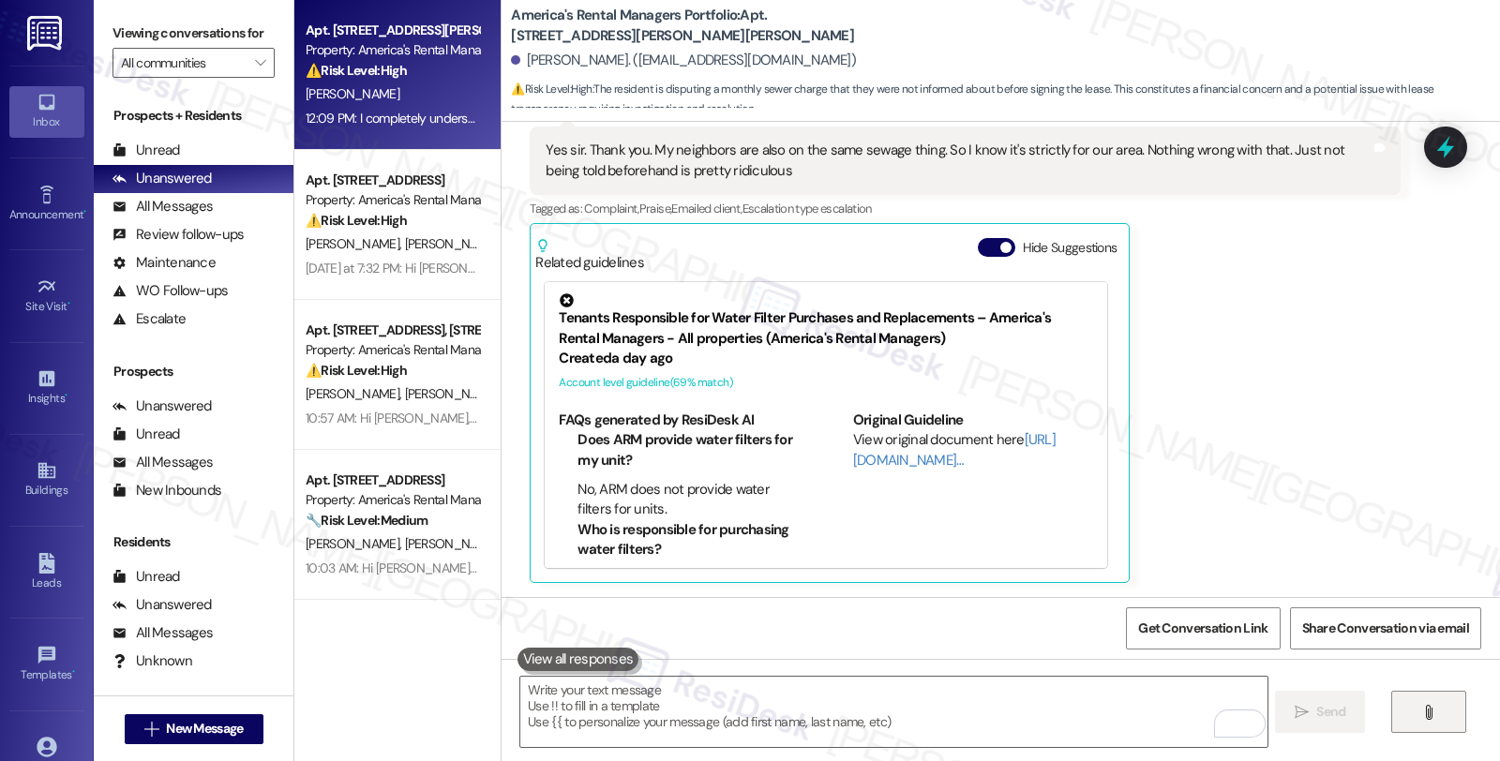
click at [1437, 723] on button "" at bounding box center [1428, 712] width 75 height 42
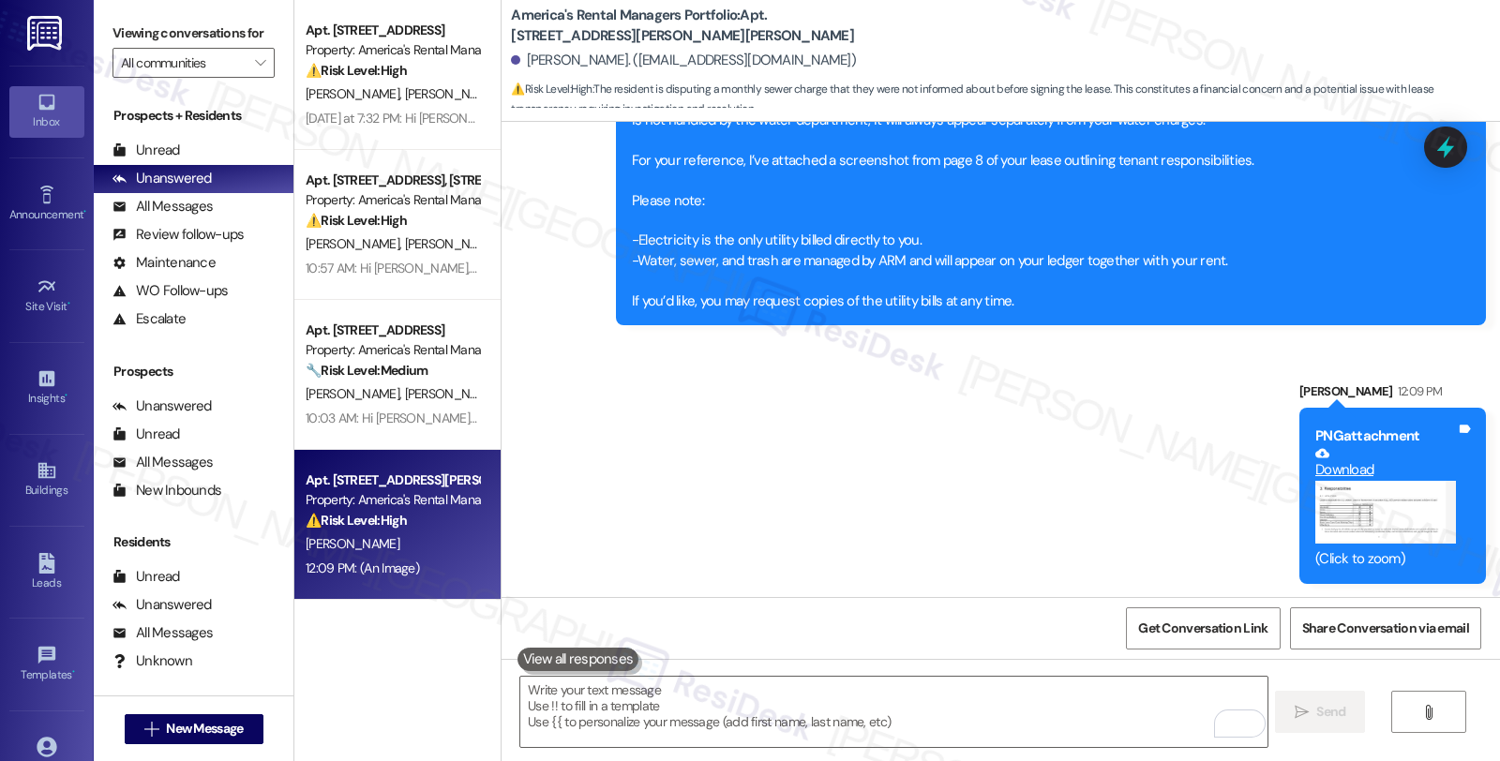
drag, startPoint x: 1223, startPoint y: 404, endPoint x: 1212, endPoint y: 390, distance: 18.0
click at [1223, 404] on div "Sent via SMS Sarah 12:09 PM I completely understand your frustration and want t…" at bounding box center [1001, 302] width 998 height 590
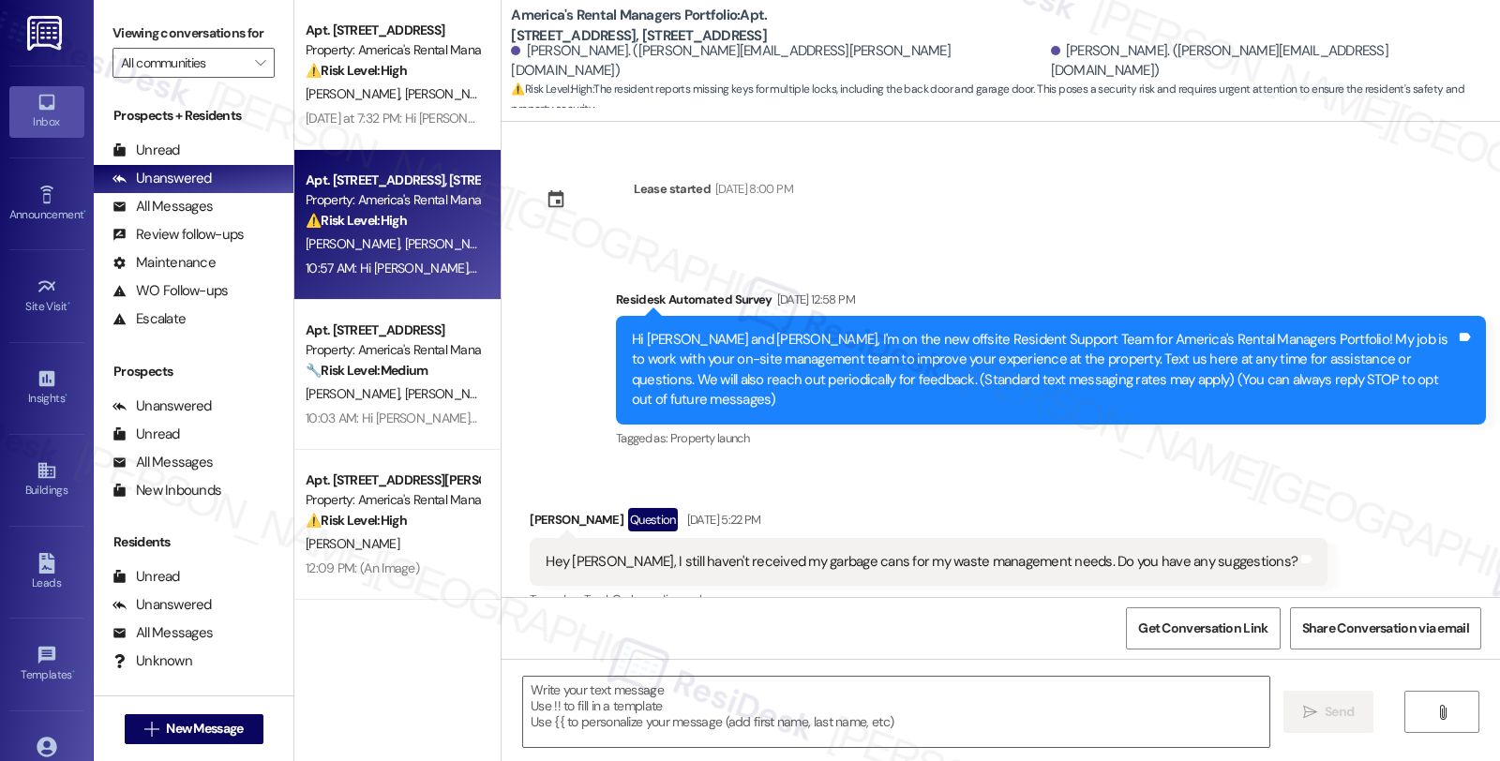
scroll to position [3291, 0]
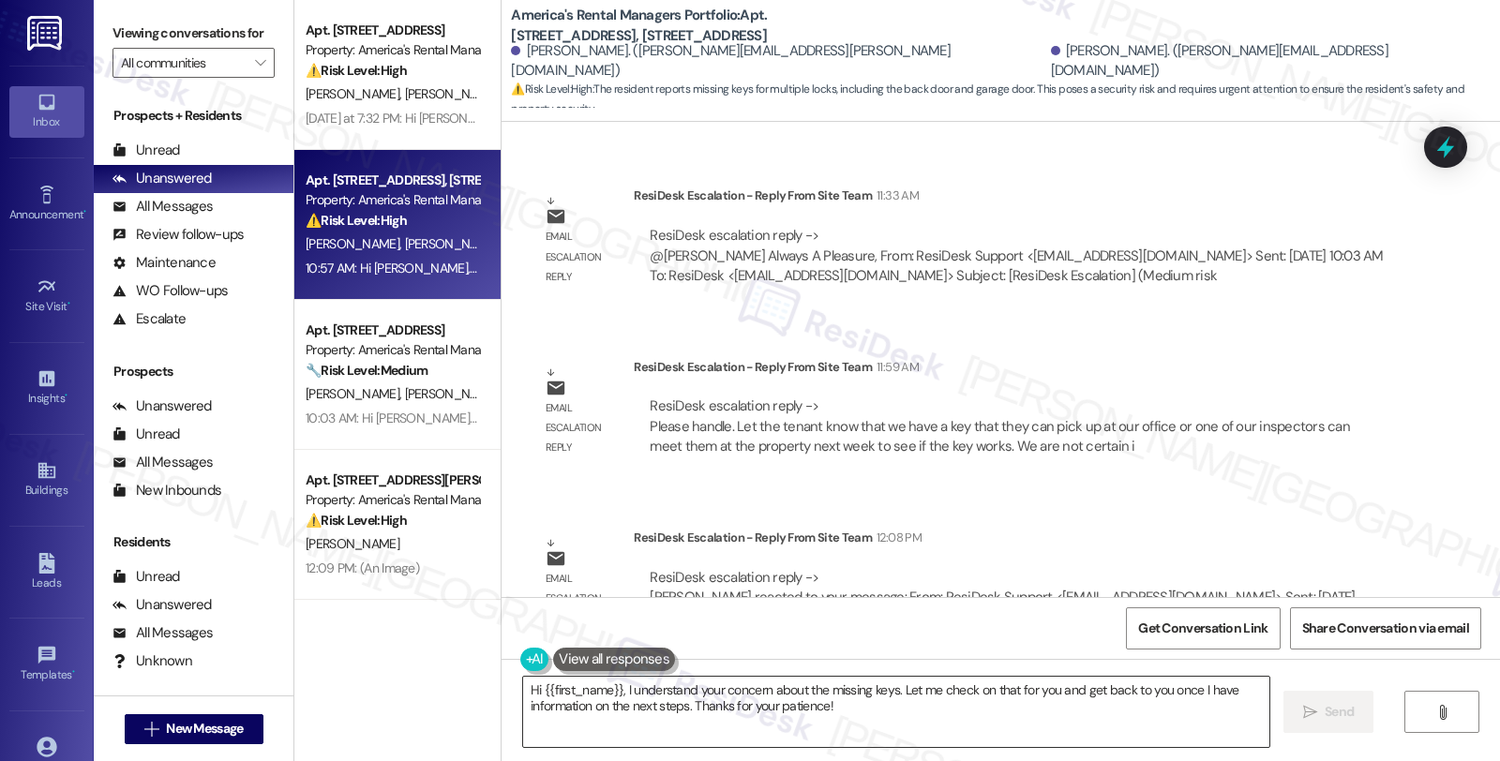
click at [745, 714] on textarea "Hi {{first_name}}, I understand your concern about the missing keys. Let me che…" at bounding box center [896, 712] width 746 height 70
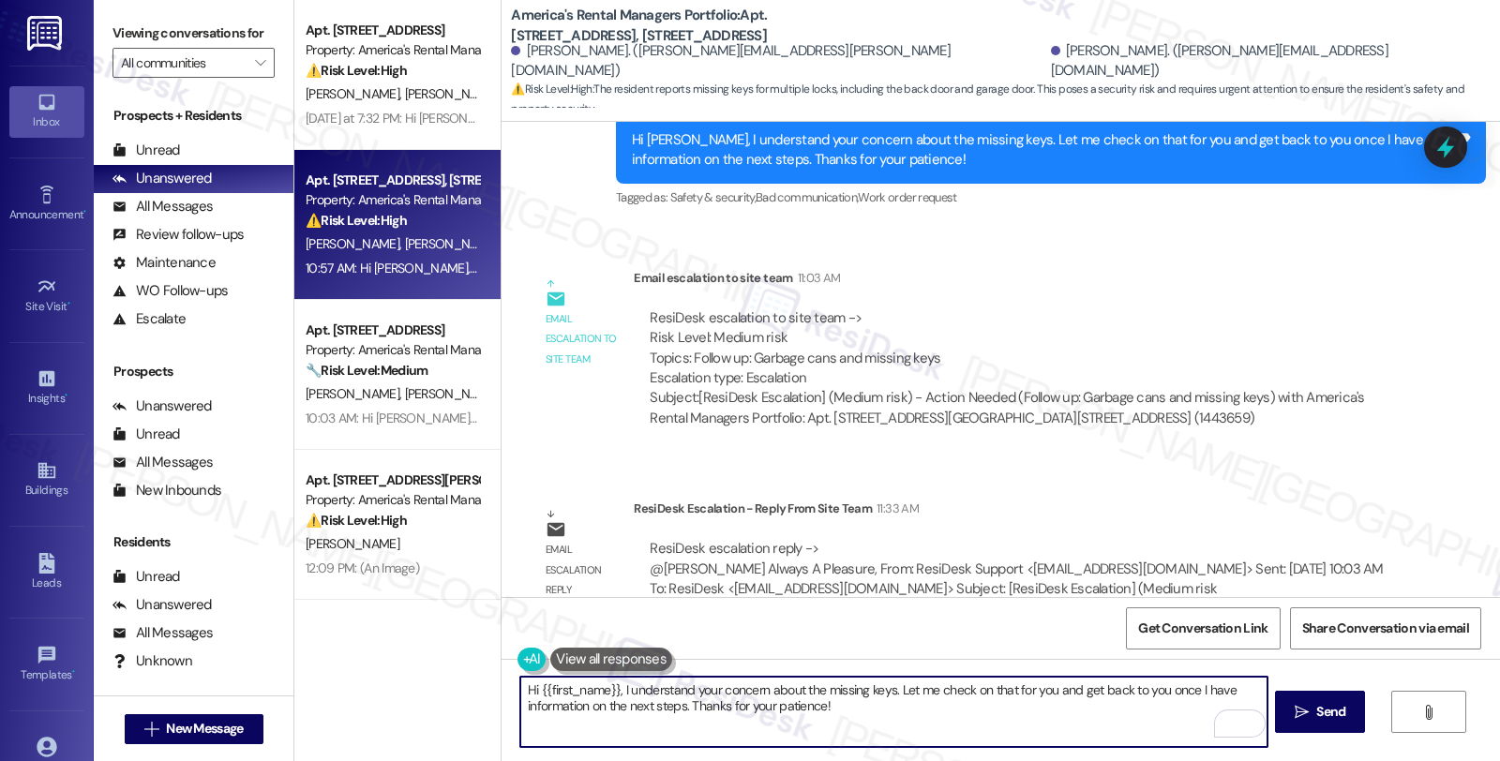
scroll to position [2873, 0]
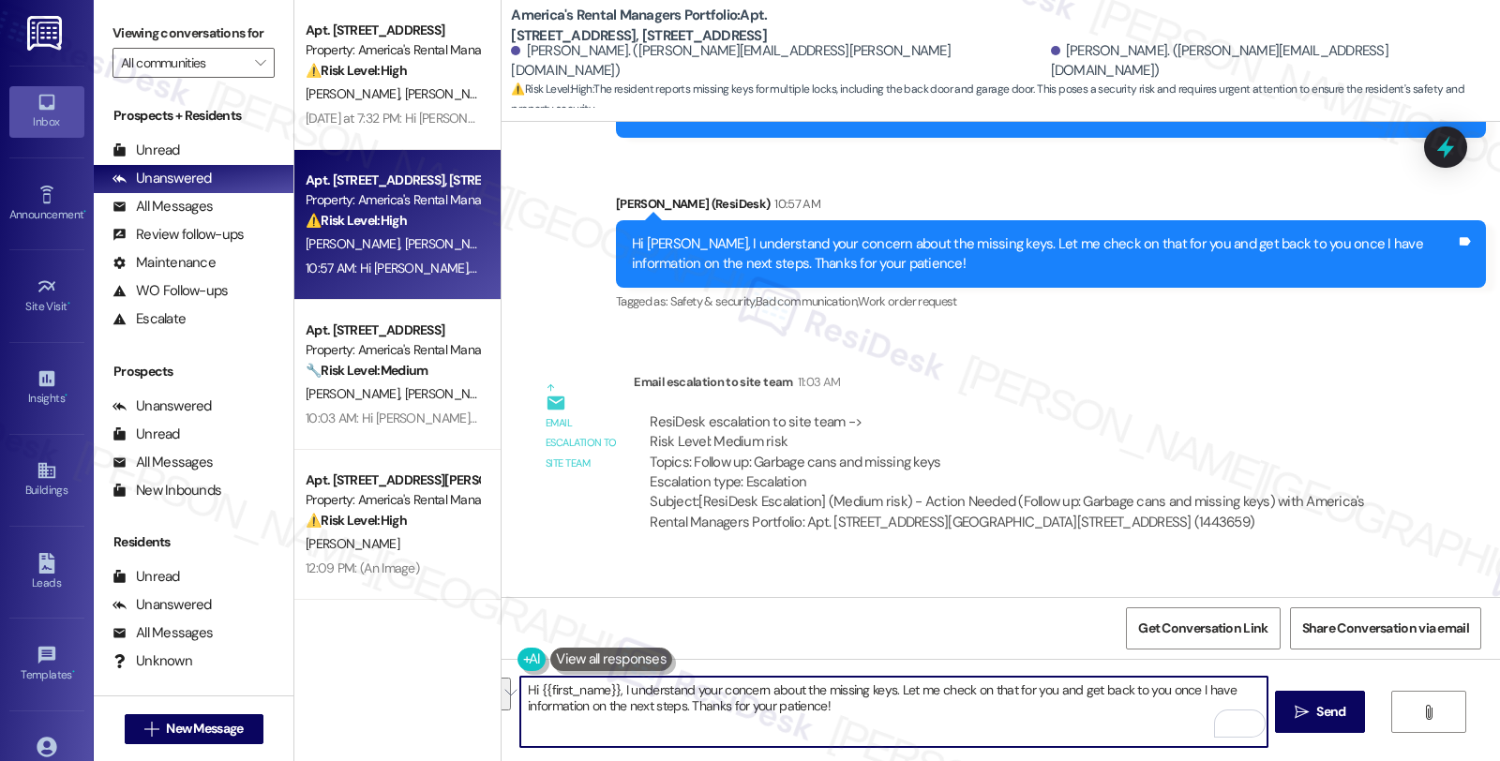
drag, startPoint x: 614, startPoint y: 692, endPoint x: 877, endPoint y: 725, distance: 265.5
click at [877, 725] on textarea "Hi {{first_name}}, I understand your concern about the missing keys. Let me che…" at bounding box center [893, 712] width 746 height 70
click at [528, 692] on textarea "Hi {{first_name}}, I understand your concern about the missing keys. Let me che…" at bounding box center [893, 712] width 746 height 70
paste textarea "Let the tenant know that we have a key that they can pick up at our office or o…"
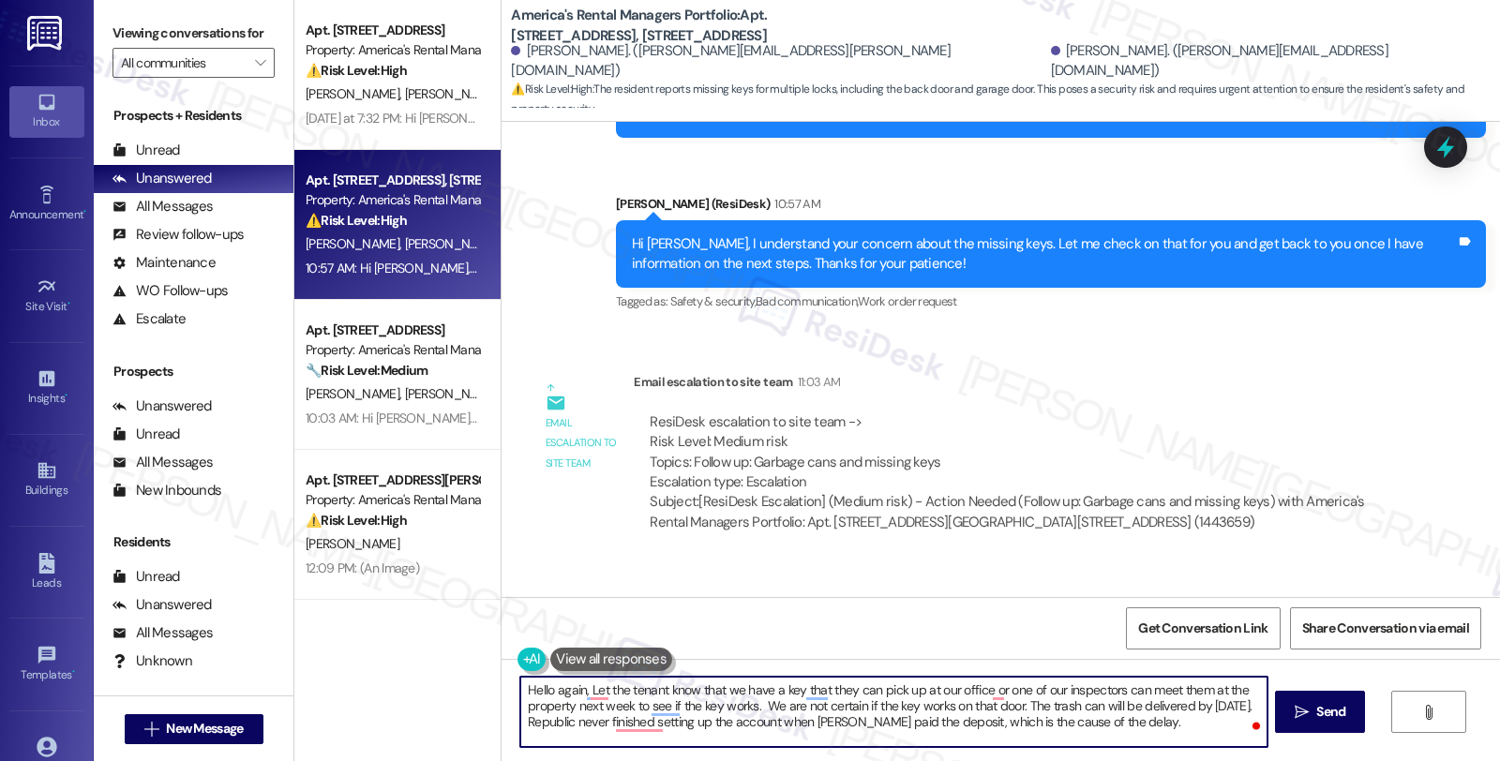
click at [1051, 60] on div "[PERSON_NAME]. ([PERSON_NAME][EMAIL_ADDRESS][DOMAIN_NAME])" at bounding box center [1268, 61] width 435 height 40
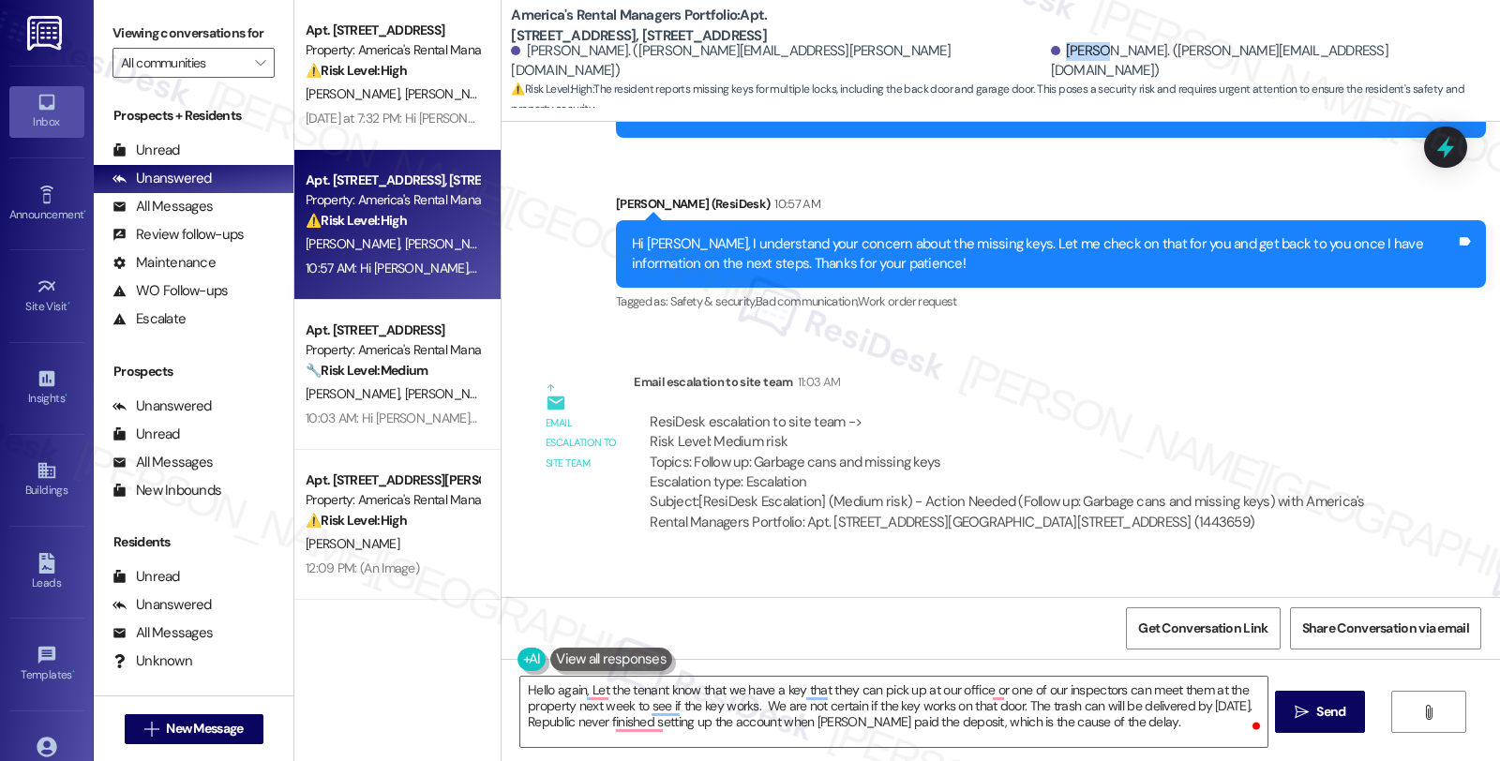
click at [1051, 60] on div "[PERSON_NAME]. ([PERSON_NAME][EMAIL_ADDRESS][DOMAIN_NAME])" at bounding box center [1268, 61] width 435 height 40
copy div "Grant"
click at [584, 688] on textarea "Hello again, Let the tenant know that we have a key that they can pick up at ou…" at bounding box center [893, 712] width 746 height 70
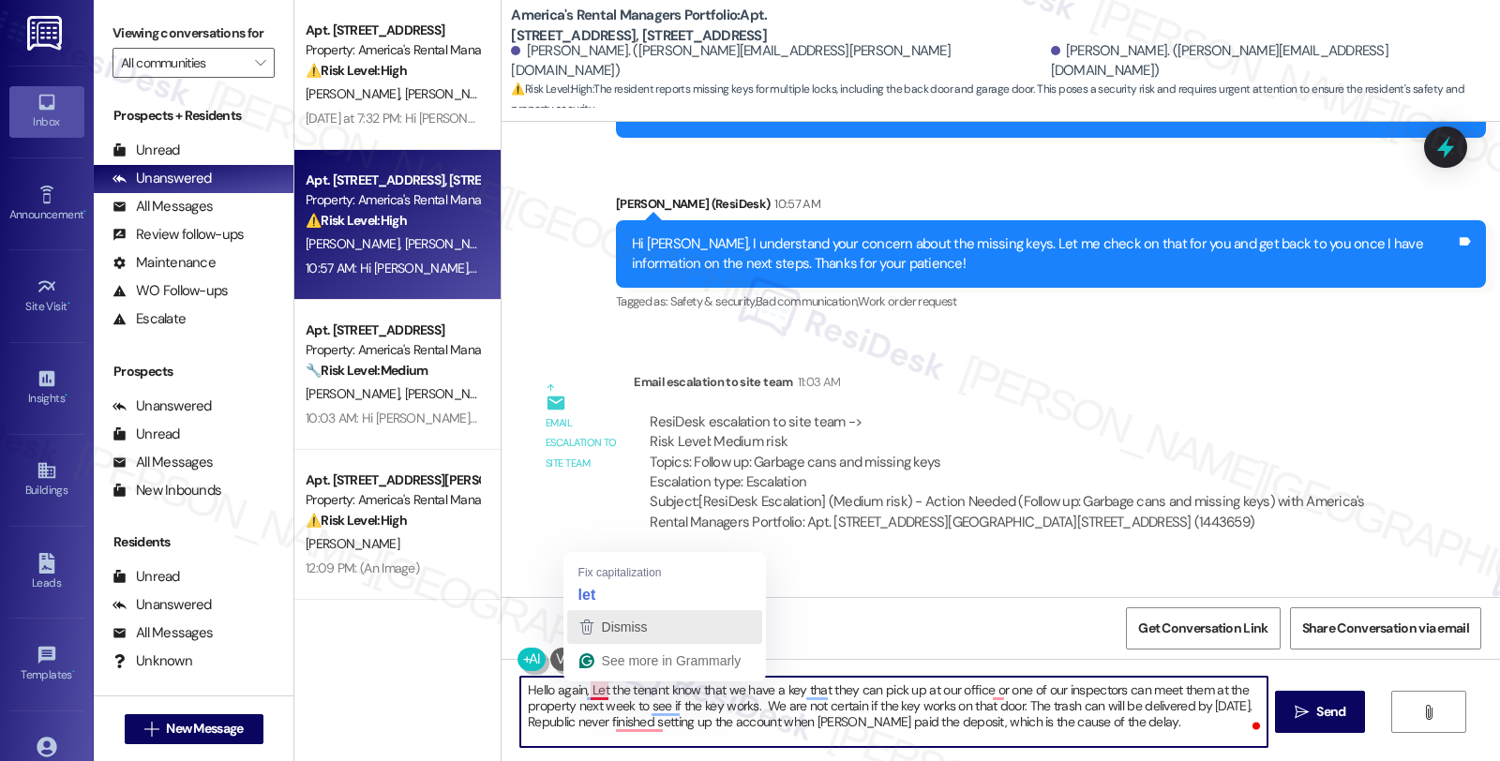
paste textarea "Grant"
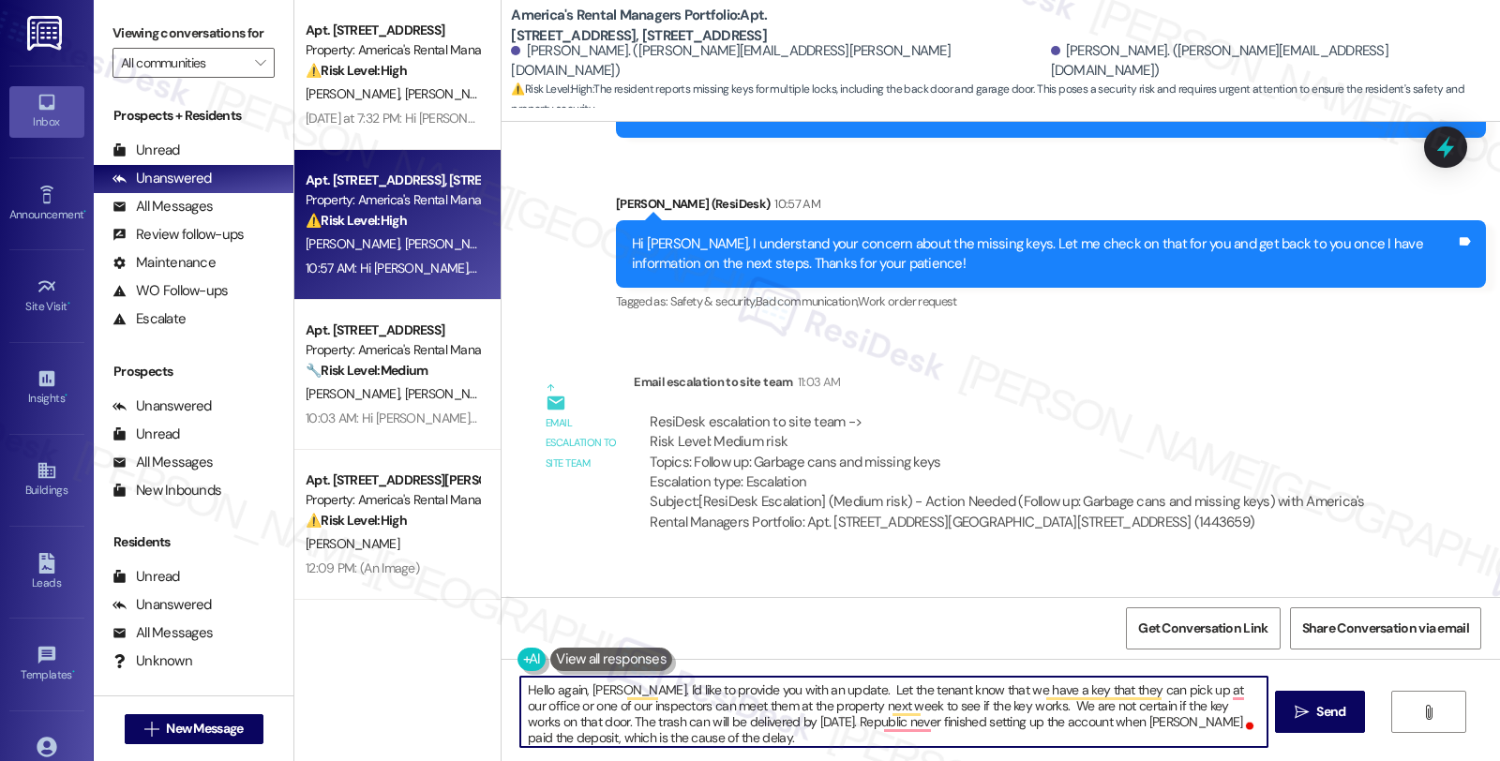
click at [817, 691] on textarea "Hello again, [PERSON_NAME]. I'd like to provide you with an update. Let the ten…" at bounding box center [893, 712] width 746 height 70
drag, startPoint x: 1059, startPoint y: 690, endPoint x: 819, endPoint y: 691, distance: 240.0
click at [819, 691] on textarea "Hello again, Grant. I'd like to provide you with an update. Please know that Le…" at bounding box center [893, 712] width 746 height 70
click at [907, 692] on textarea "Hello again, Grant. I'd like to provide you with an update. We have a key that …" at bounding box center [893, 712] width 746 height 70
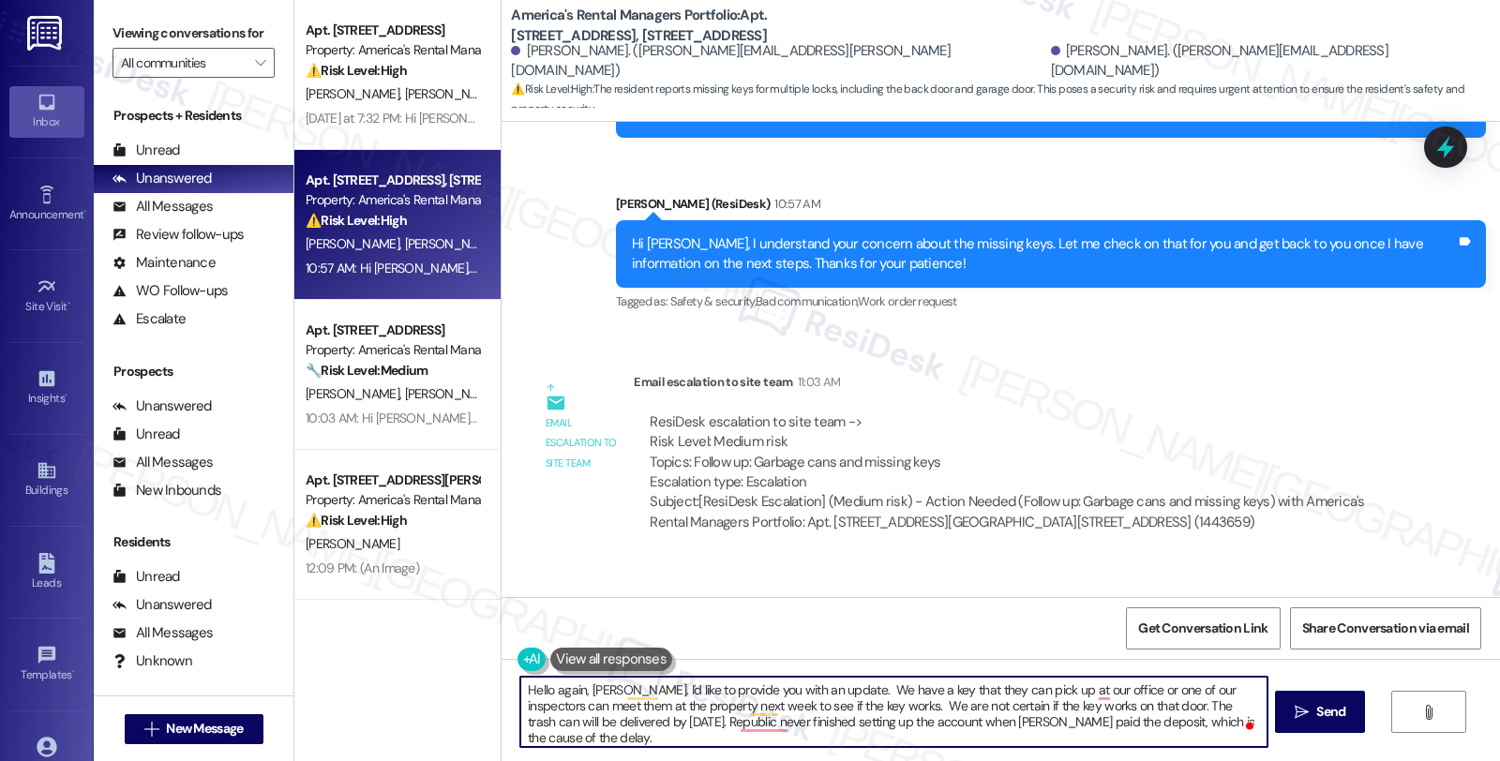
click at [930, 689] on textarea "Hello again, Grant. I'd like to provide you with an update. We have a key that …" at bounding box center [893, 712] width 746 height 70
click at [685, 738] on textarea "Hello again, Grant. I'd like to provide you with an update. We have a key that …" at bounding box center [893, 712] width 746 height 70
click at [1104, 706] on textarea "Hello again, Grant. I'd like to provide you with an update. We have a key that …" at bounding box center [893, 712] width 746 height 70
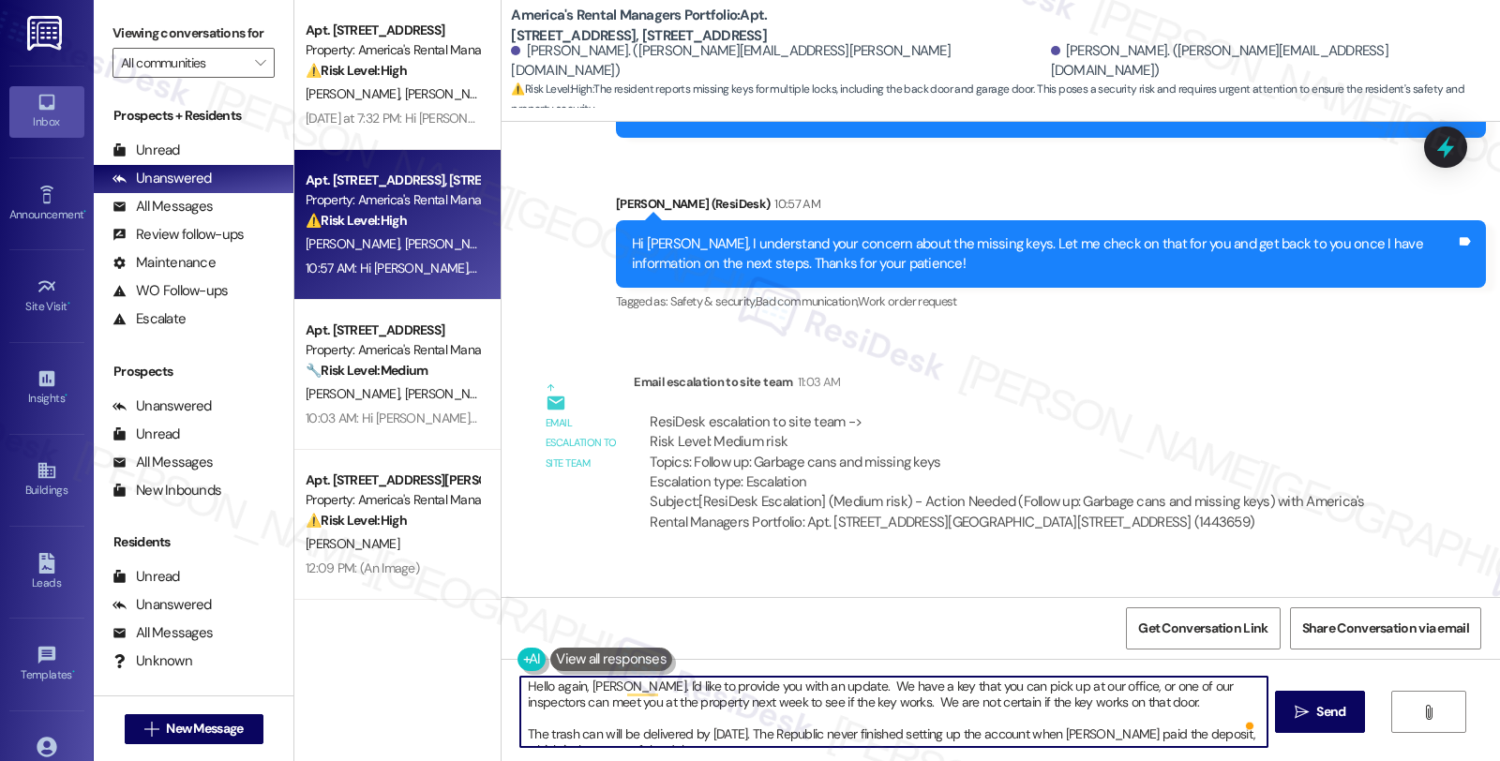
click at [1134, 705] on textarea "Hello again, Grant. I'd like to provide you with an update. We have a key that …" at bounding box center [893, 712] width 746 height 70
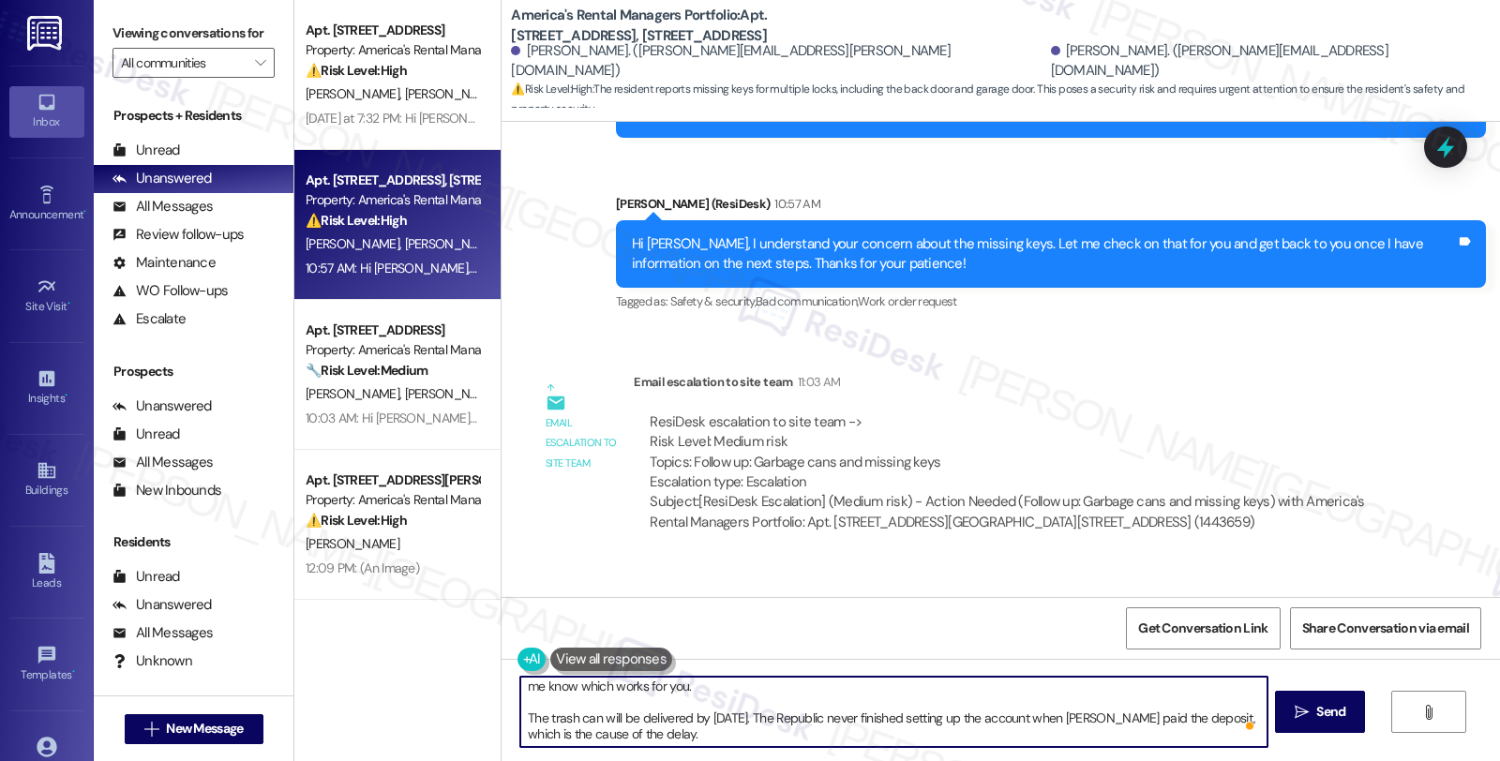
scroll to position [36, 0]
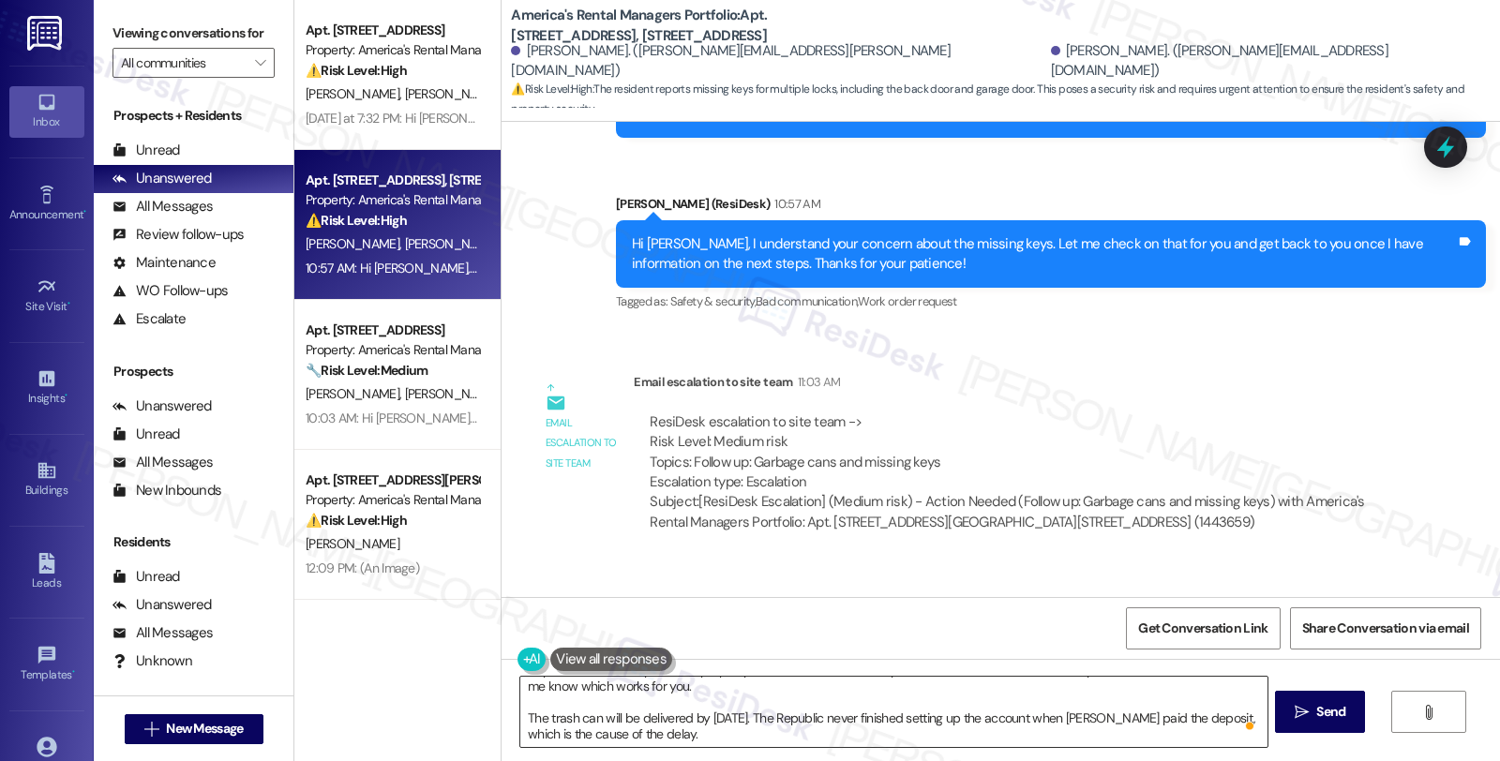
click at [520, 713] on textarea "Hello again, Grant. I'd like to provide you with an update. We have a key that …" at bounding box center [893, 712] width 746 height 70
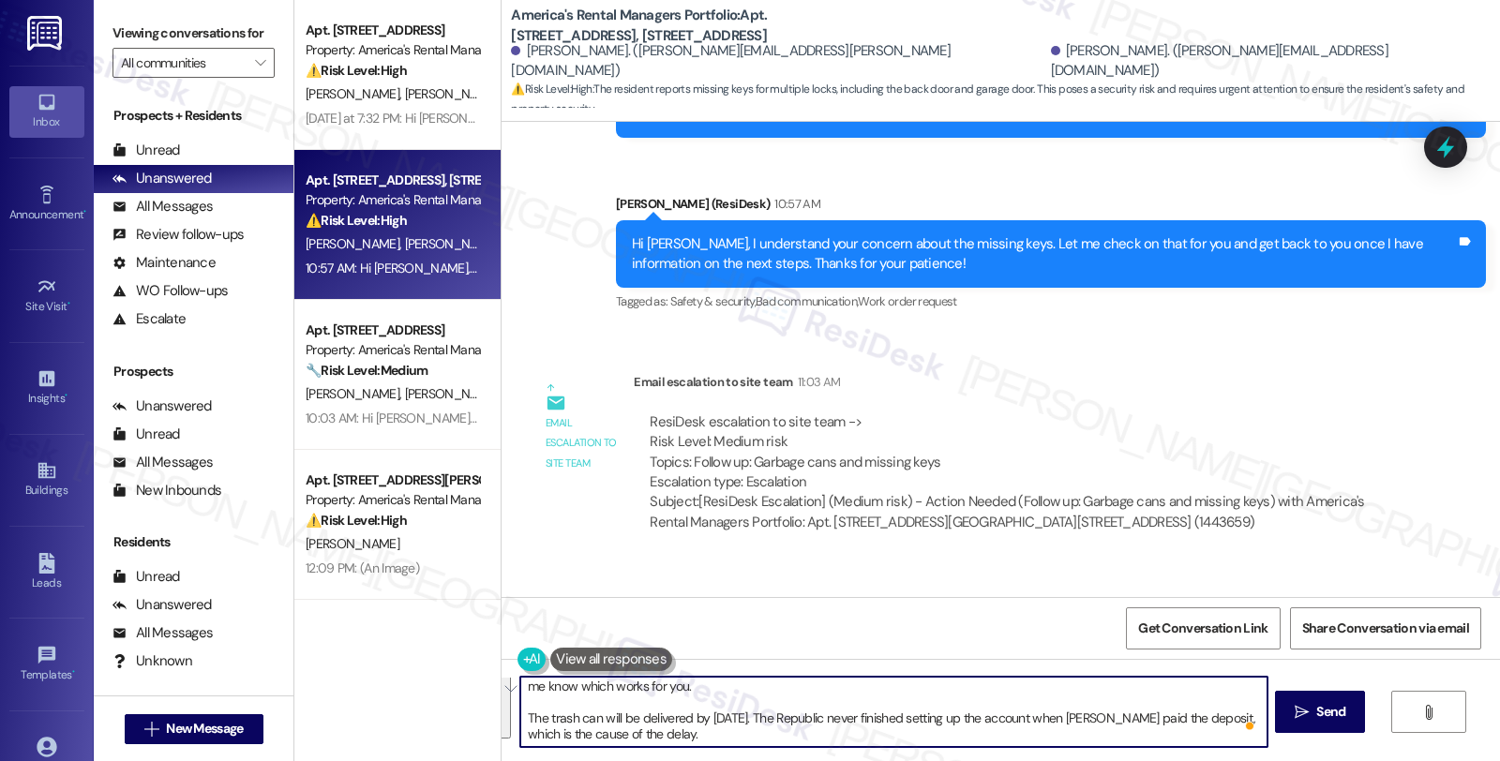
click at [520, 720] on textarea "Hello again, Grant. I'd like to provide you with an update. We have a key that …" at bounding box center [893, 712] width 746 height 70
click at [520, 718] on textarea "Hello again, Grant. I'd like to provide you with an update. We have a key that …" at bounding box center [893, 712] width 746 height 70
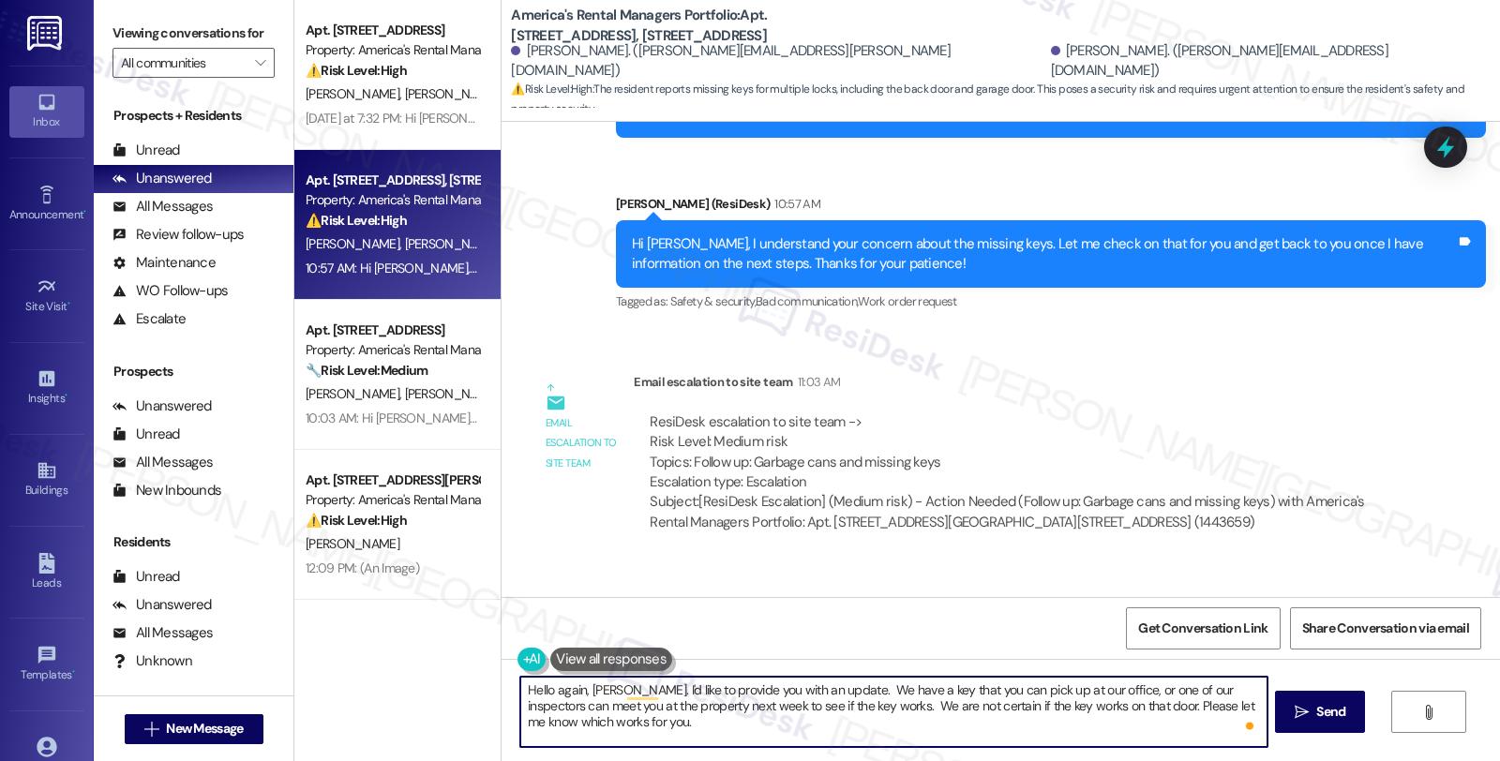
scroll to position [0, 0]
click at [600, 727] on textarea "Hello again, Grant. I'd like to provide you with an update. We have a key that …" at bounding box center [893, 712] width 746 height 70
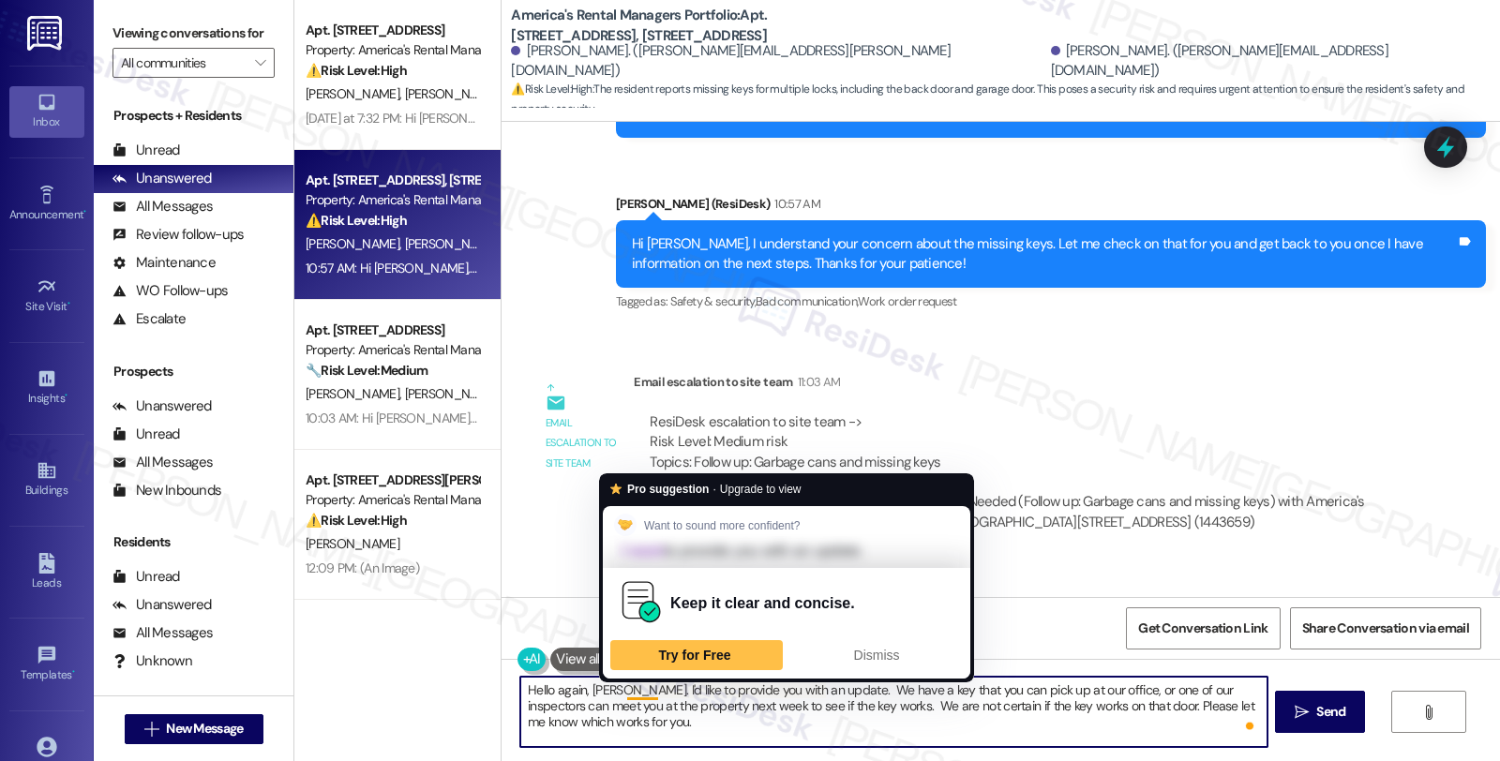
click at [615, 689] on textarea "Hello again, Grant. I'd like to provide you with an update. We have a key that …" at bounding box center [893, 712] width 746 height 70
paste textarea "I’d like to provide you with an update. We have a key available for you to pick…"
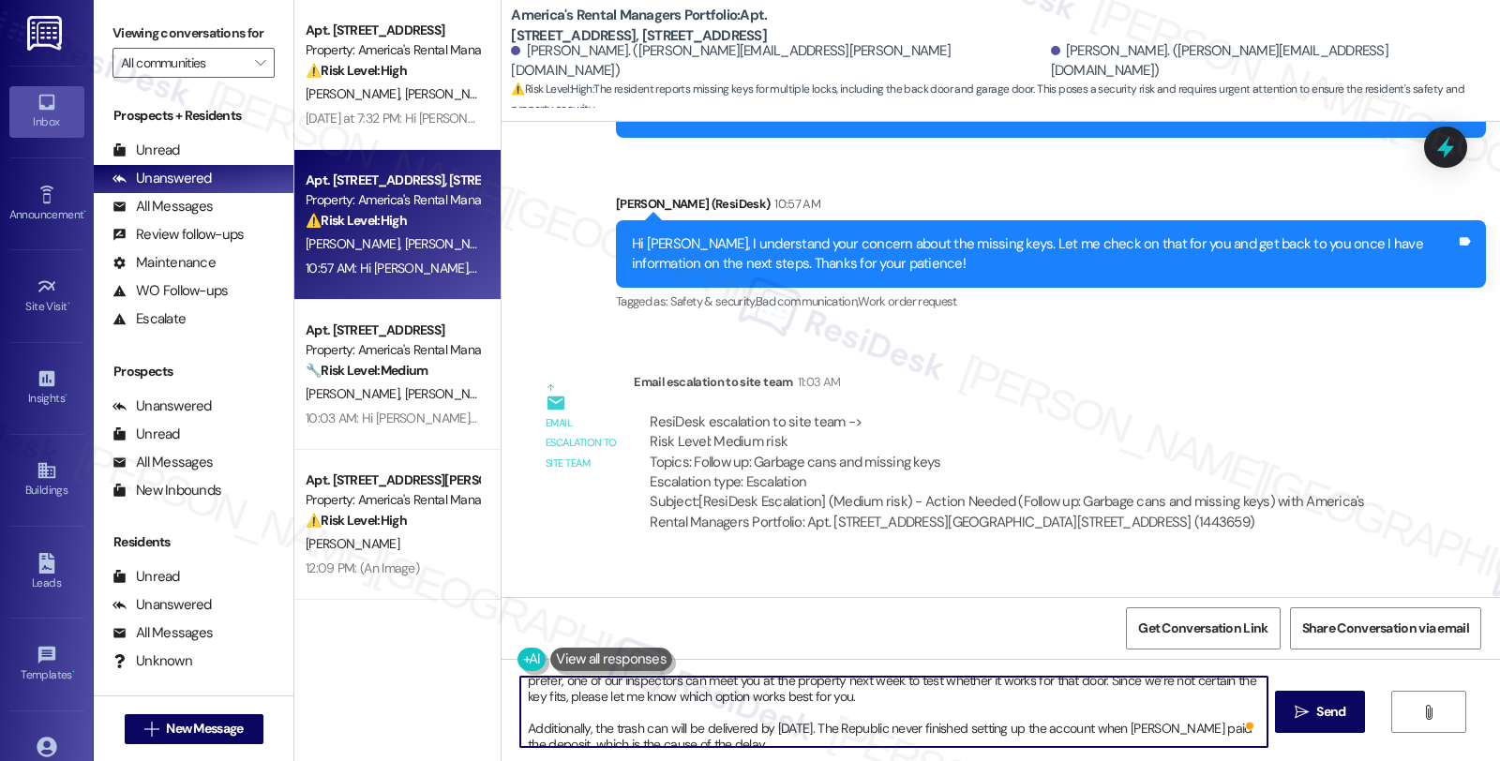
scroll to position [36, 0]
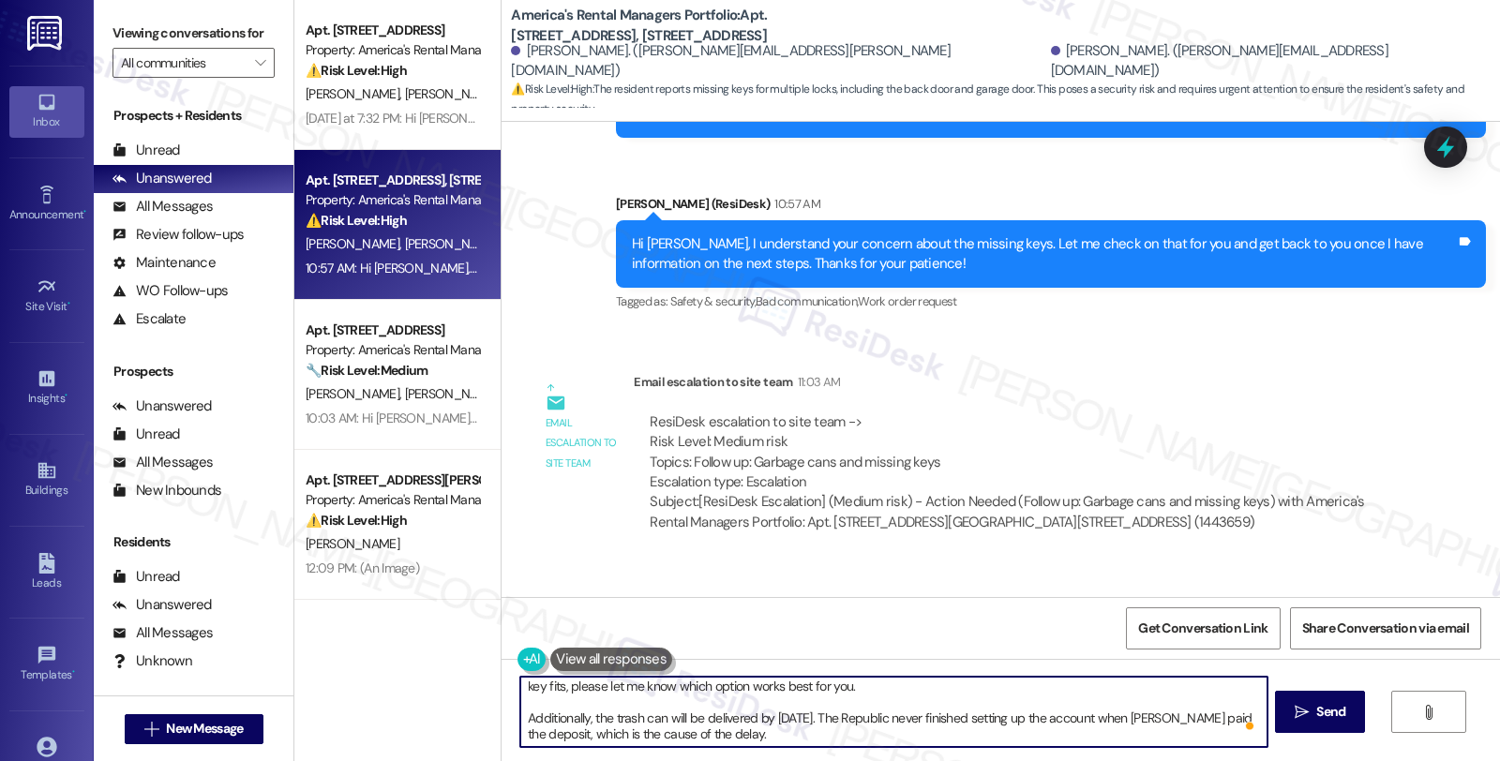
click at [845, 738] on textarea "Hello again, Grant. I’d like to provide you with an update. We have a key avail…" at bounding box center [893, 712] width 746 height 70
type textarea "Hello again, Grant. I’d like to provide you with an update. We have a key avail…"
click at [842, 732] on textarea "Hello again, Grant. I’d like to provide you with an update. We have a key avail…" at bounding box center [893, 712] width 746 height 70
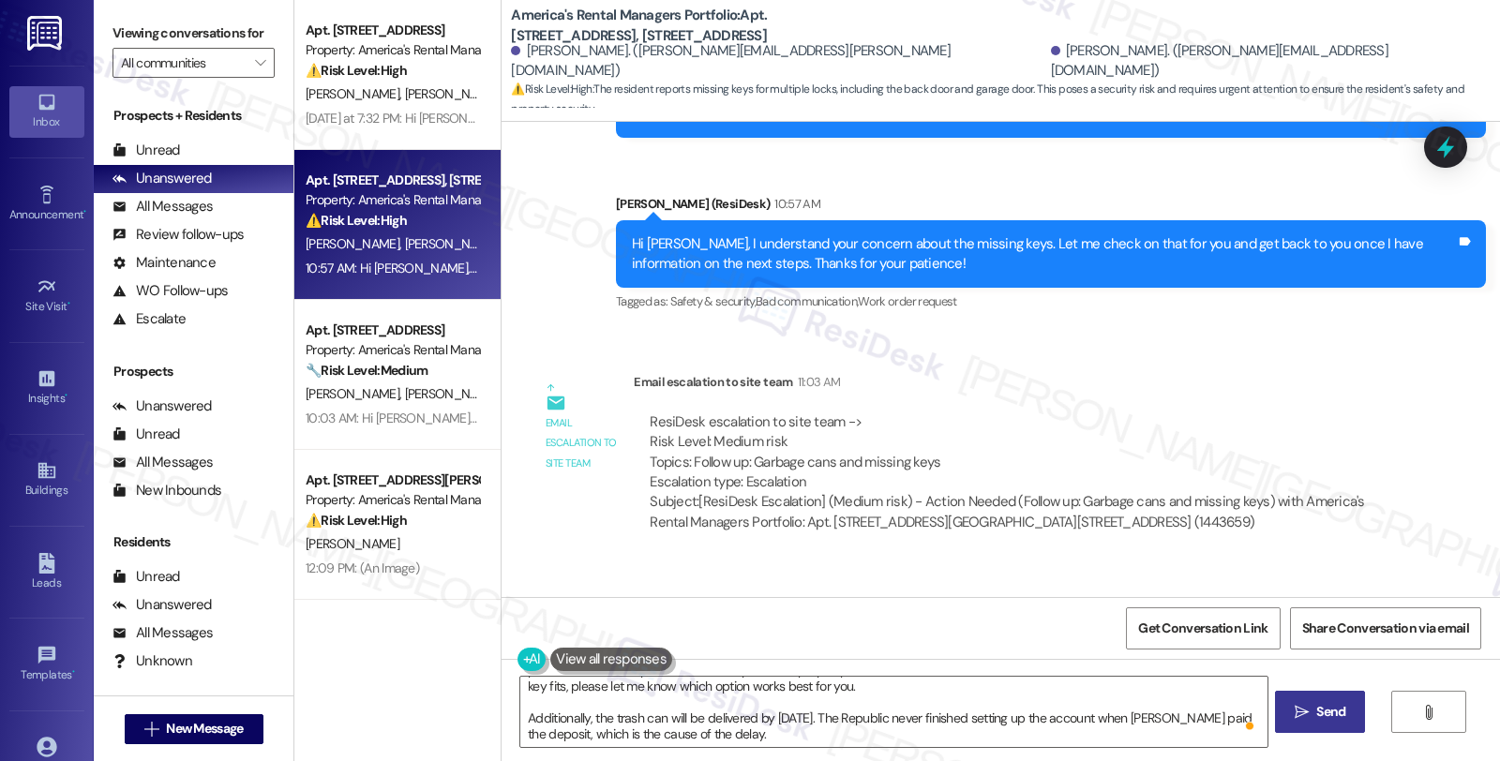
click at [1301, 717] on icon "" at bounding box center [1302, 712] width 14 height 15
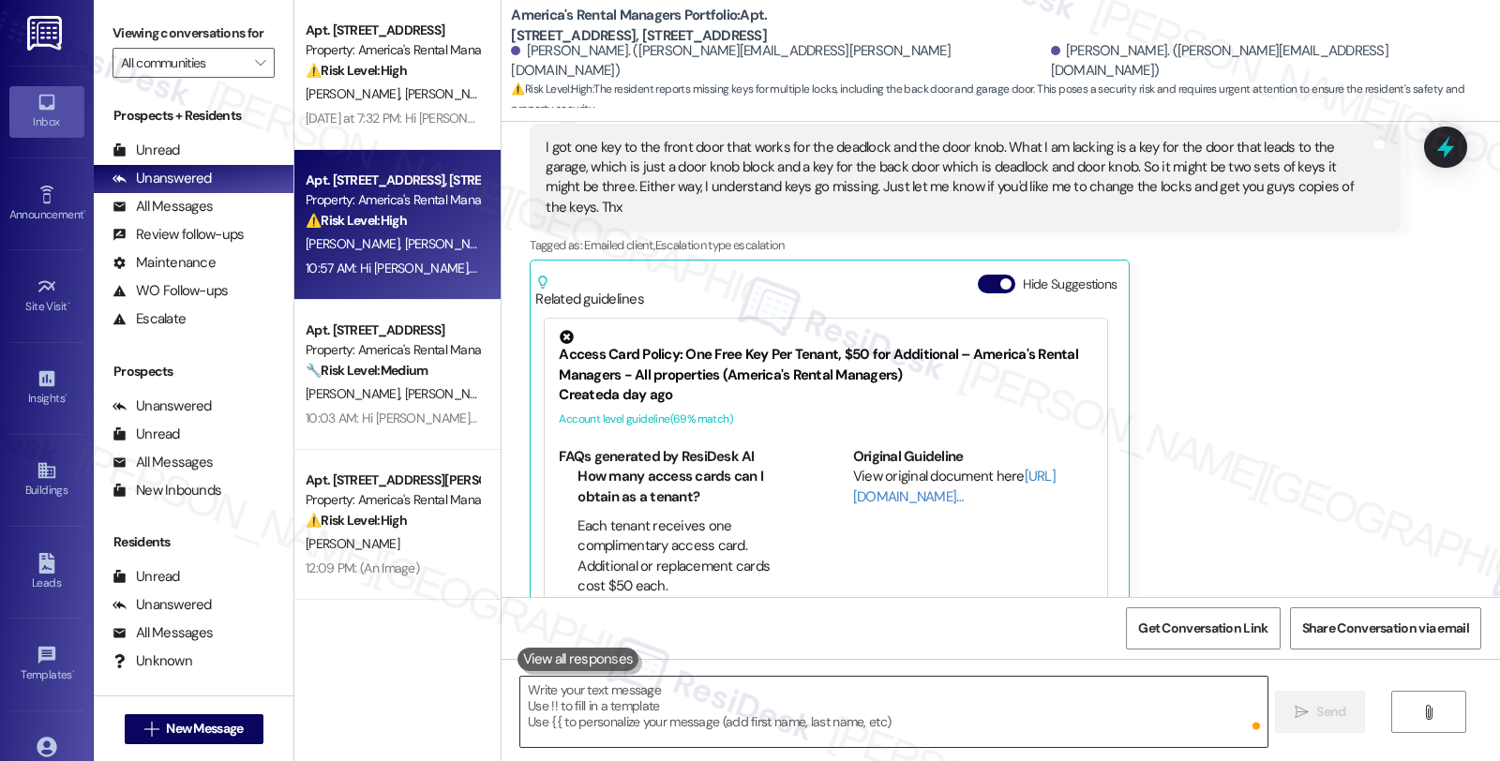
scroll to position [2237, 0]
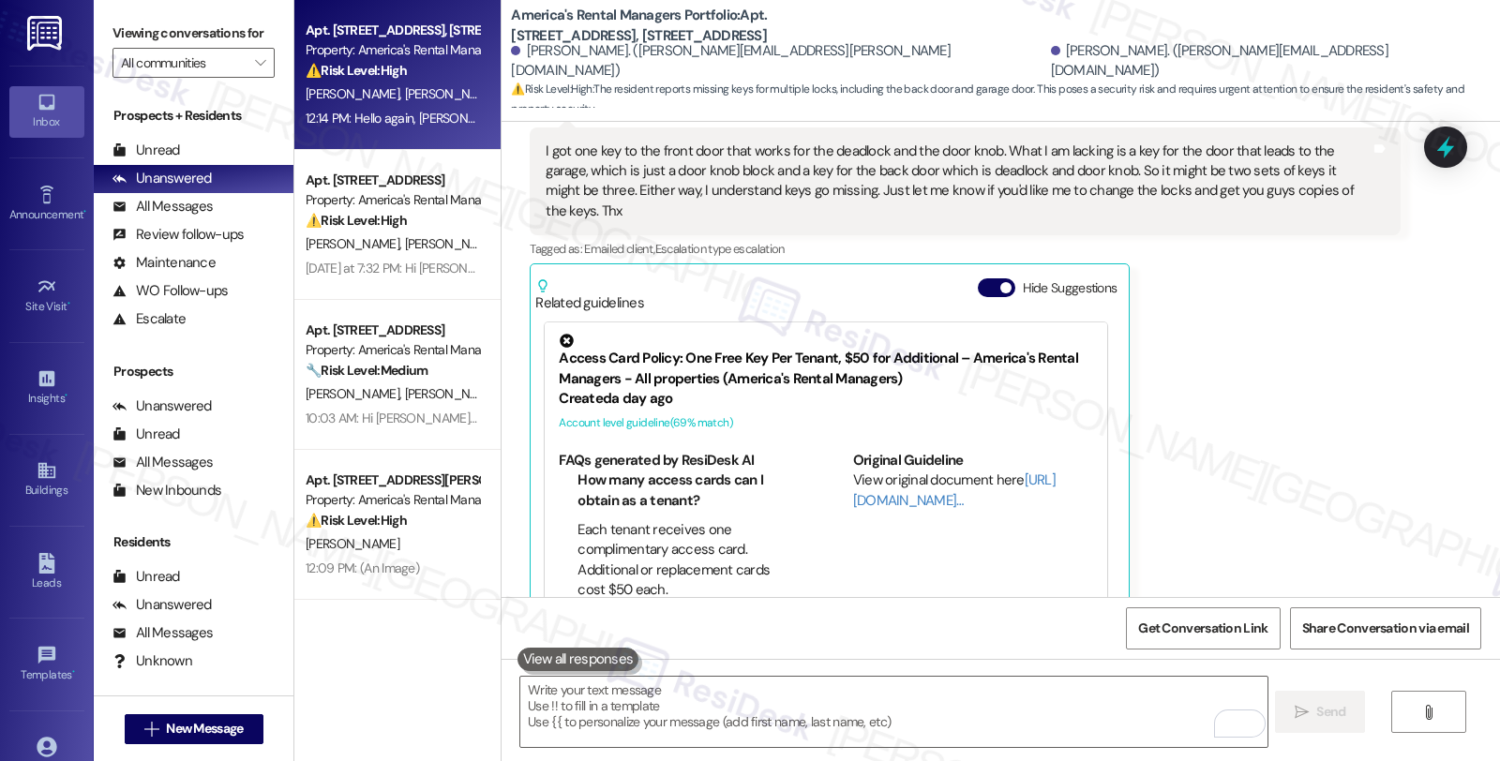
click at [1287, 425] on div "Grant Barger Neutral Yesterday at 7:05 PM I got one key to the front door that …" at bounding box center [965, 353] width 870 height 542
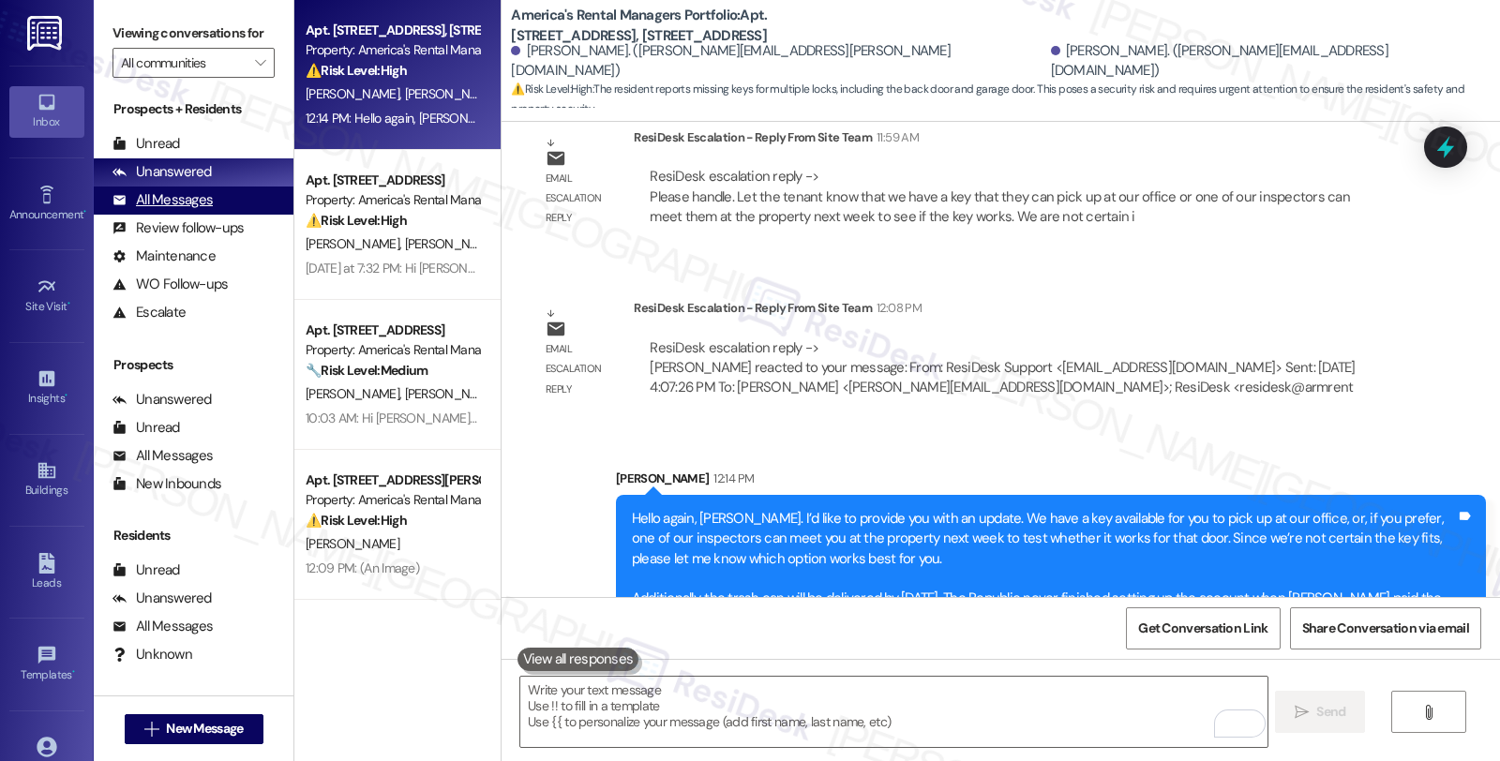
scroll to position [0, 0]
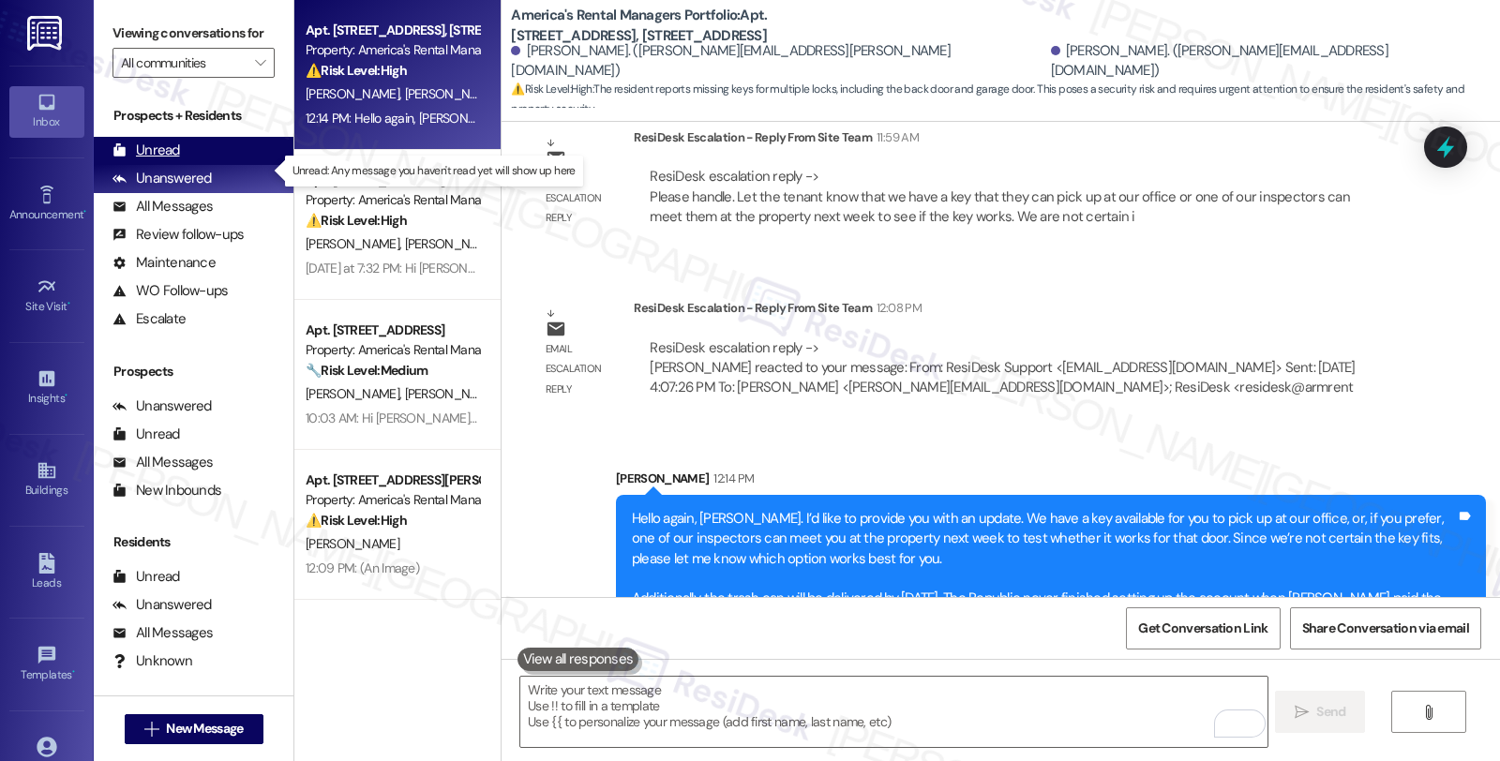
click at [171, 160] on div "Unread" at bounding box center [145, 151] width 67 height 20
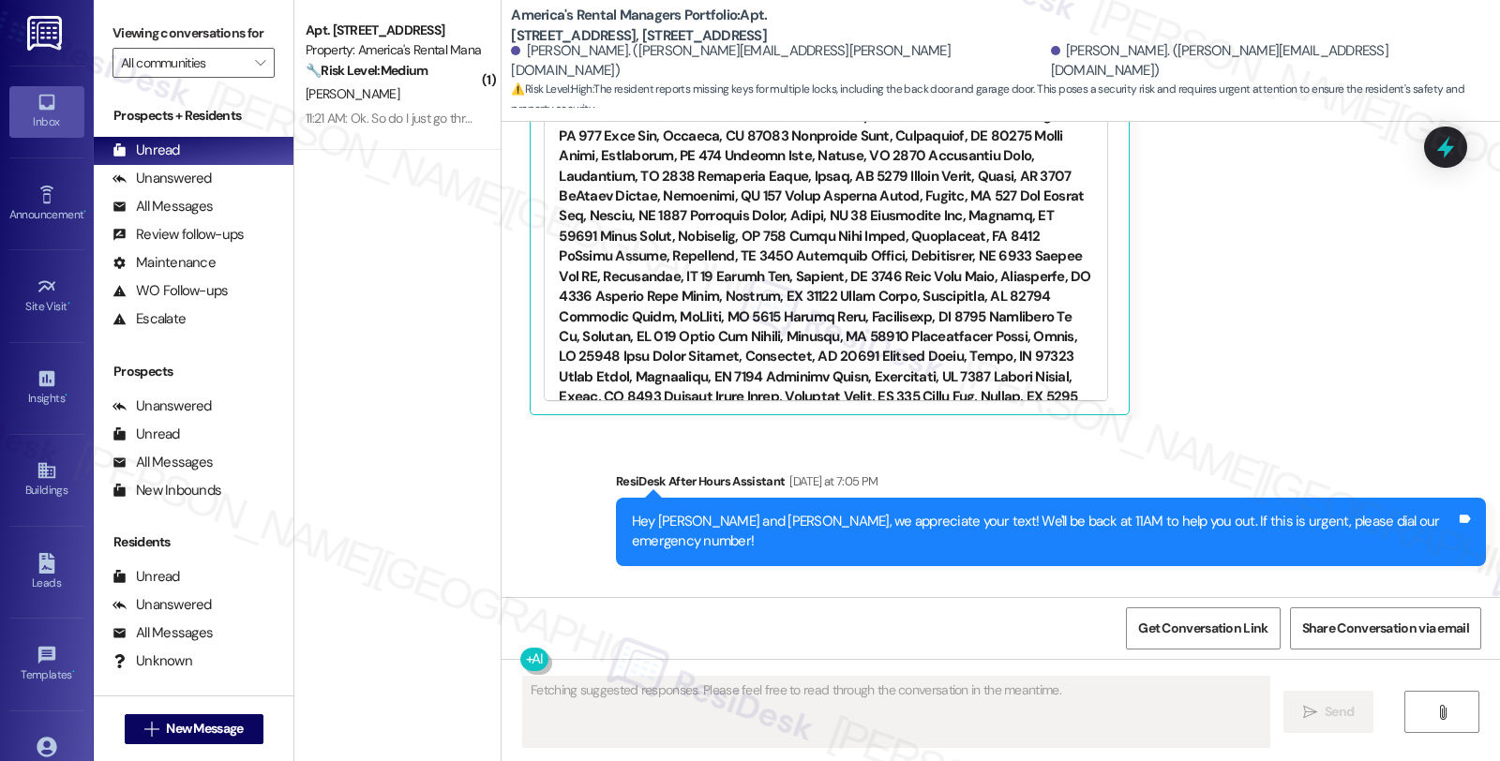
scroll to position [1666, 0]
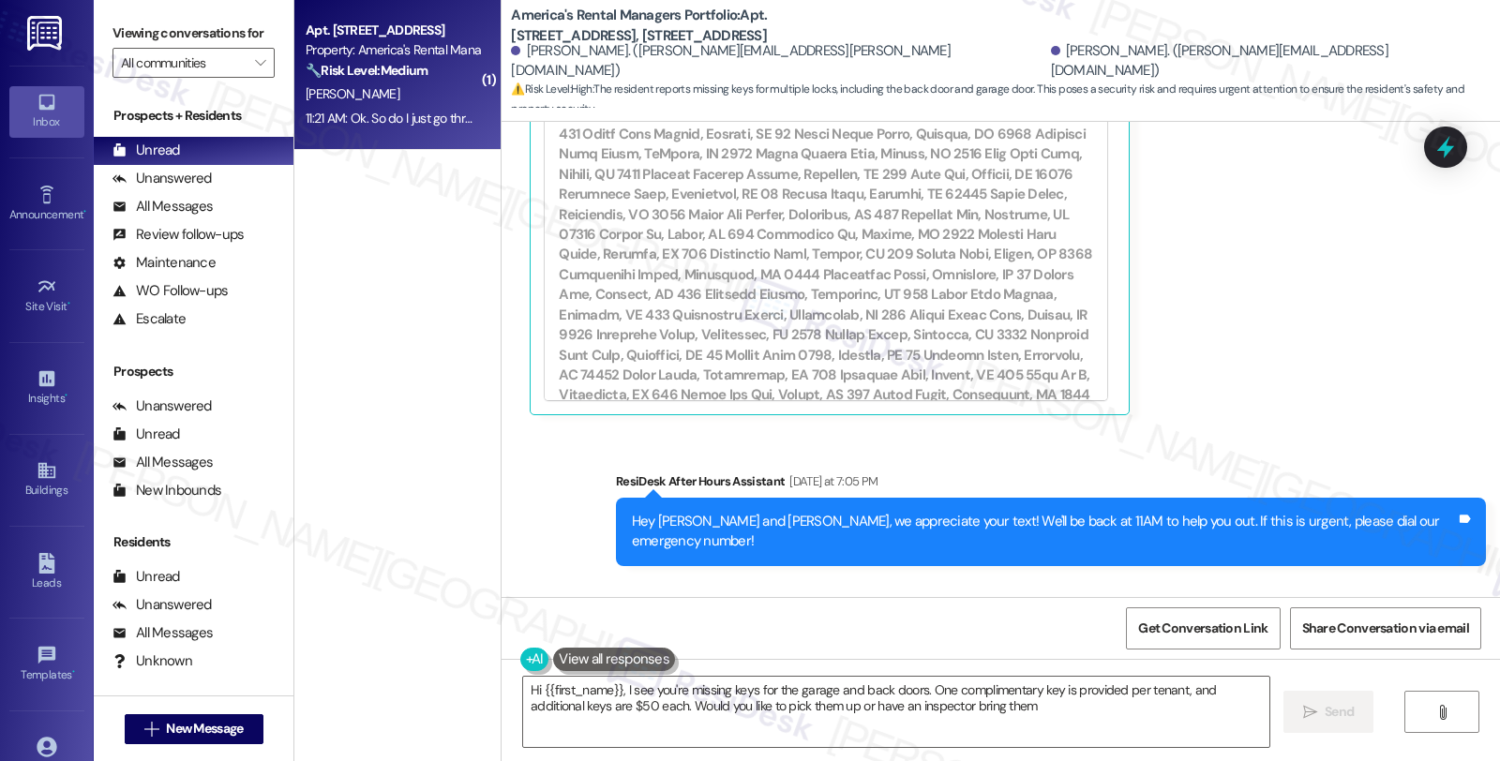
type textarea "Hi {{first_name}}, I see you're missing keys for the garage and back doors. One…"
click at [406, 51] on div "Property: America's Rental Managers Portfolio" at bounding box center [392, 50] width 173 height 20
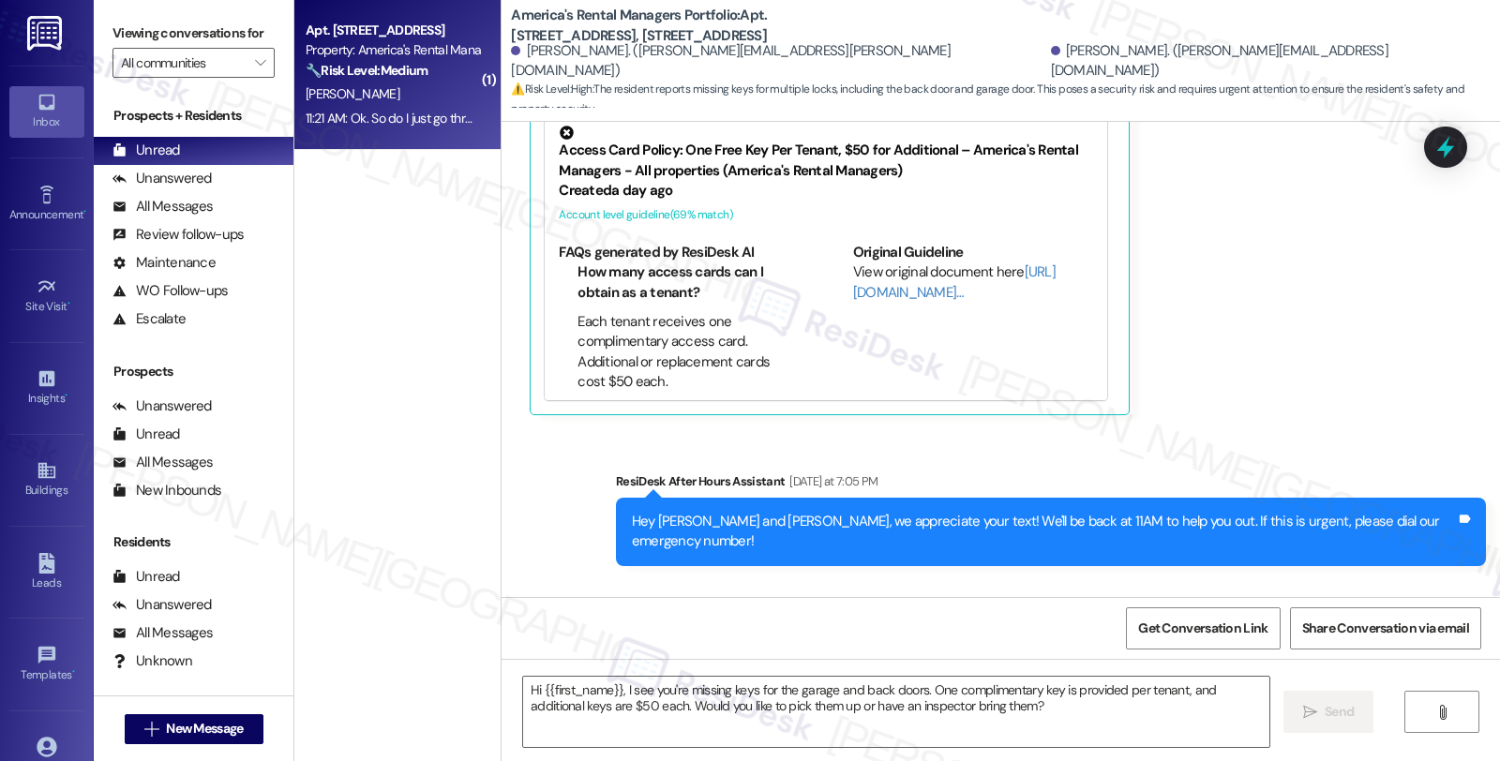
type textarea "Fetching suggested responses. Please feel free to read through the conversation…"
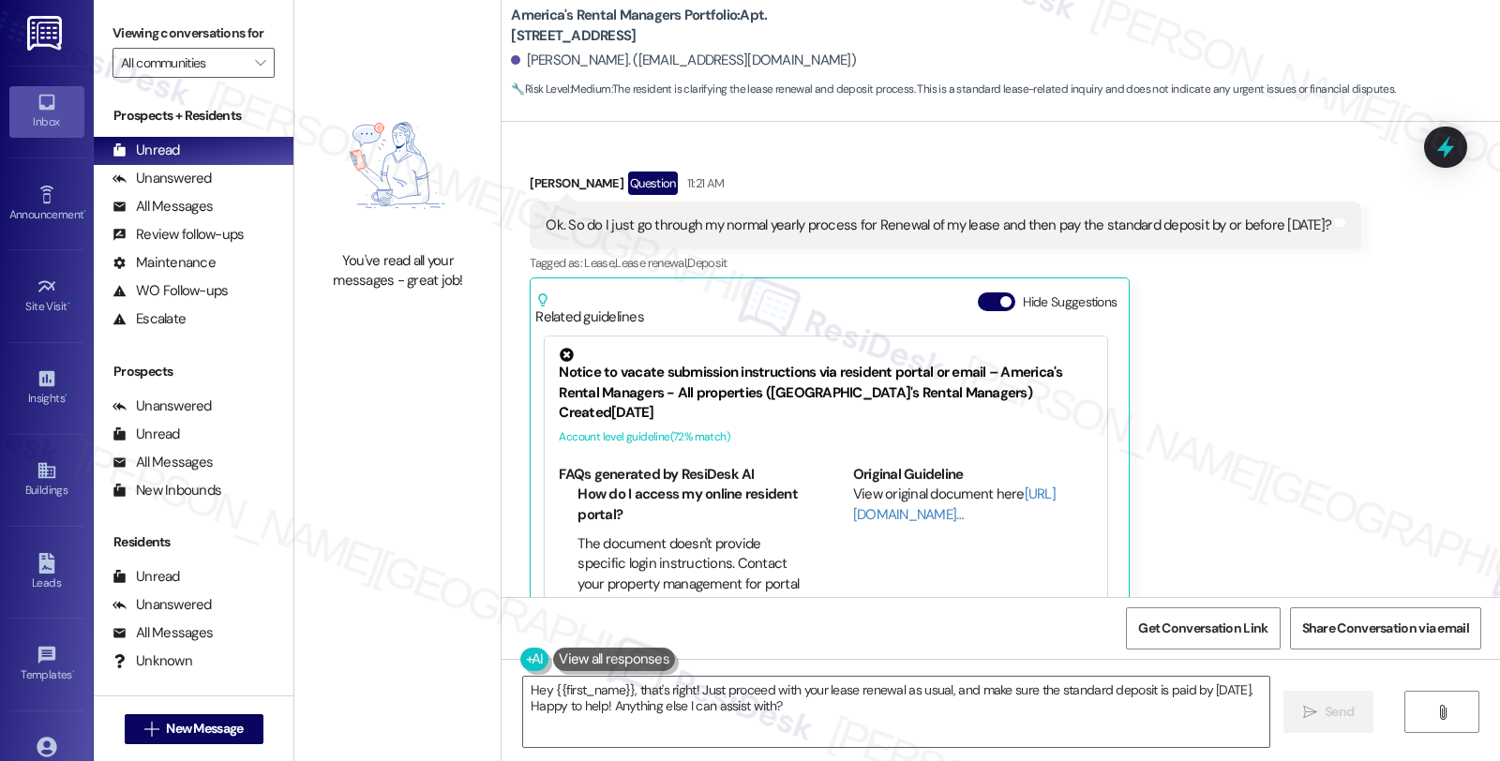
scroll to position [4102, 0]
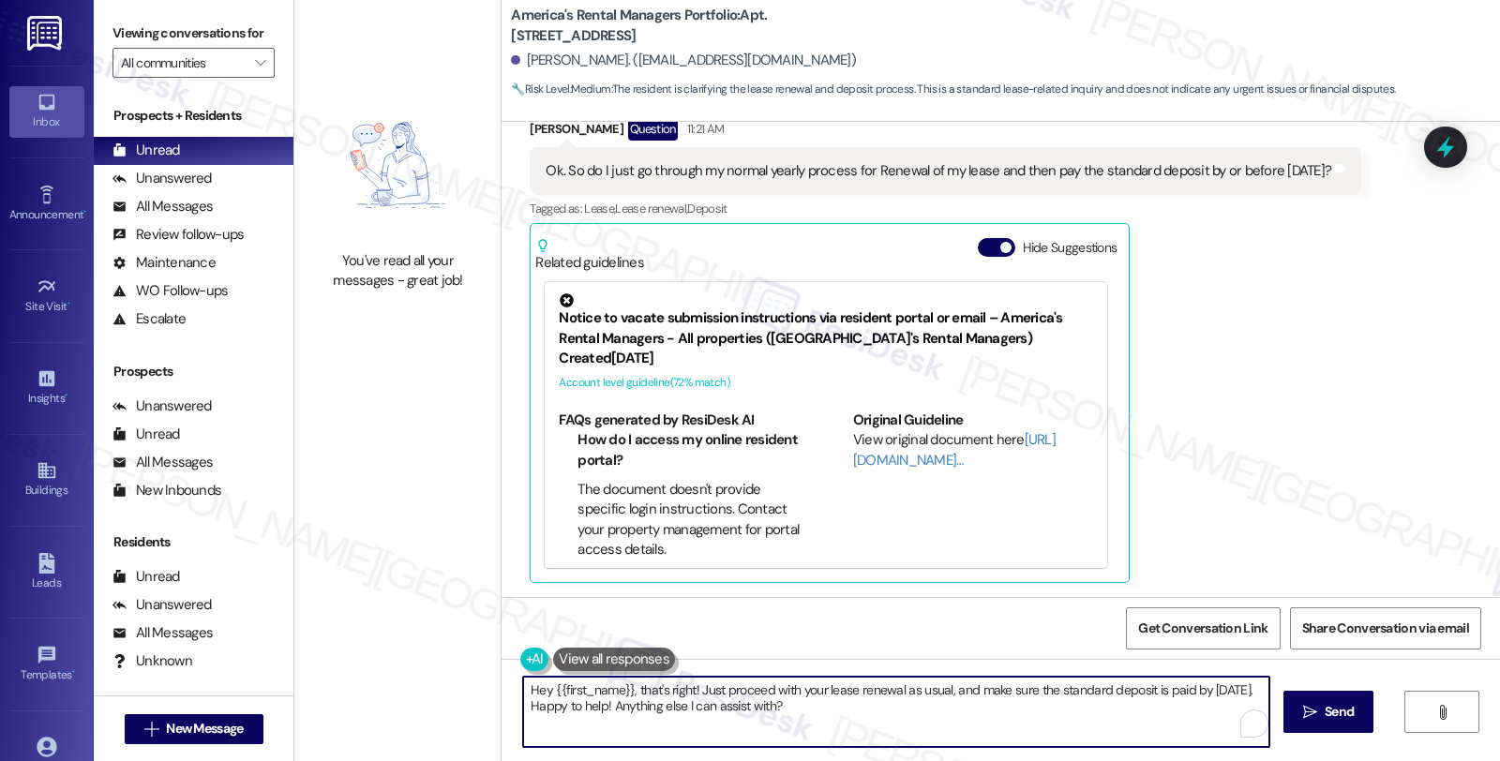
drag, startPoint x: 630, startPoint y: 686, endPoint x: 438, endPoint y: 685, distance: 192.2
click at [438, 685] on div "You've read all your messages - great job! America's Rental Managers Portfolio:…" at bounding box center [897, 380] width 1206 height 761
drag, startPoint x: 1139, startPoint y: 692, endPoint x: 1153, endPoint y: 746, distance: 56.2
click at [1153, 746] on textarea "That's right! Just proceed with your lease renewal as usual, and make sure the …" at bounding box center [893, 712] width 746 height 70
type textarea "That's right! Just proceed with your lease renewal as usual, and make sure the …"
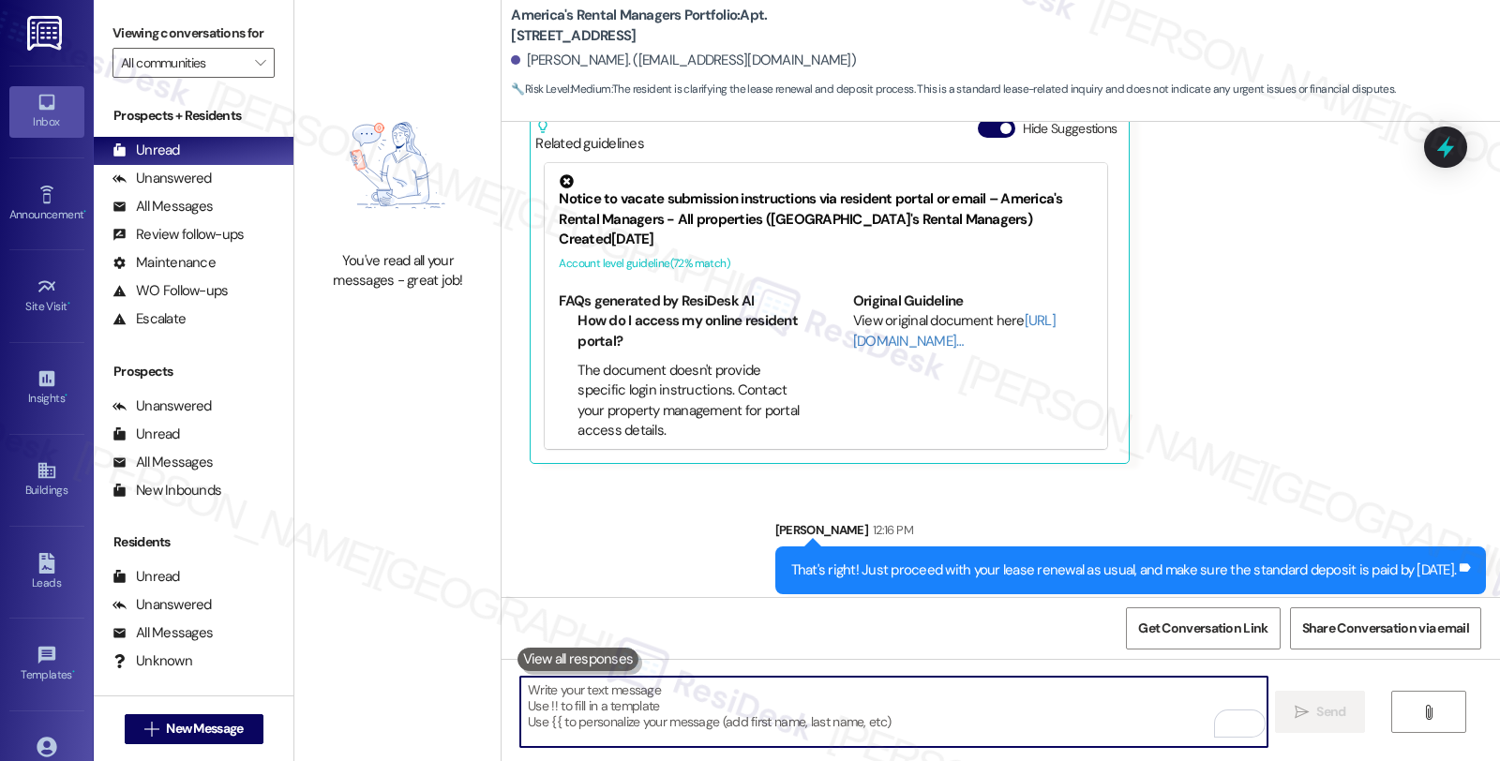
scroll to position [4233, 0]
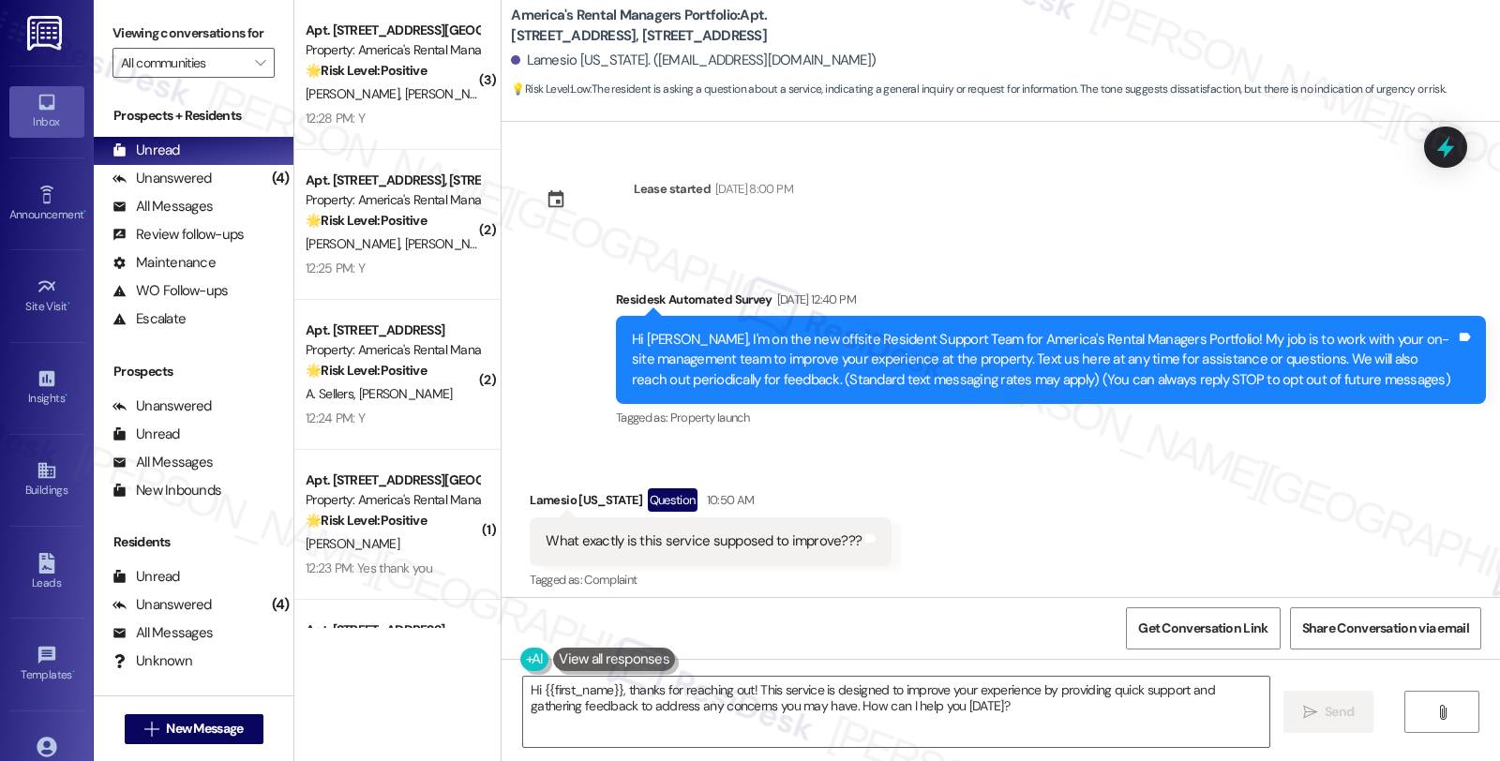
scroll to position [10, 0]
